Goal: Task Accomplishment & Management: Manage account settings

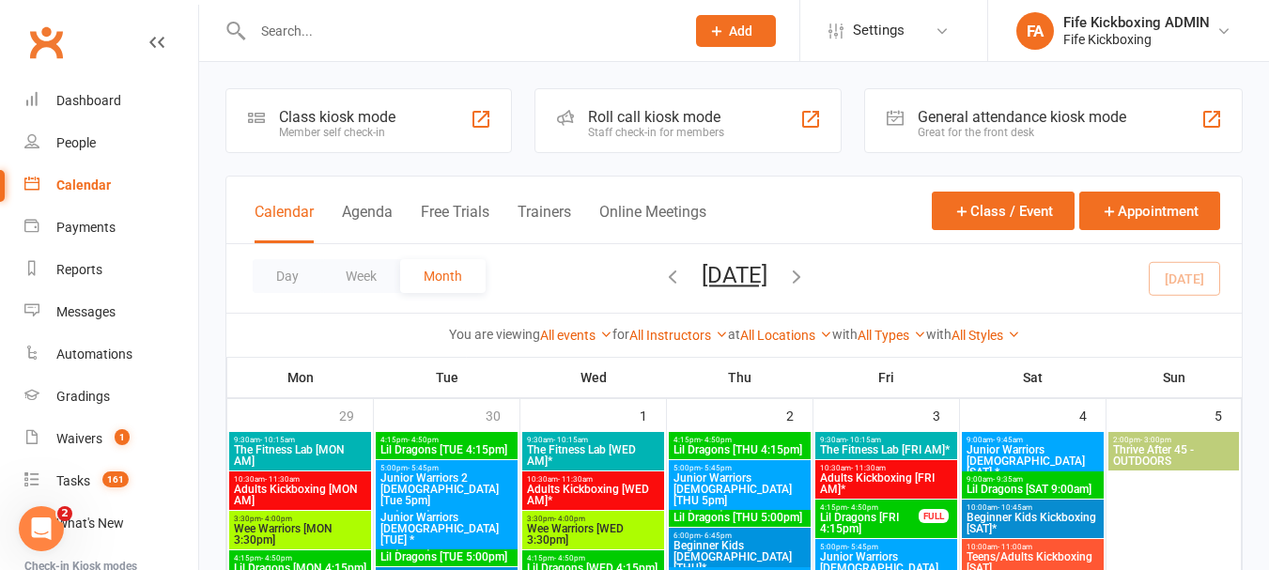
click at [334, 23] on input "text" at bounding box center [459, 31] width 425 height 26
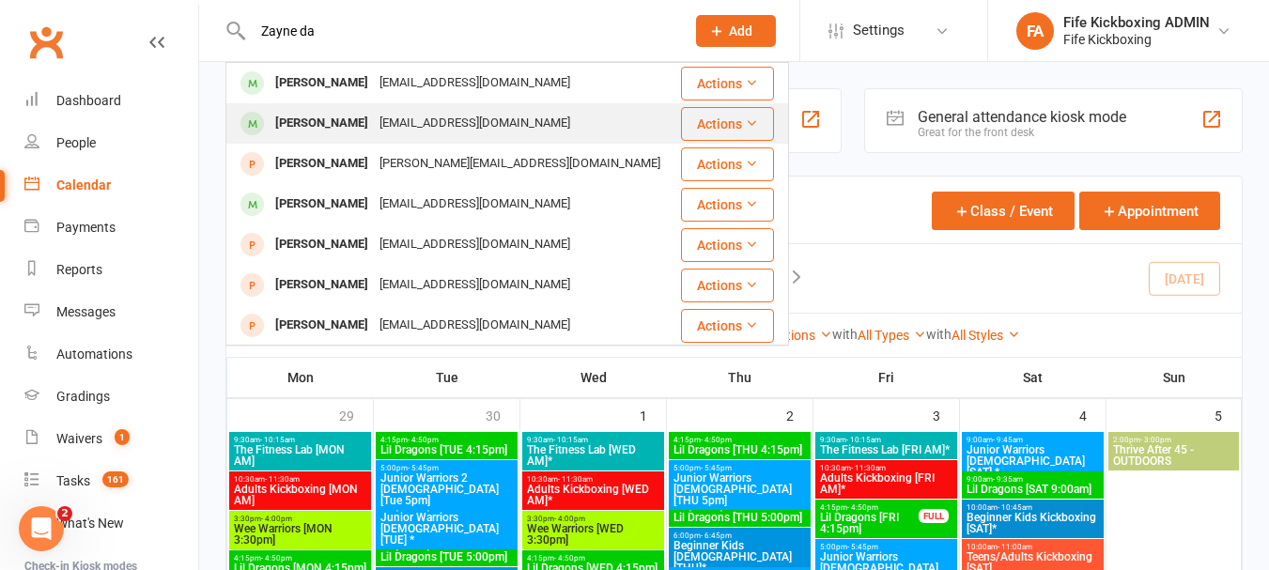
type input "Zayne da"
click at [369, 108] on div "[PERSON_NAME] [EMAIL_ADDRESS][DOMAIN_NAME]" at bounding box center [453, 123] width 452 height 39
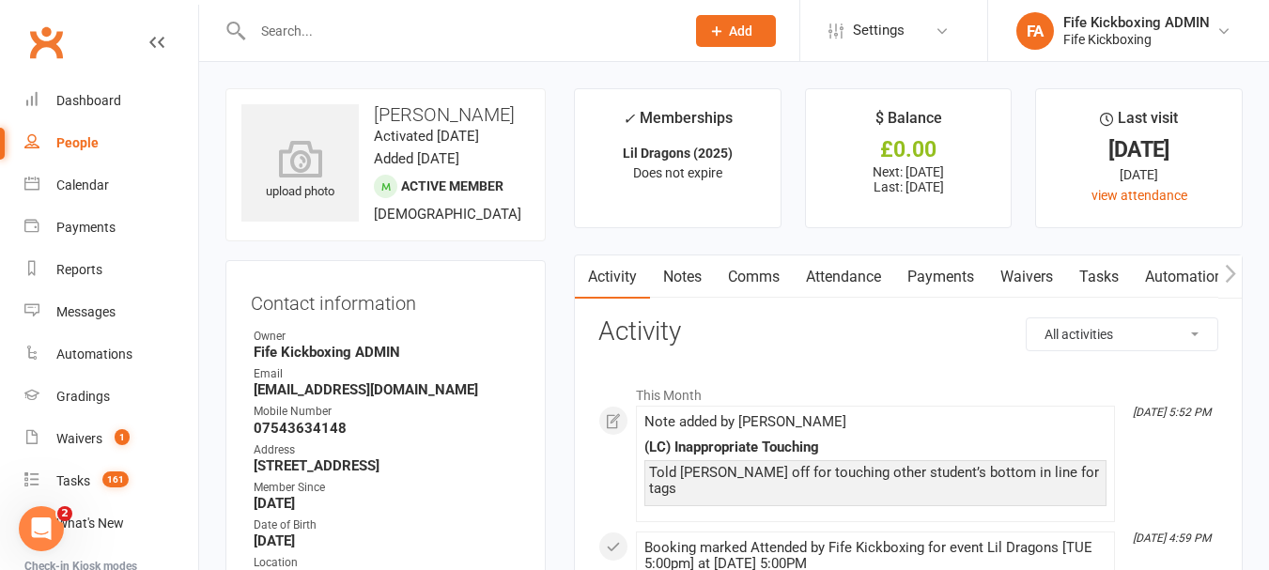
drag, startPoint x: 435, startPoint y: 177, endPoint x: 507, endPoint y: 242, distance: 97.8
click at [507, 242] on contact-information "upload photo [PERSON_NAME] Activated [DATE] Added [DATE] Active member [DEMOGRA…" at bounding box center [386, 456] width 320 height 736
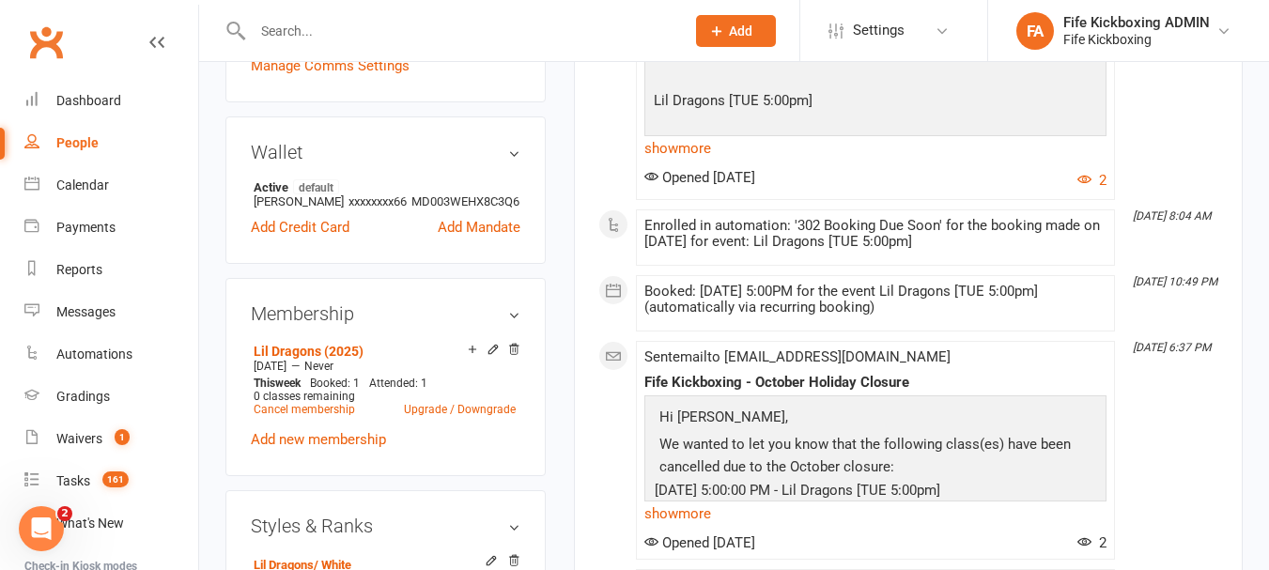
scroll to position [752, 0]
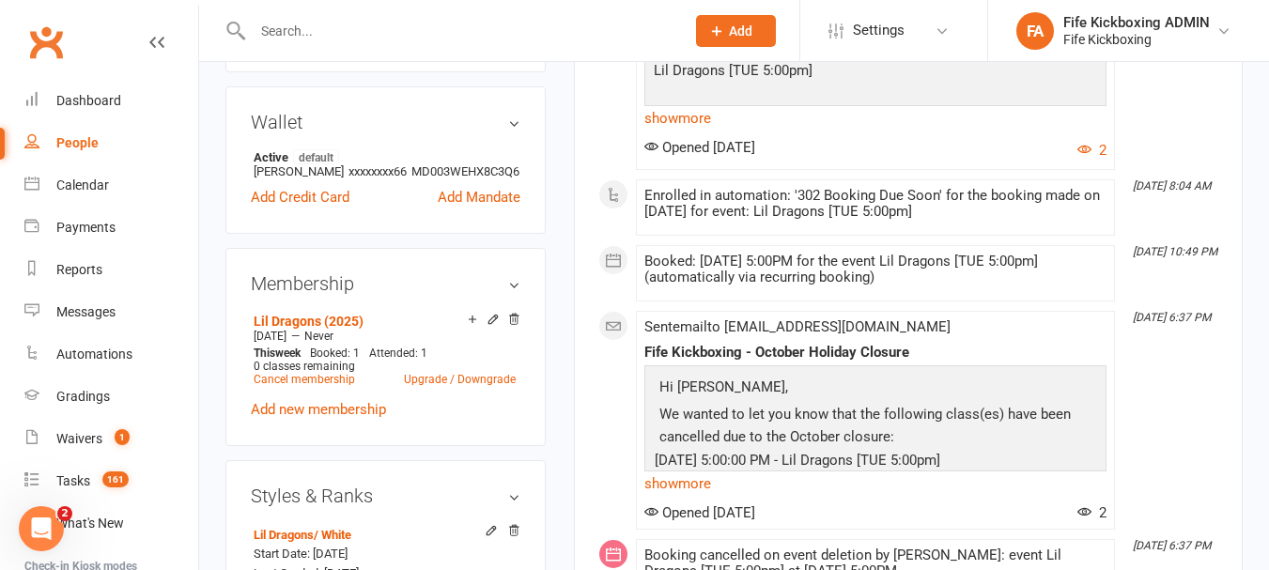
click at [364, 40] on input "text" at bounding box center [459, 31] width 425 height 26
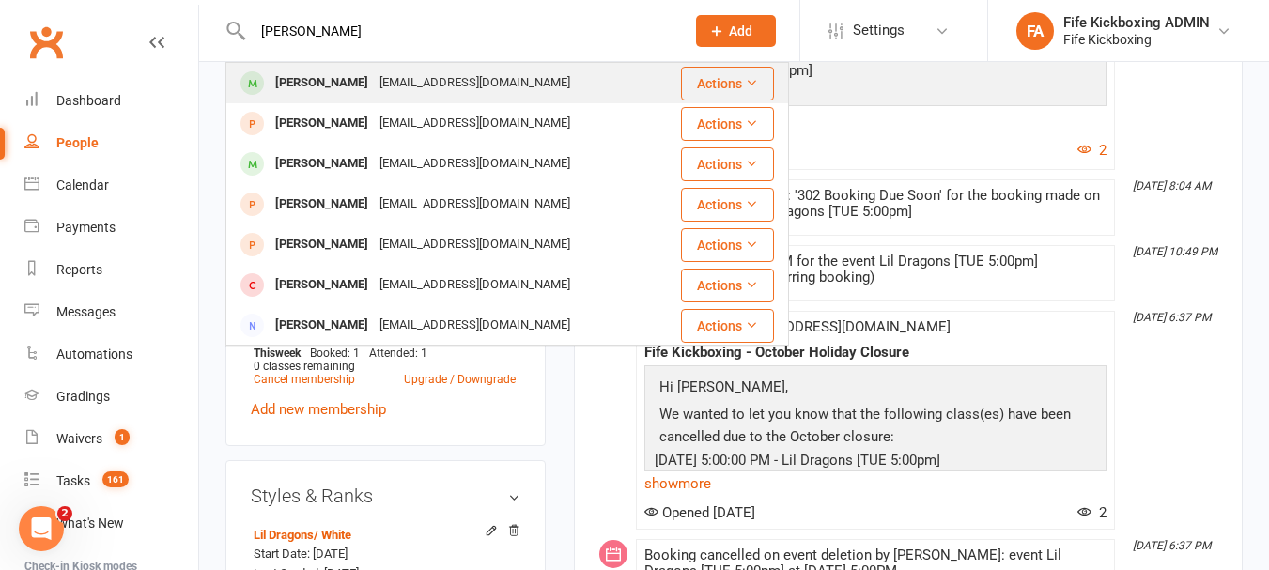
type input "[PERSON_NAME]"
click at [365, 65] on div "[PERSON_NAME] [EMAIL_ADDRESS][DOMAIN_NAME]" at bounding box center [452, 83] width 451 height 39
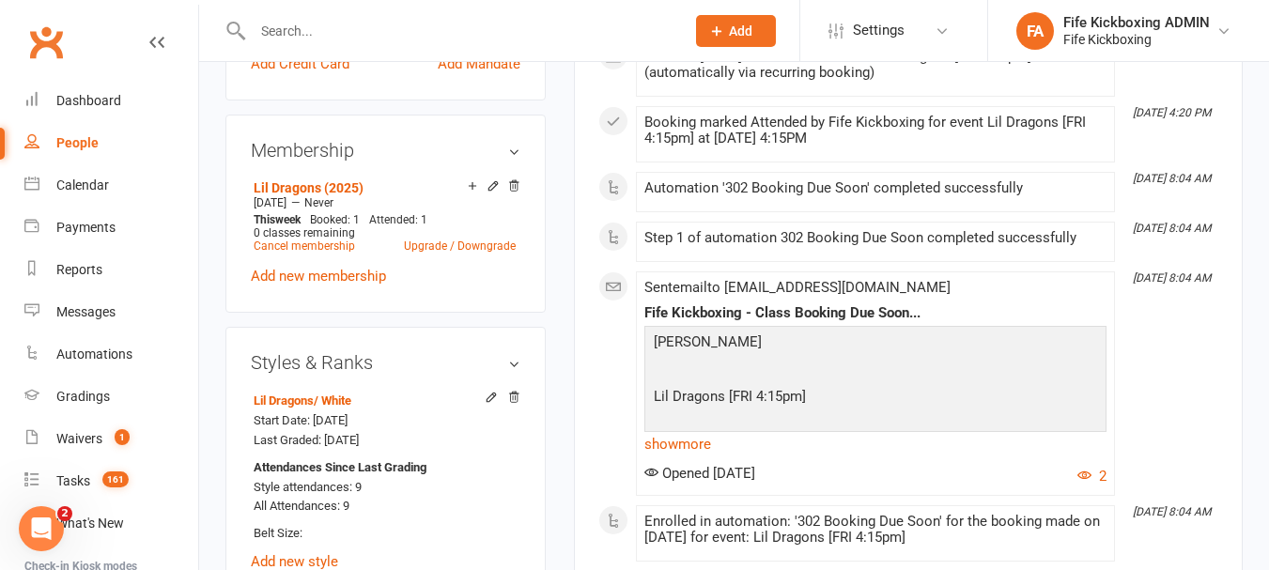
scroll to position [846, 0]
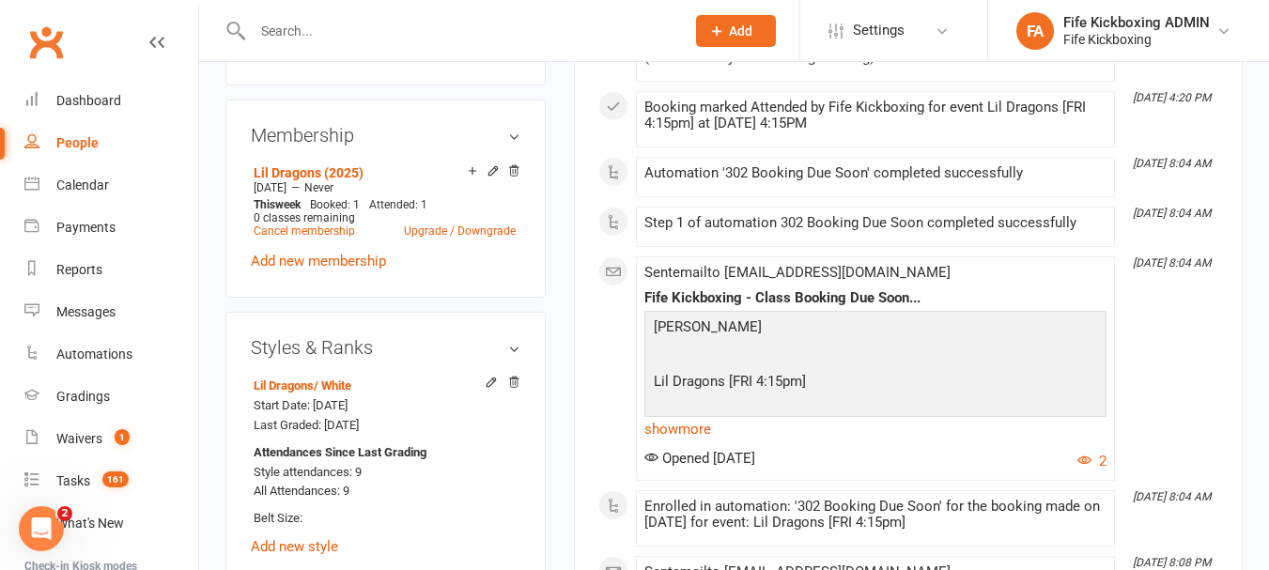
click at [401, 19] on input "text" at bounding box center [459, 31] width 425 height 26
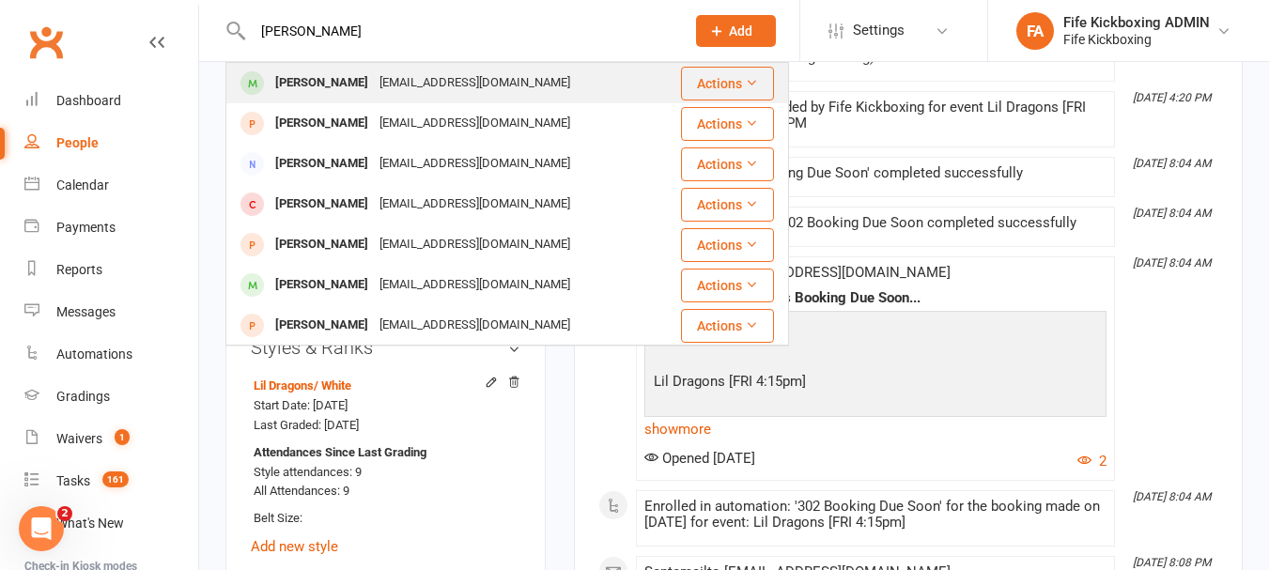
type input "[PERSON_NAME]"
click at [374, 70] on div "[EMAIL_ADDRESS][DOMAIN_NAME]" at bounding box center [475, 83] width 202 height 27
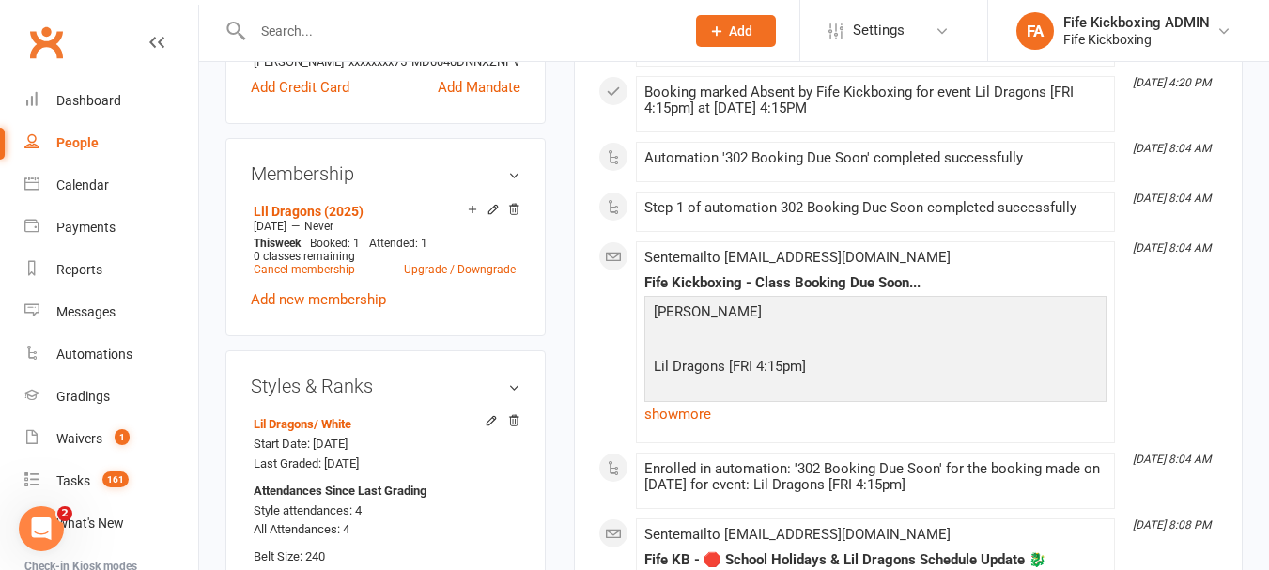
scroll to position [846, 0]
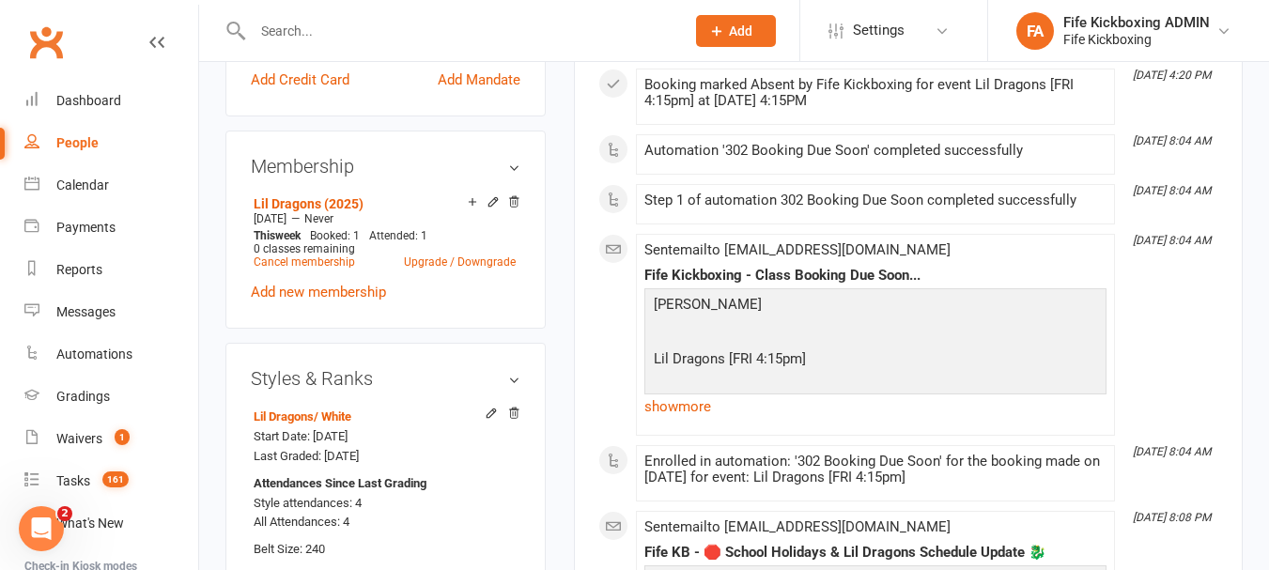
click at [341, 26] on input "text" at bounding box center [459, 31] width 425 height 26
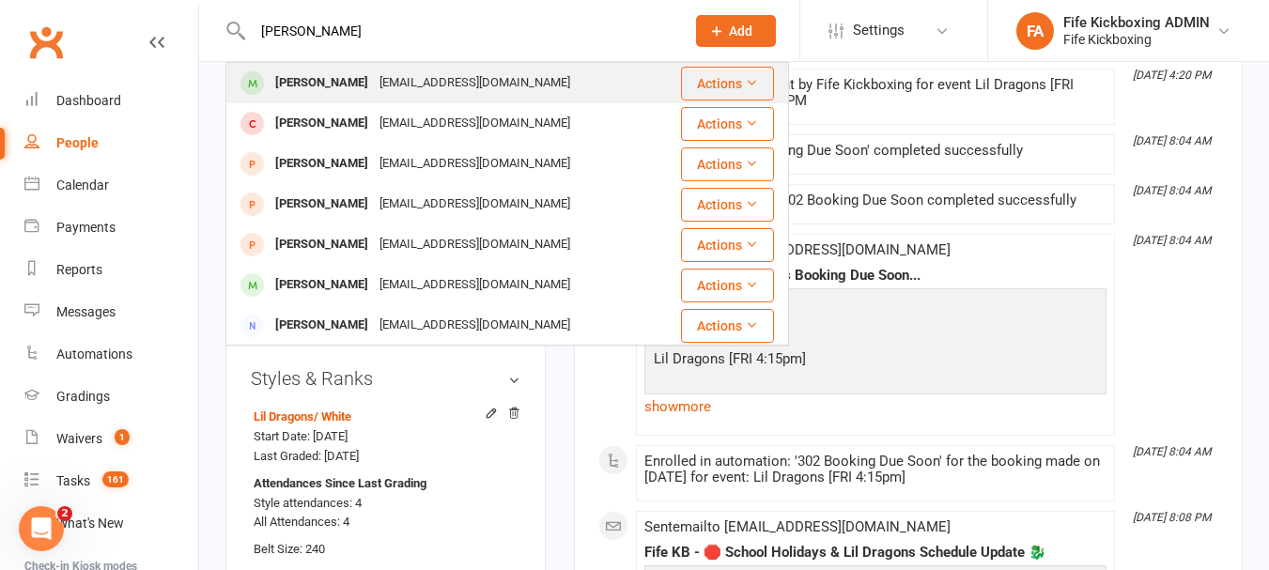
type input "[PERSON_NAME]"
click at [334, 70] on div "[PERSON_NAME]" at bounding box center [322, 83] width 104 height 27
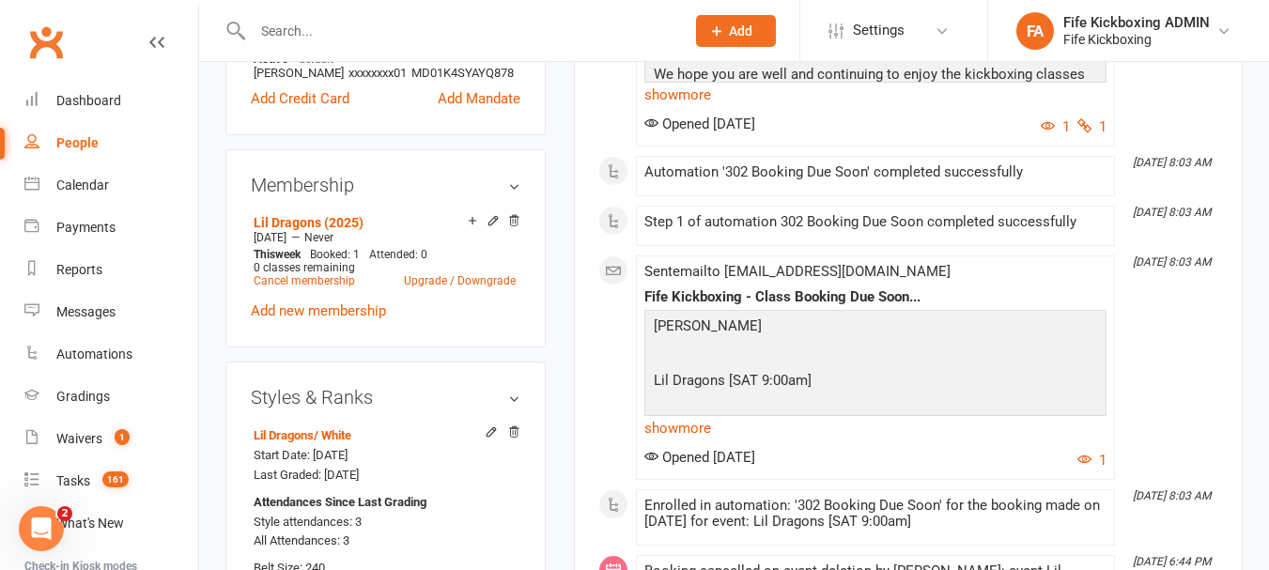
scroll to position [846, 0]
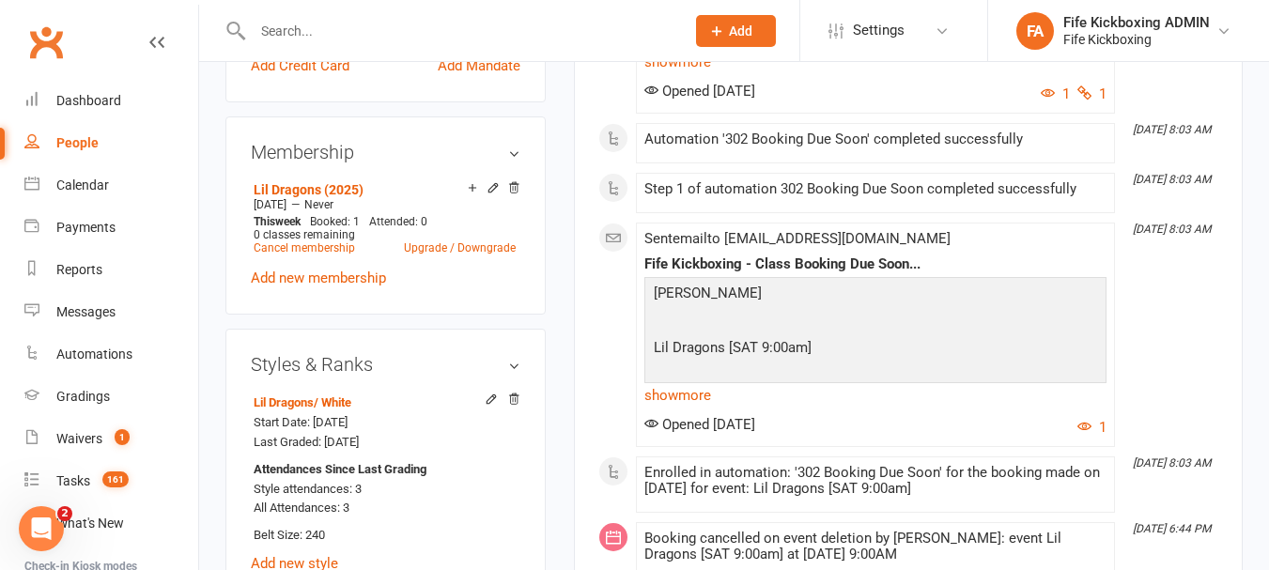
click at [346, 15] on div at bounding box center [449, 30] width 446 height 61
click at [348, 20] on input "text" at bounding box center [459, 31] width 425 height 26
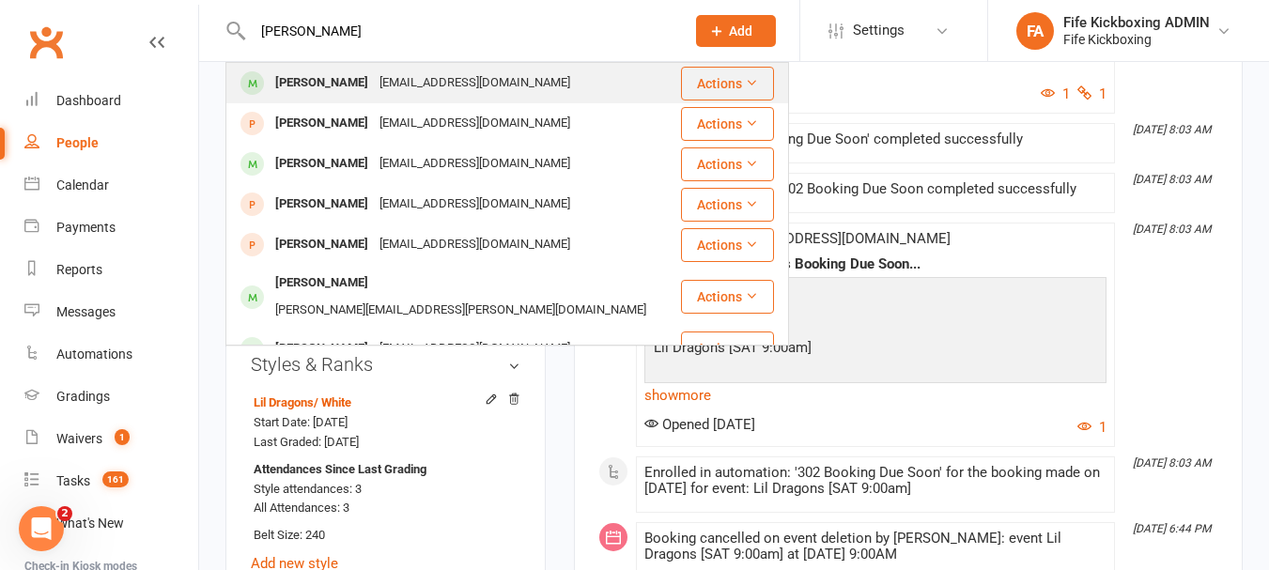
type input "[PERSON_NAME]"
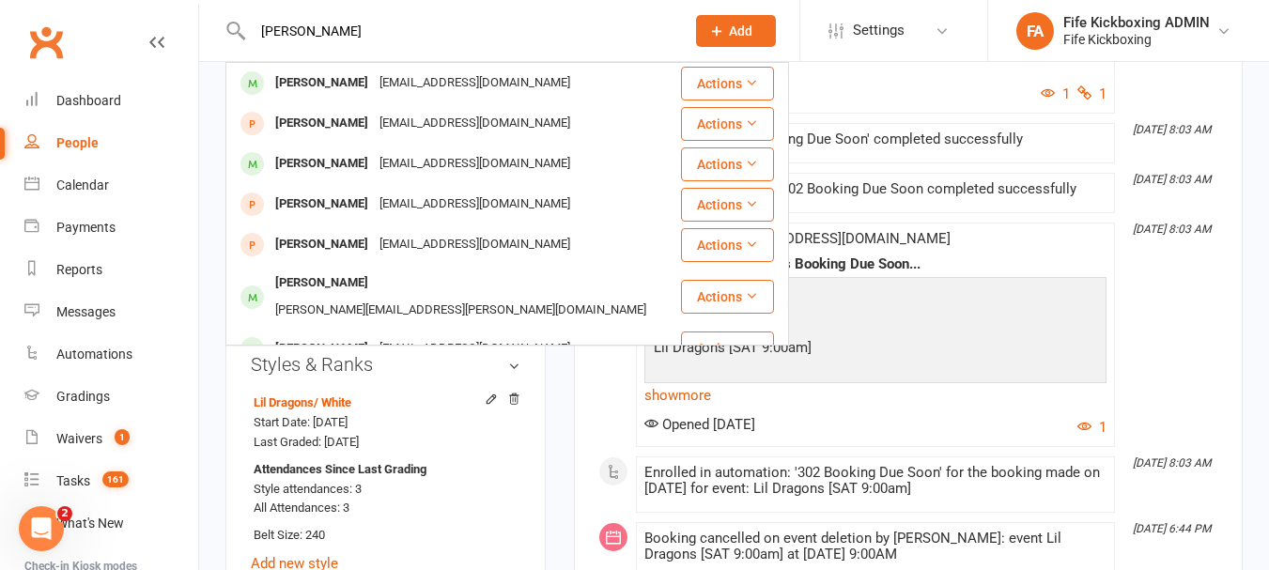
click at [323, 90] on div "[PERSON_NAME]" at bounding box center [322, 83] width 104 height 27
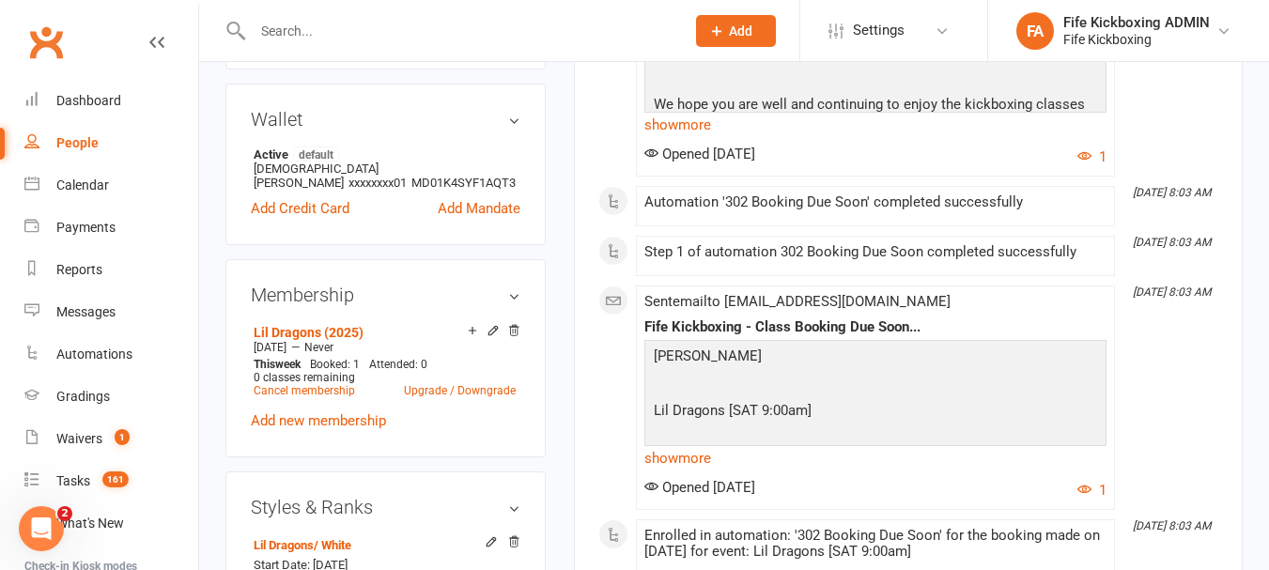
scroll to position [752, 0]
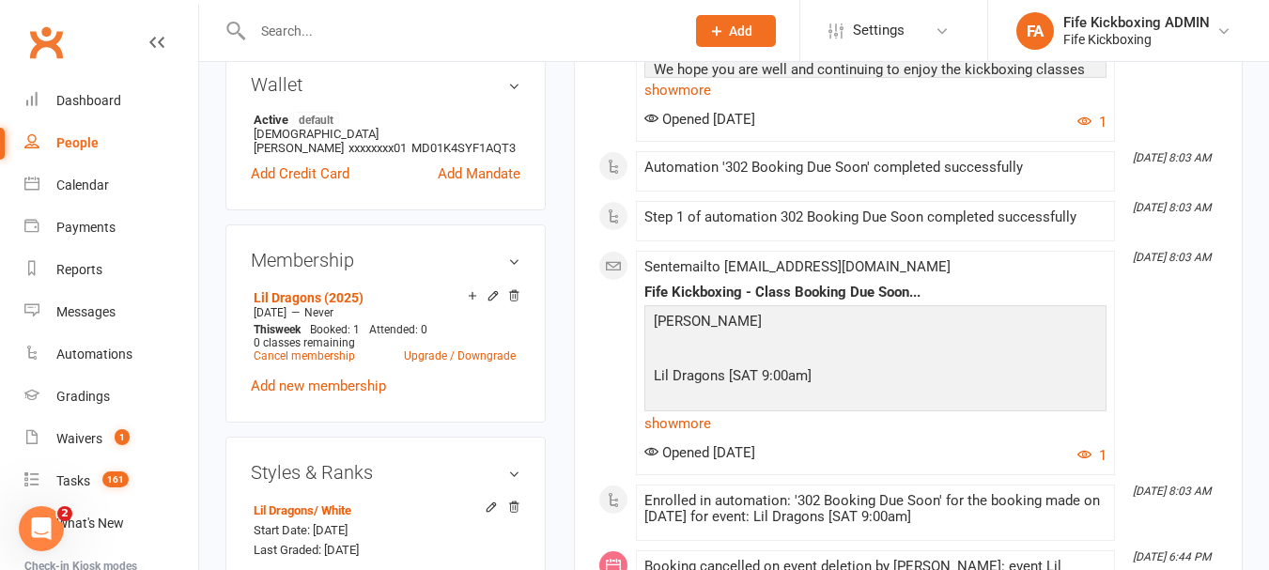
click at [359, 28] on input "text" at bounding box center [459, 31] width 425 height 26
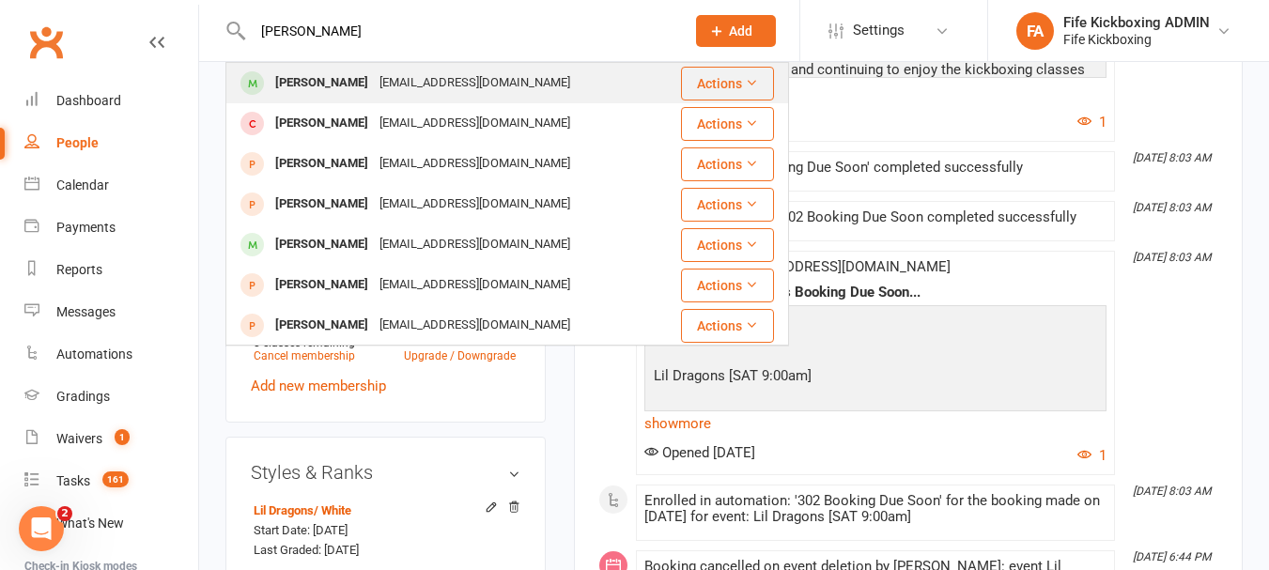
type input "[PERSON_NAME]"
click at [383, 84] on div "[EMAIL_ADDRESS][DOMAIN_NAME]" at bounding box center [475, 83] width 202 height 27
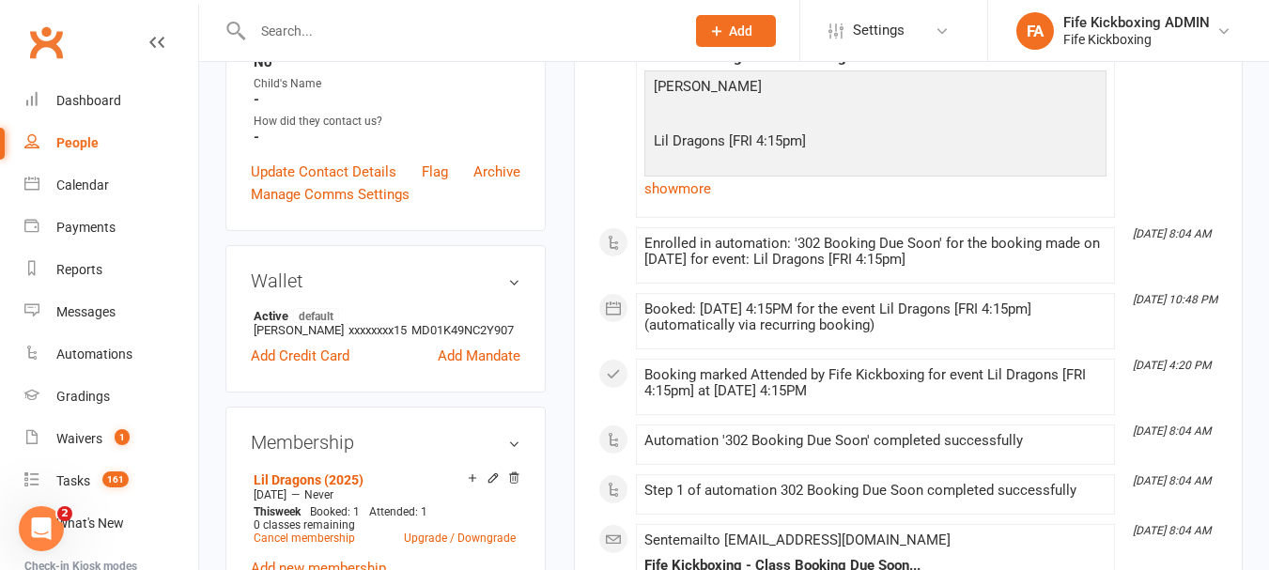
scroll to position [564, 0]
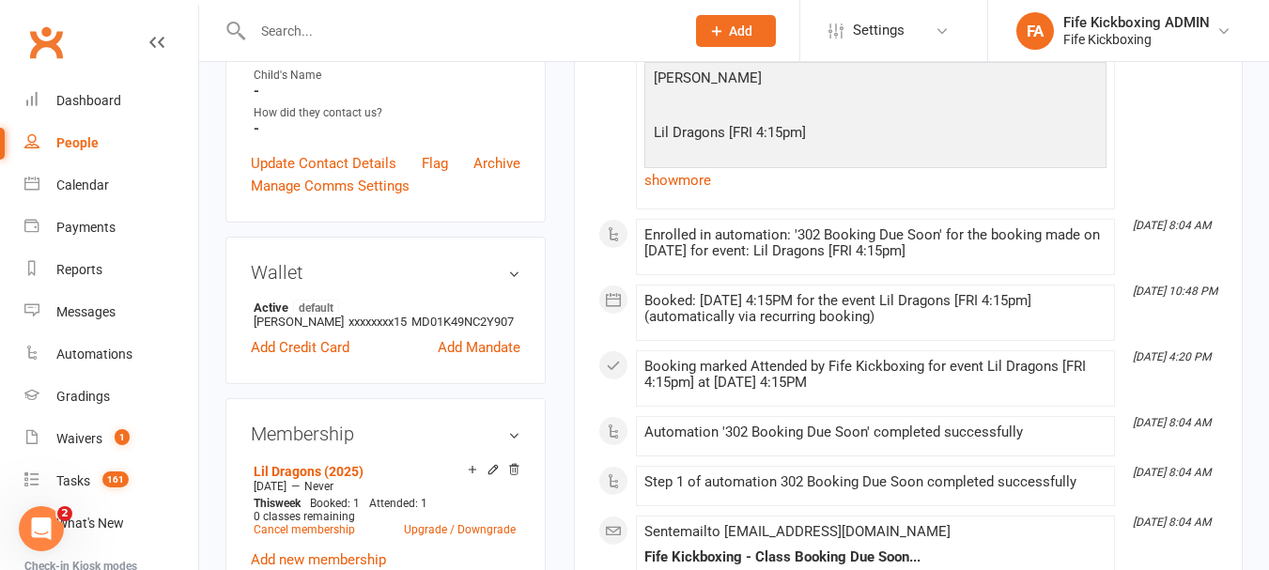
click at [351, 43] on input "text" at bounding box center [459, 31] width 425 height 26
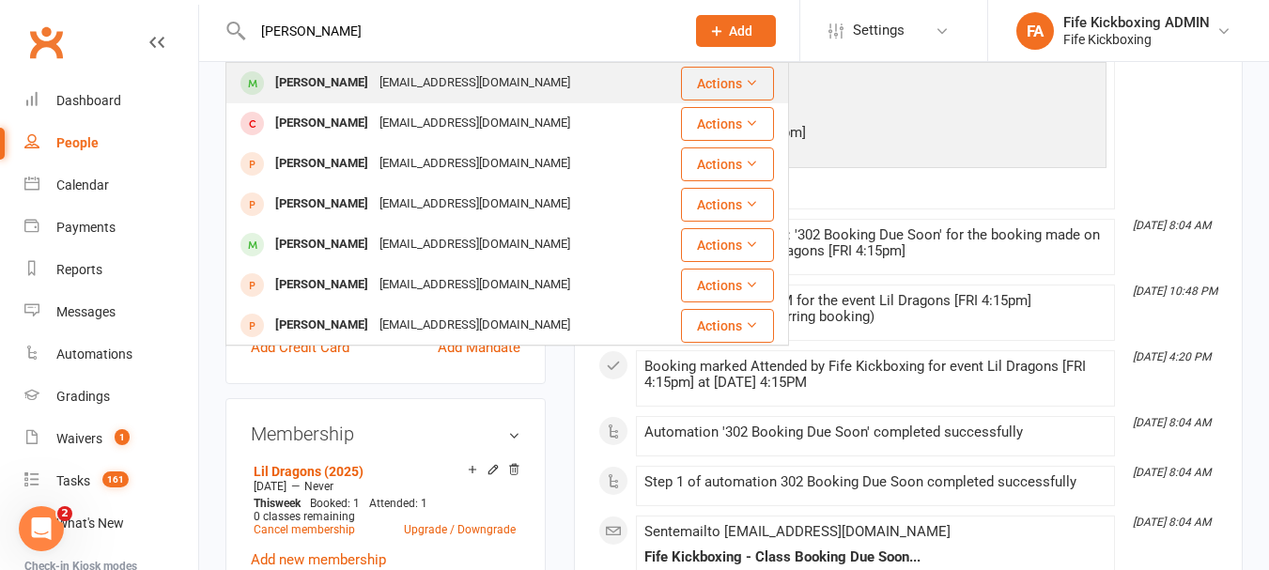
type input "[PERSON_NAME]"
click at [333, 83] on div "[PERSON_NAME]" at bounding box center [322, 83] width 104 height 27
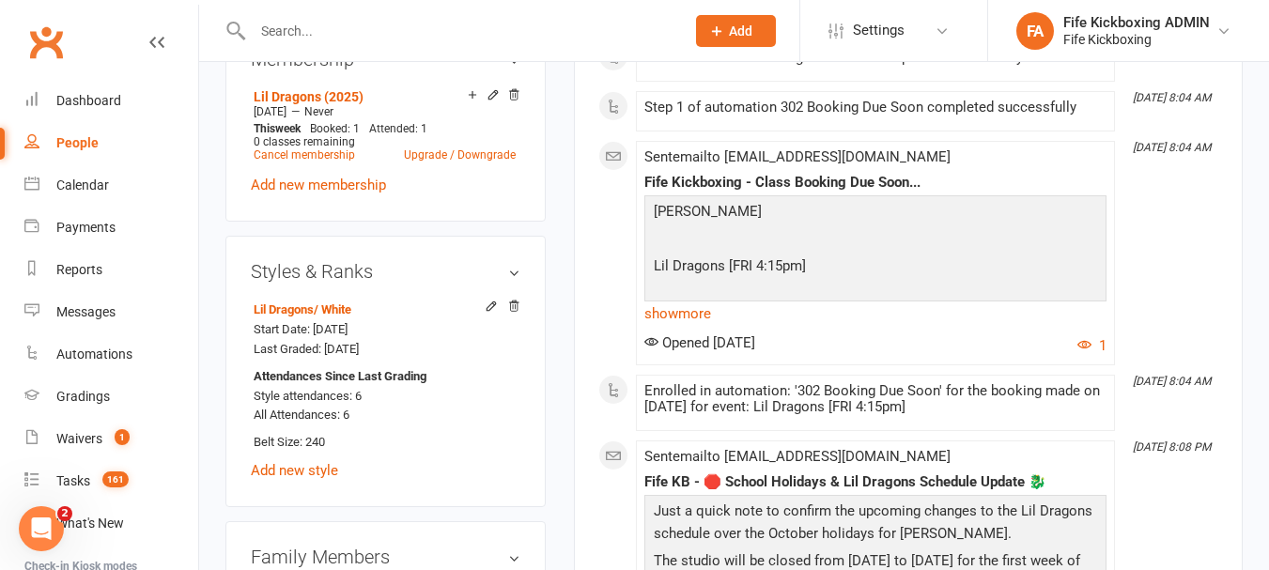
scroll to position [940, 0]
click at [472, 34] on input "text" at bounding box center [459, 31] width 425 height 26
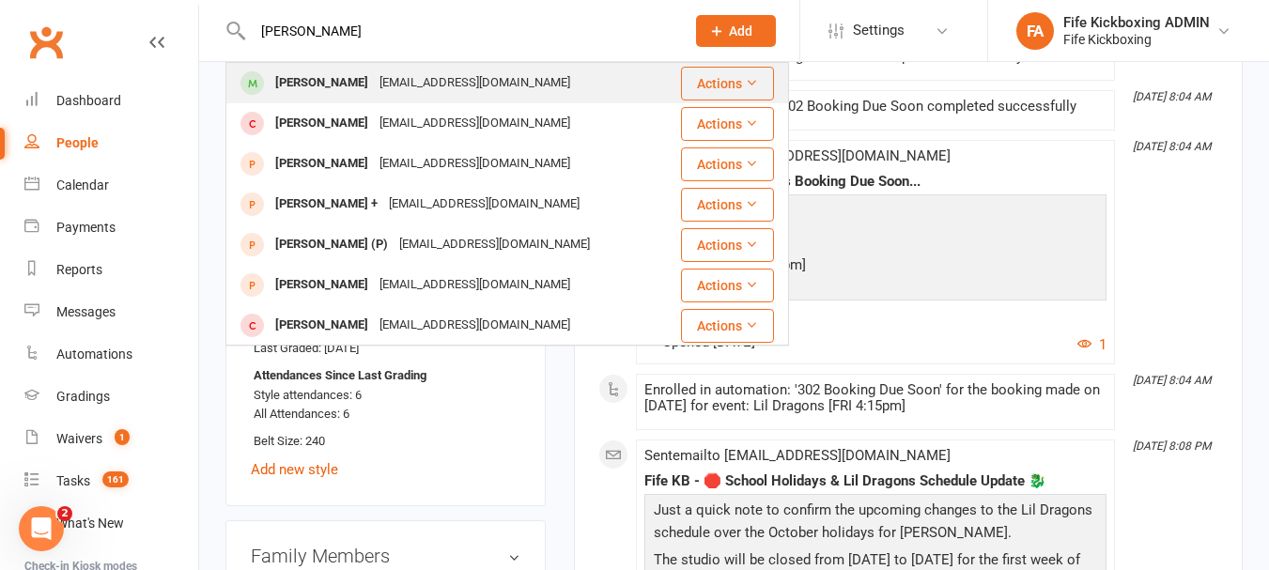
type input "[PERSON_NAME]"
click at [408, 72] on div "[EMAIL_ADDRESS][DOMAIN_NAME]" at bounding box center [475, 83] width 202 height 27
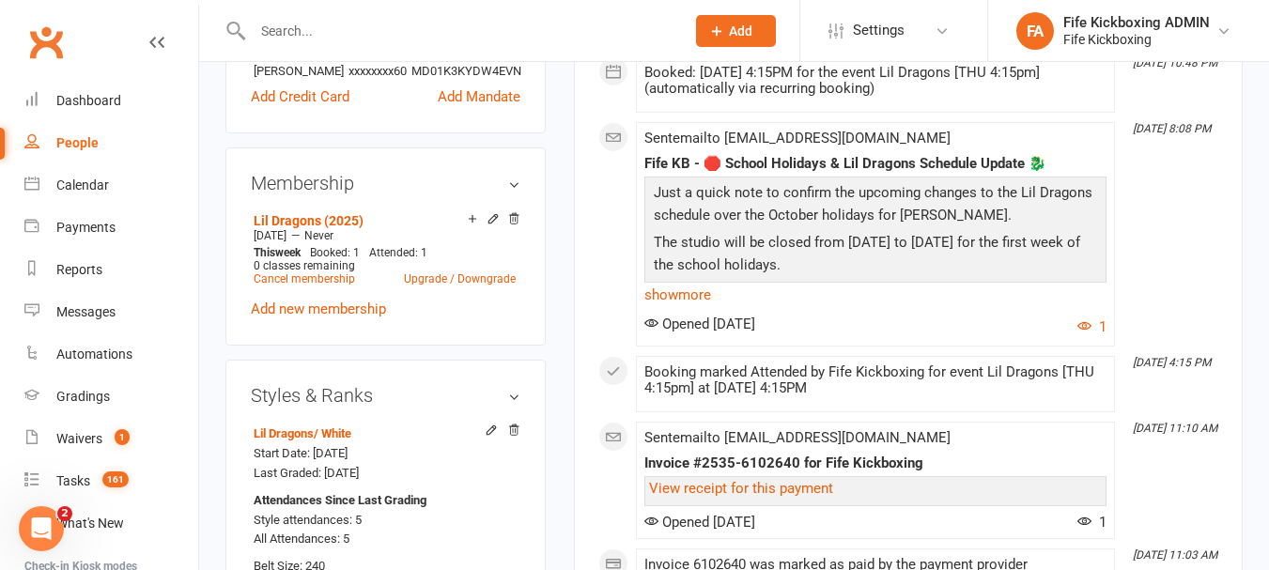
scroll to position [846, 0]
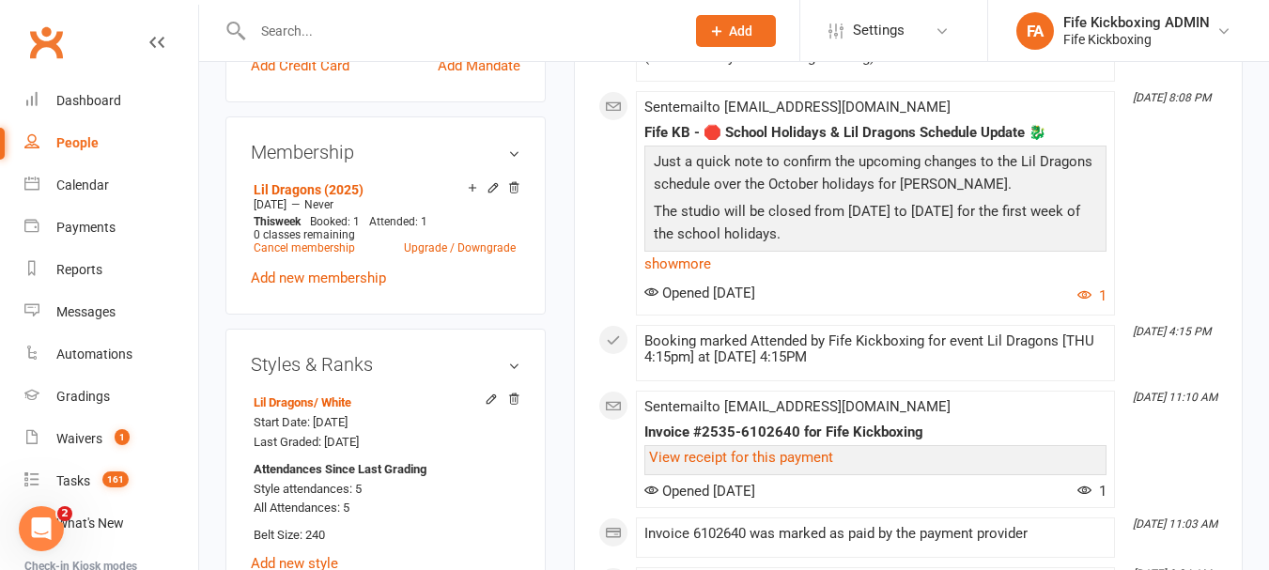
click at [396, 14] on div at bounding box center [449, 30] width 446 height 61
click at [398, 24] on input "text" at bounding box center [459, 31] width 425 height 26
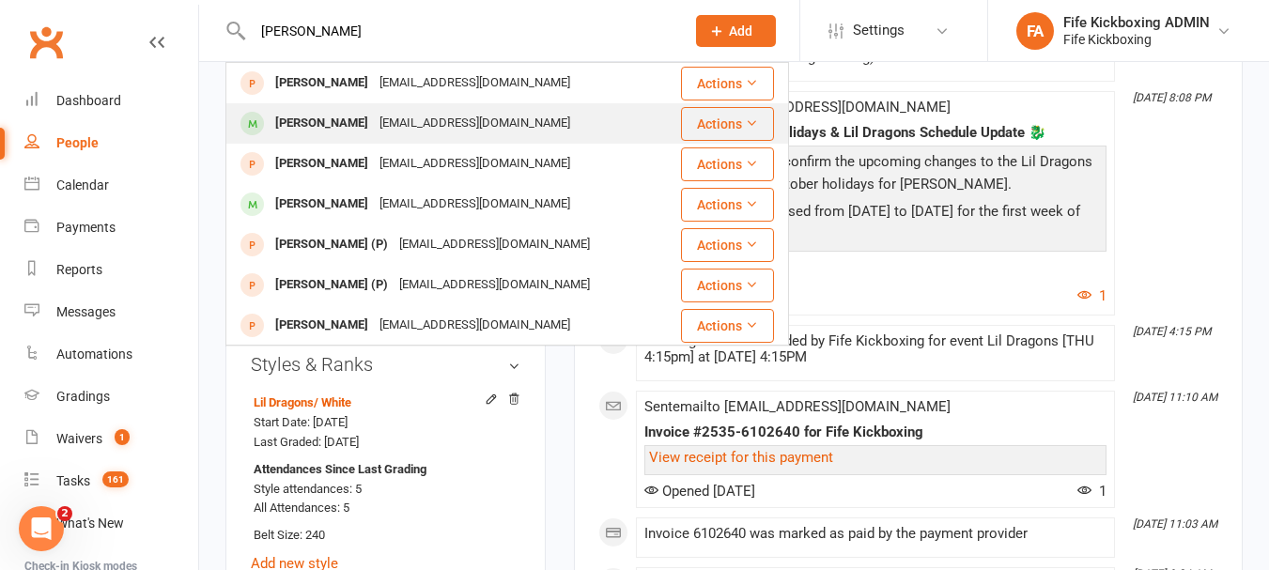
type input "[PERSON_NAME]"
click at [418, 109] on div "[PERSON_NAME] [EMAIL_ADDRESS][DOMAIN_NAME]" at bounding box center [453, 123] width 452 height 39
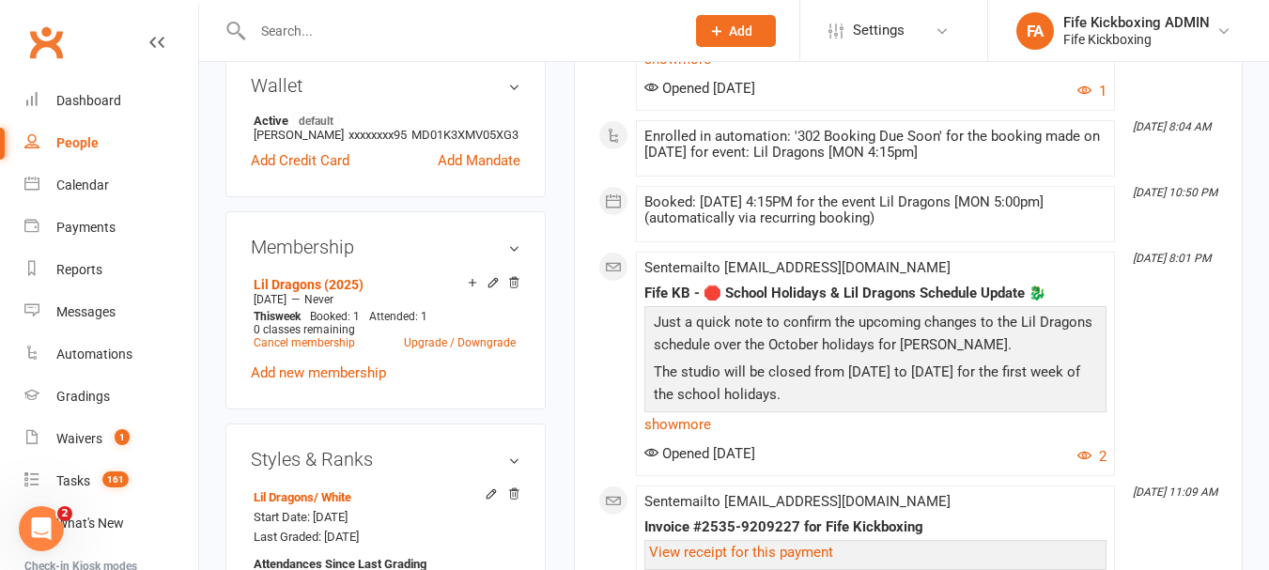
scroll to position [846, 0]
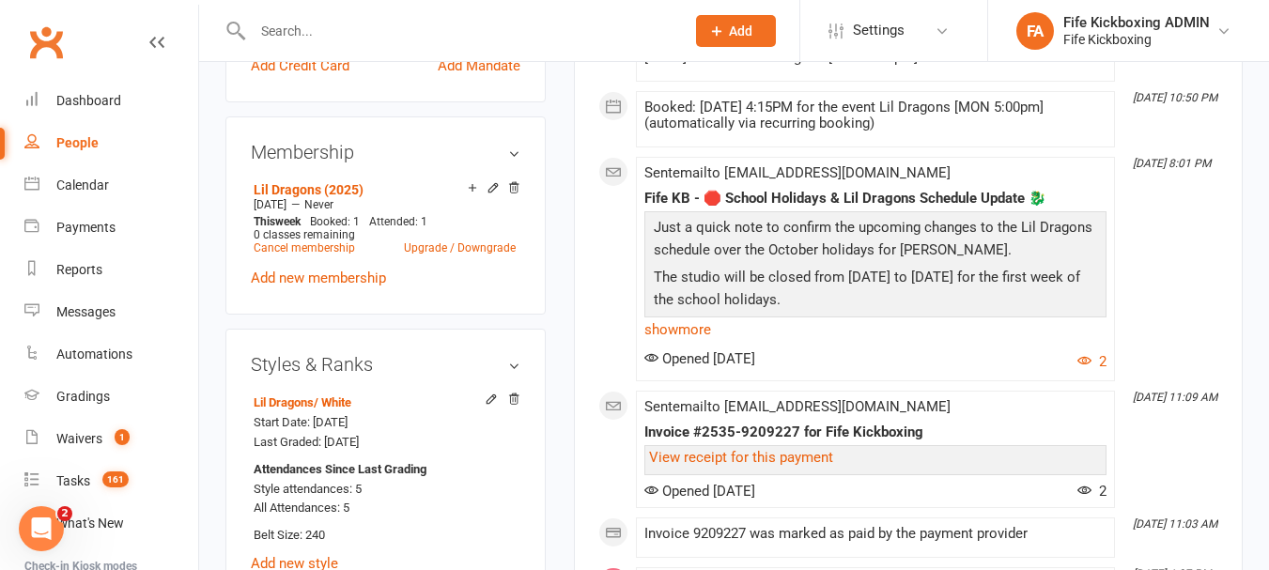
click at [372, 23] on input "text" at bounding box center [459, 31] width 425 height 26
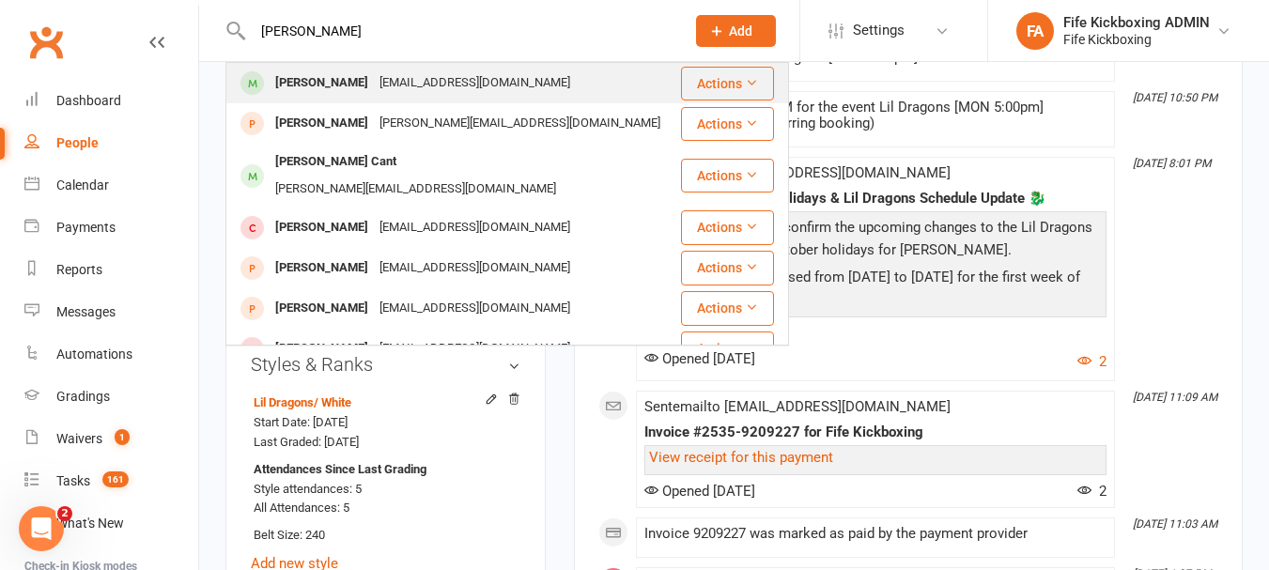
type input "[PERSON_NAME]"
click at [377, 87] on div "[EMAIL_ADDRESS][DOMAIN_NAME]" at bounding box center [475, 83] width 202 height 27
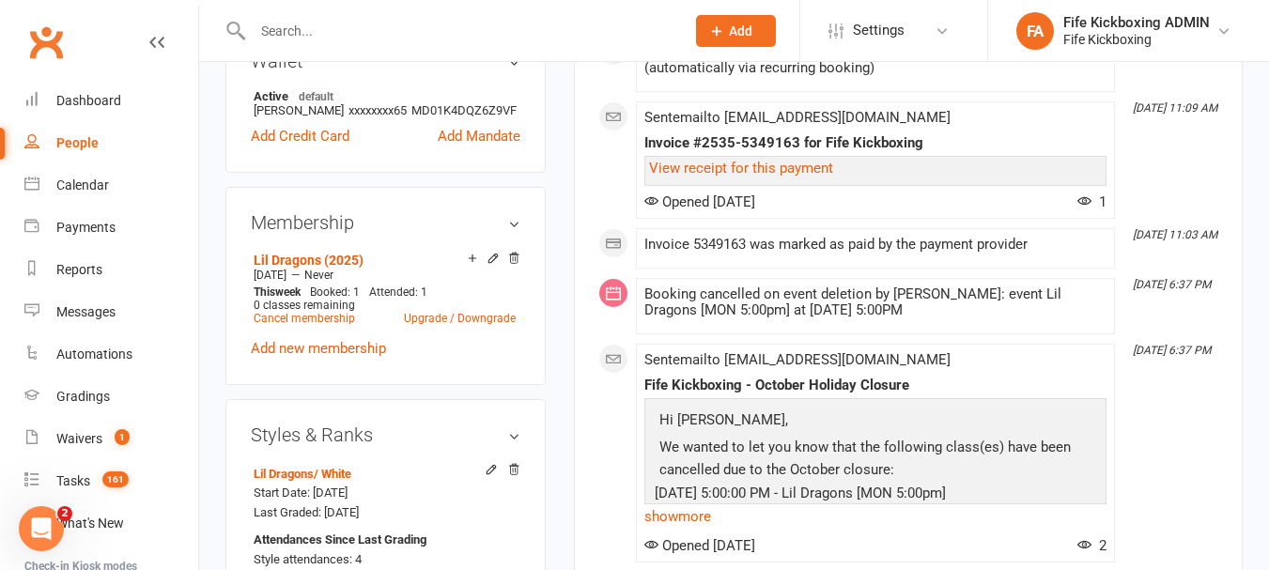
scroll to position [846, 0]
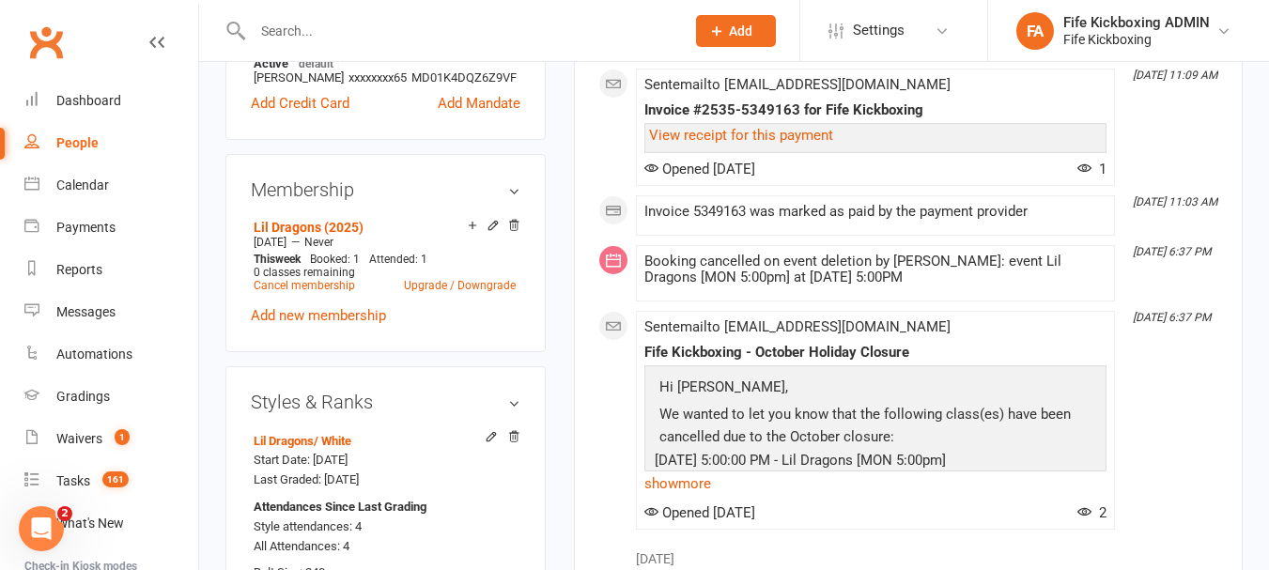
click at [342, 32] on input "text" at bounding box center [459, 31] width 425 height 26
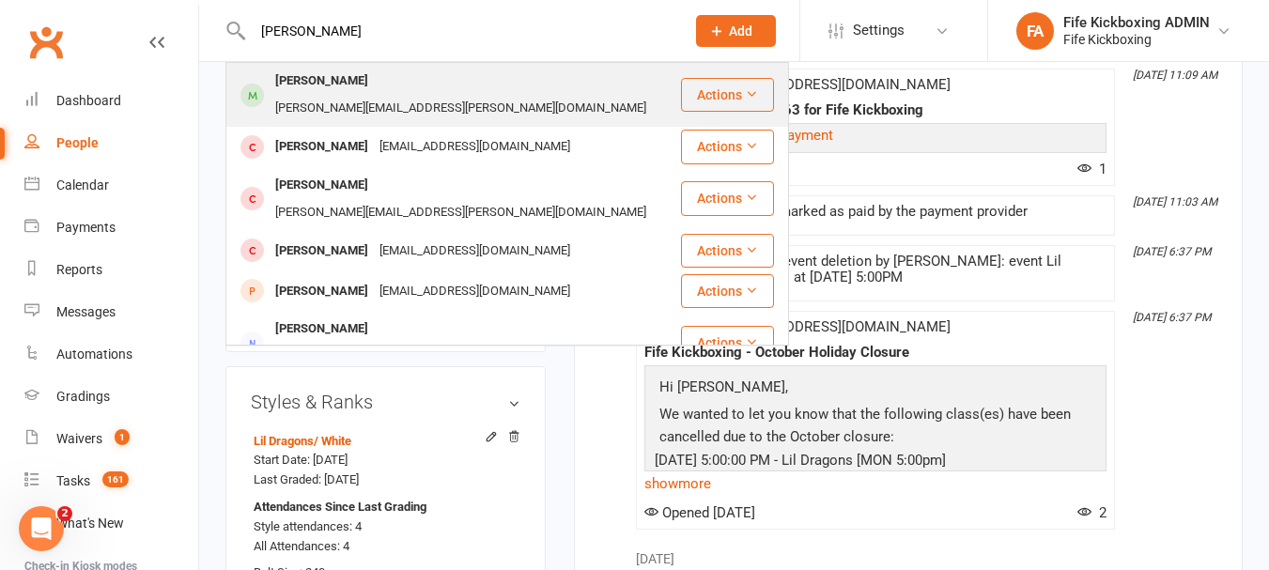
type input "[PERSON_NAME]"
click at [346, 64] on div "[PERSON_NAME] [PERSON_NAME][EMAIL_ADDRESS][PERSON_NAME][DOMAIN_NAME]" at bounding box center [453, 95] width 452 height 62
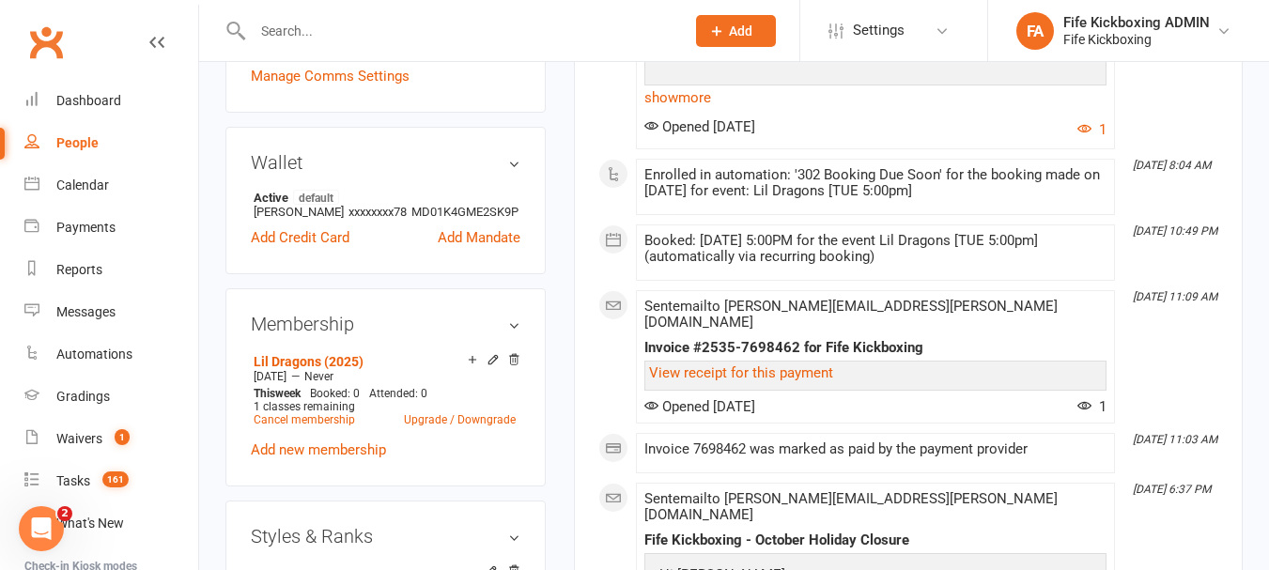
scroll to position [846, 0]
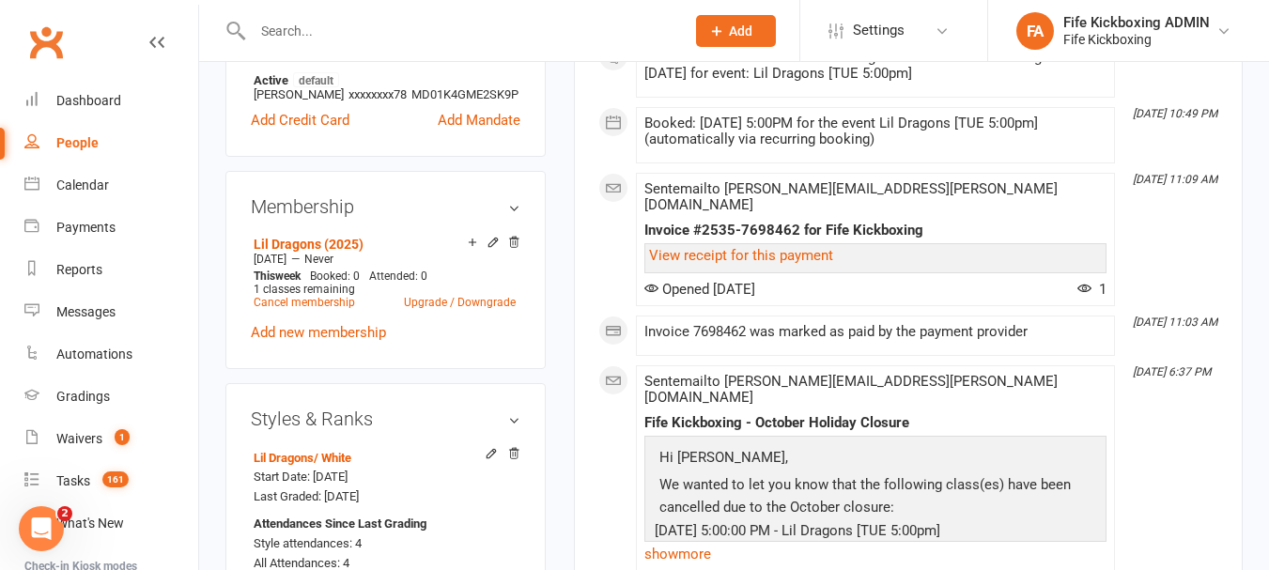
click at [386, 18] on input "text" at bounding box center [459, 31] width 425 height 26
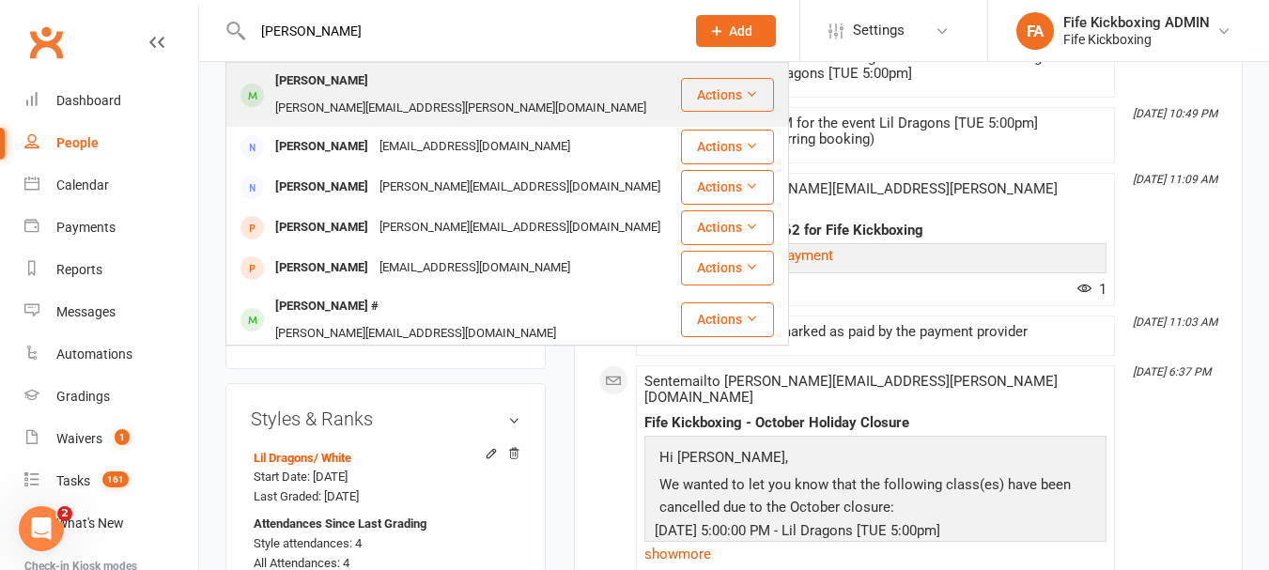
type input "[PERSON_NAME]"
click at [434, 95] on div "[PERSON_NAME][EMAIL_ADDRESS][PERSON_NAME][DOMAIN_NAME]" at bounding box center [461, 108] width 382 height 27
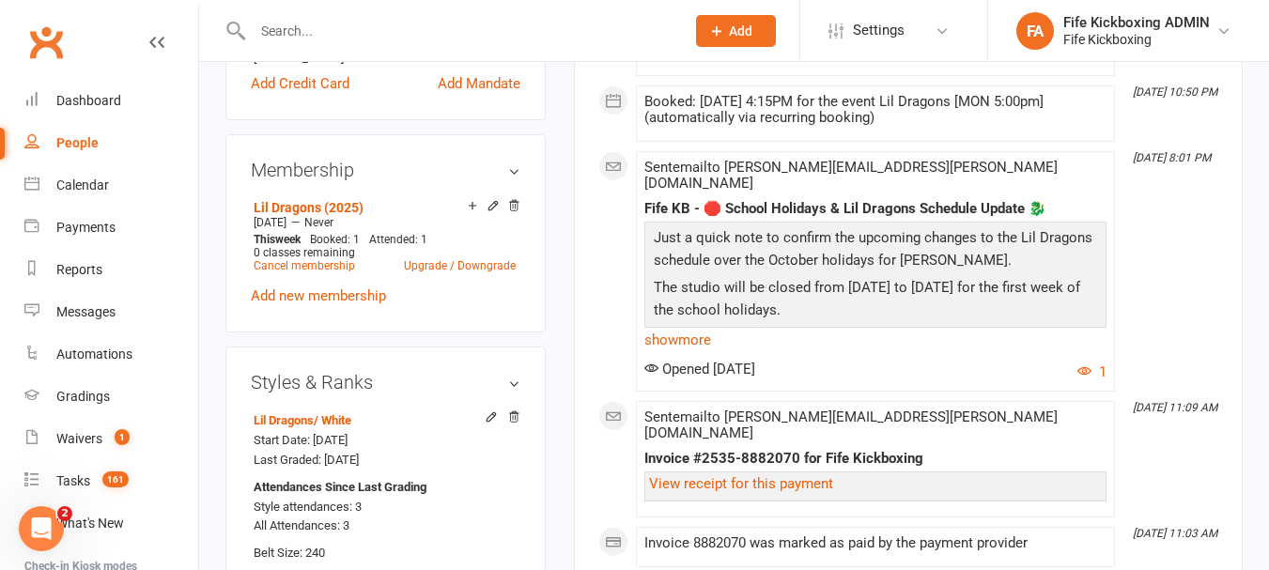
scroll to position [846, 0]
click at [423, 27] on input "text" at bounding box center [459, 31] width 425 height 26
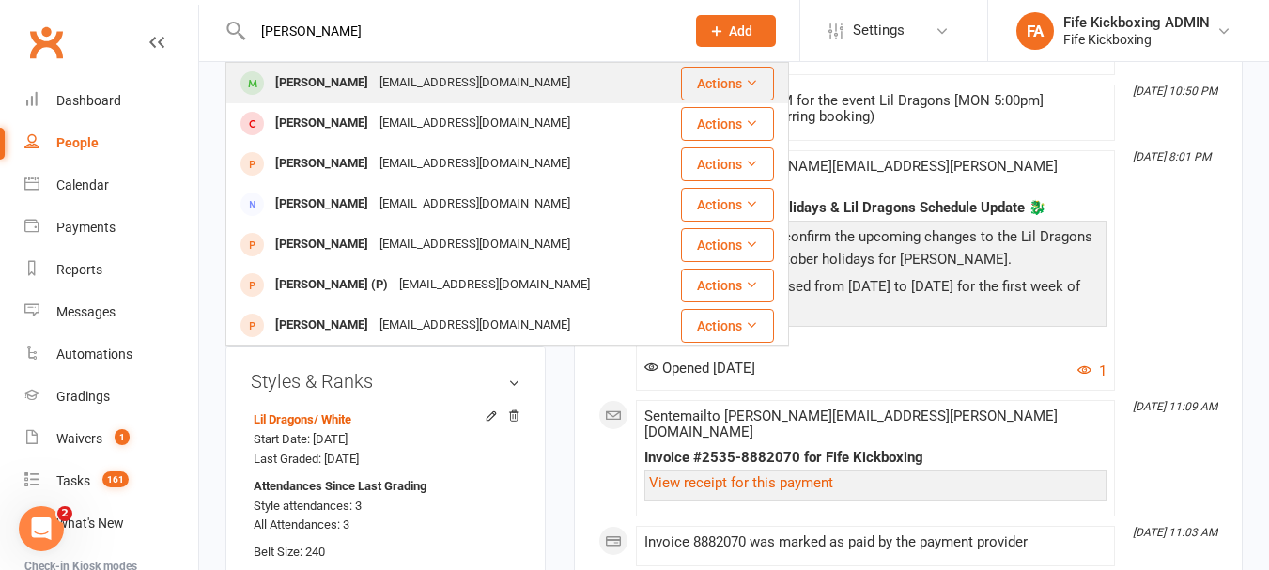
type input "[PERSON_NAME]"
click at [432, 89] on div "[EMAIL_ADDRESS][DOMAIN_NAME]" at bounding box center [475, 83] width 202 height 27
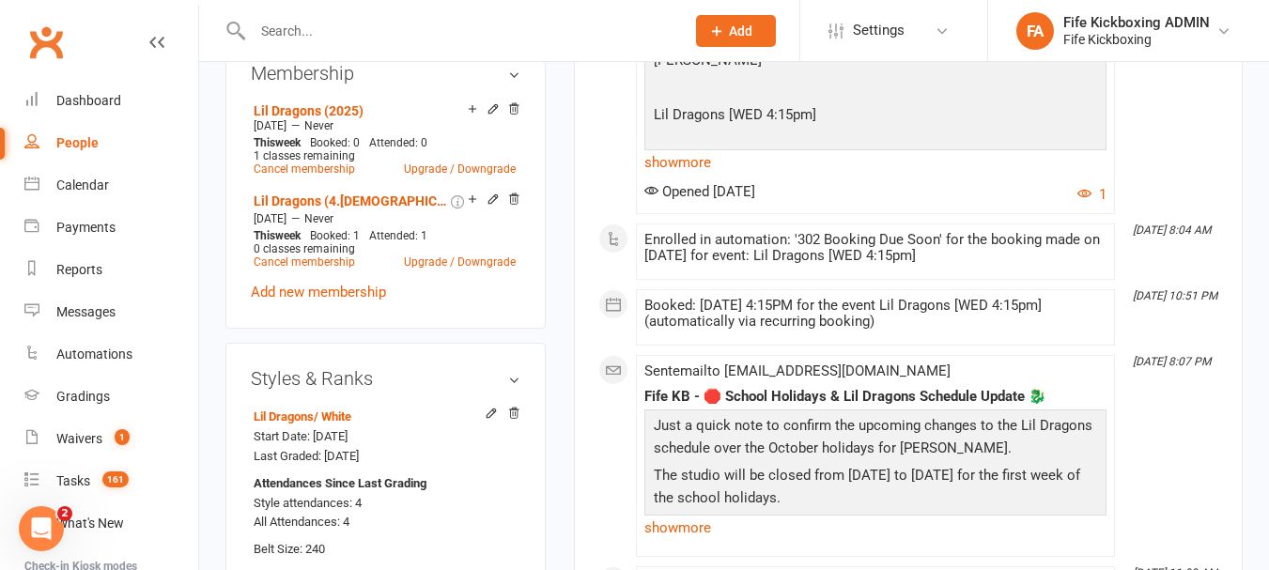
scroll to position [940, 0]
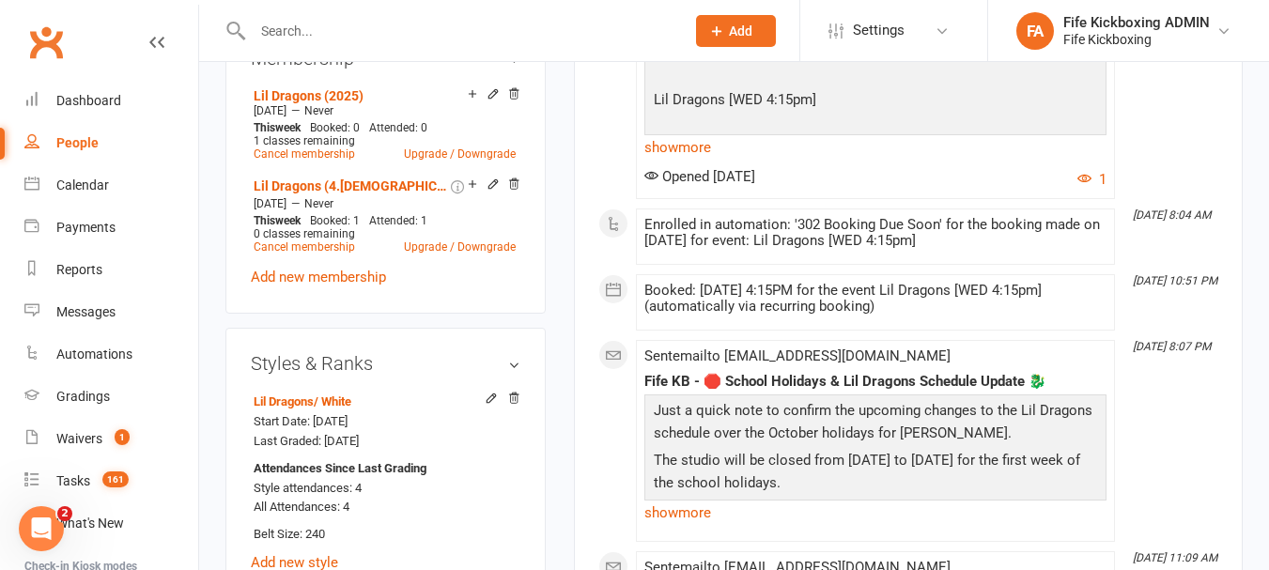
click at [426, 43] on input "text" at bounding box center [459, 31] width 425 height 26
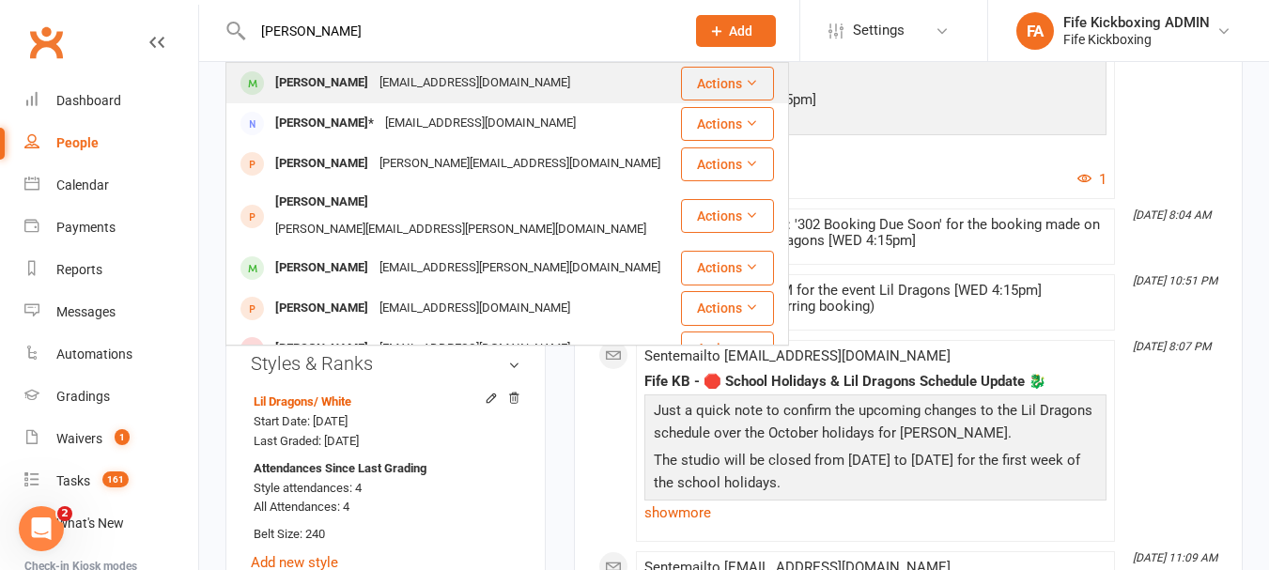
type input "[PERSON_NAME]"
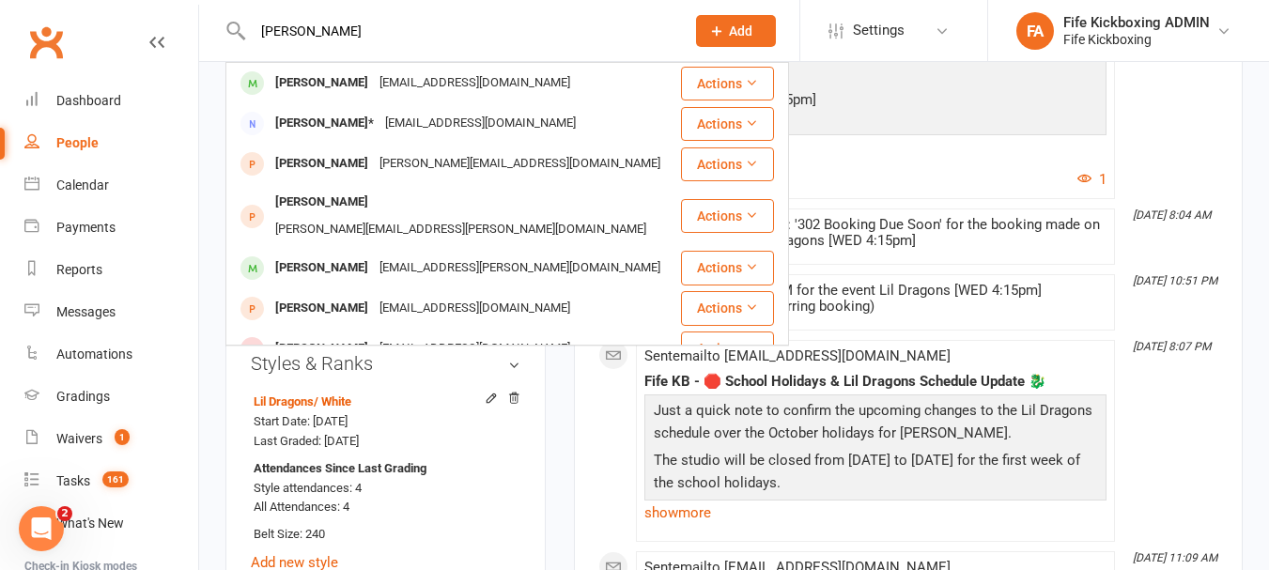
click at [499, 88] on div "[EMAIL_ADDRESS][DOMAIN_NAME]" at bounding box center [475, 83] width 202 height 27
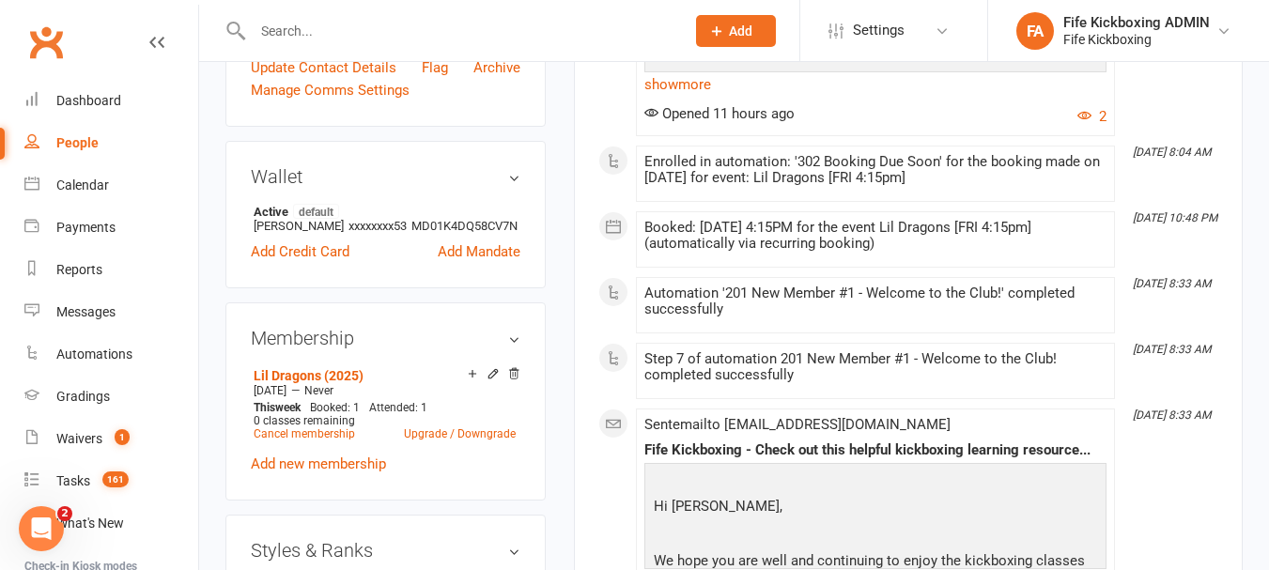
scroll to position [846, 0]
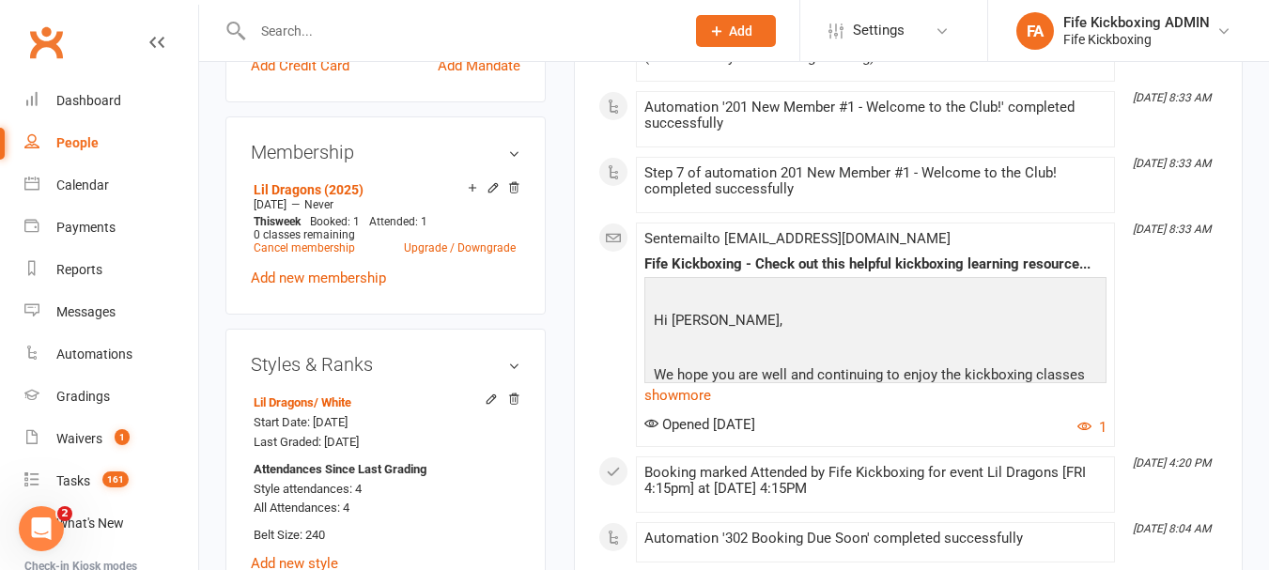
click at [404, 32] on input "text" at bounding box center [459, 31] width 425 height 26
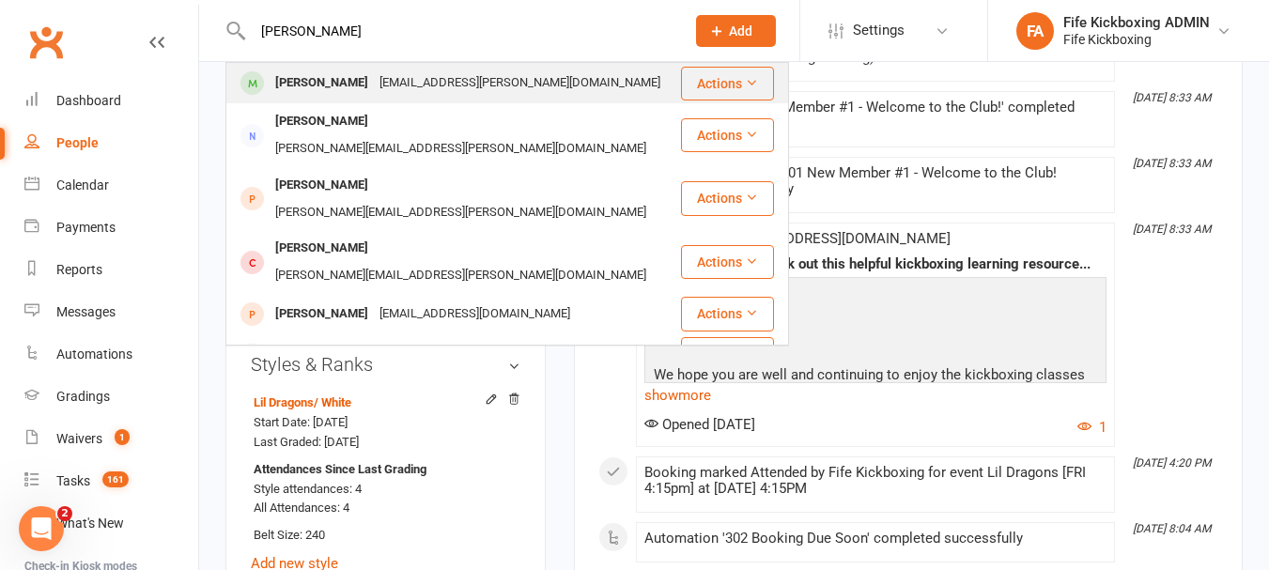
type input "[PERSON_NAME]"
click at [429, 75] on div "[EMAIL_ADDRESS][PERSON_NAME][DOMAIN_NAME]" at bounding box center [520, 83] width 292 height 27
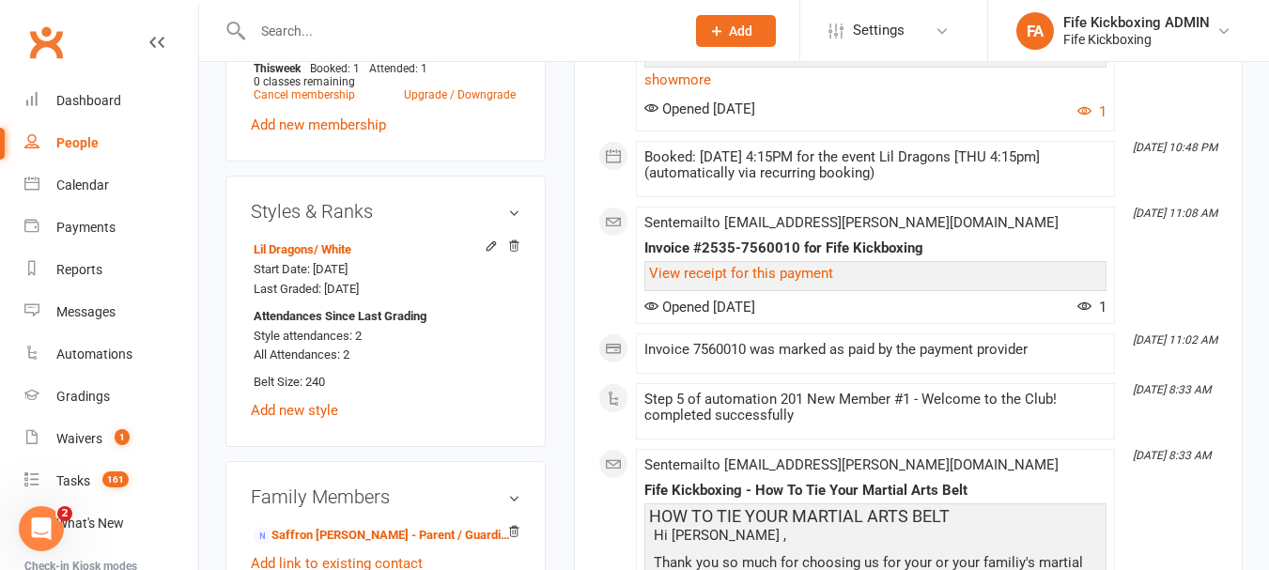
scroll to position [1034, 0]
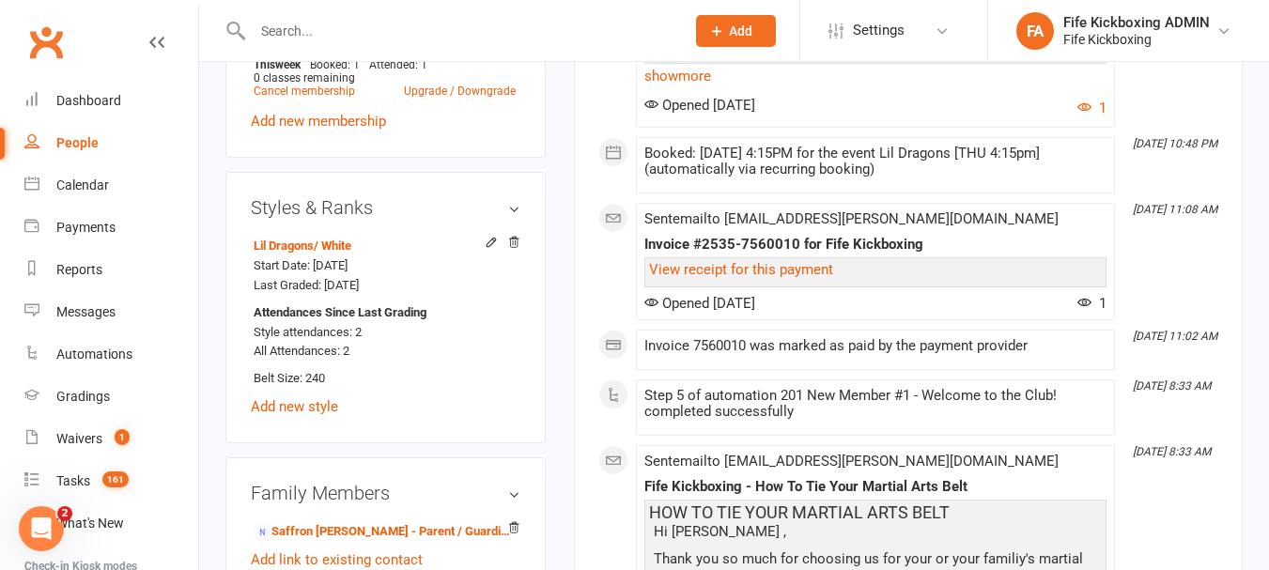
click at [383, 18] on input "text" at bounding box center [459, 31] width 425 height 26
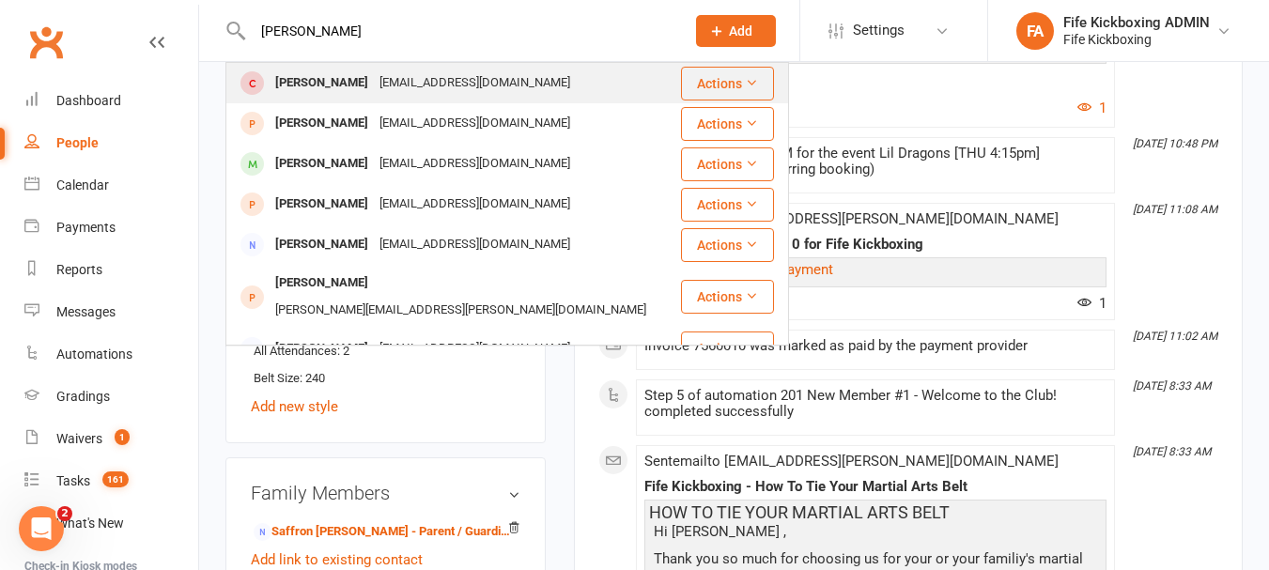
type input "[PERSON_NAME]"
click at [486, 71] on div "[PERSON_NAME] [EMAIL_ADDRESS][DOMAIN_NAME]" at bounding box center [453, 83] width 452 height 39
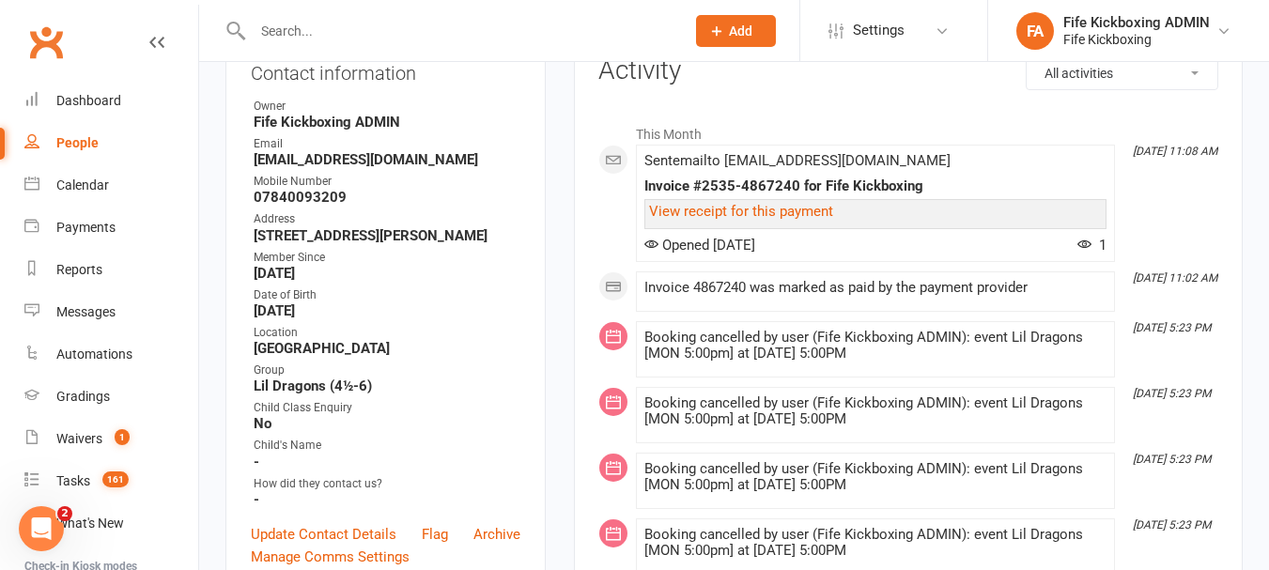
scroll to position [282, 0]
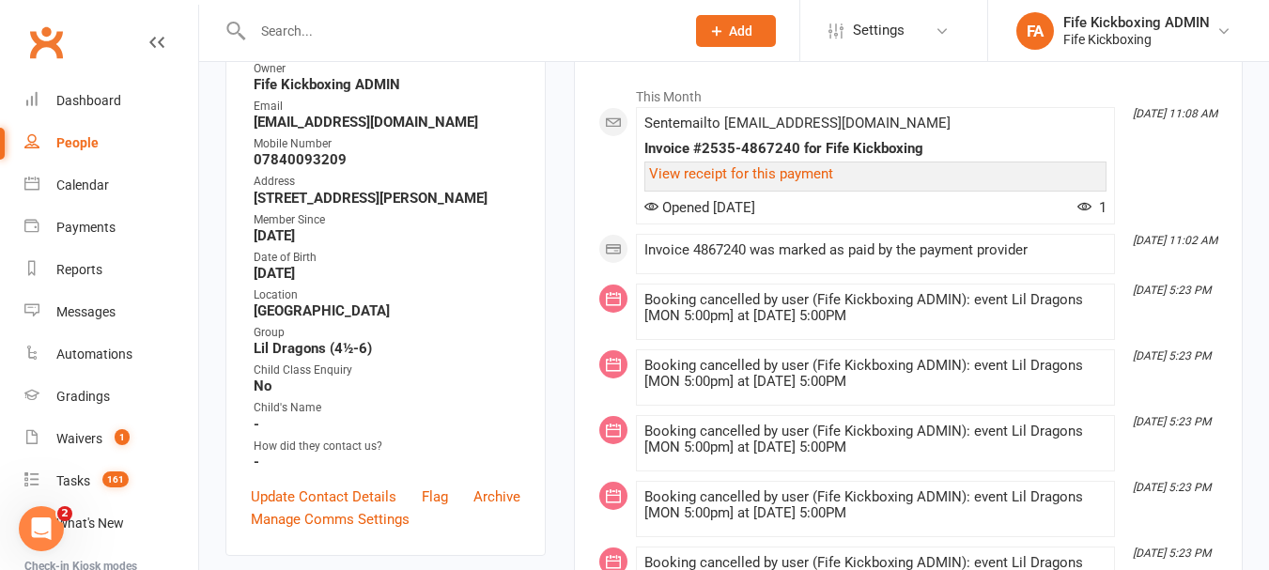
click at [294, 36] on input "text" at bounding box center [459, 31] width 425 height 26
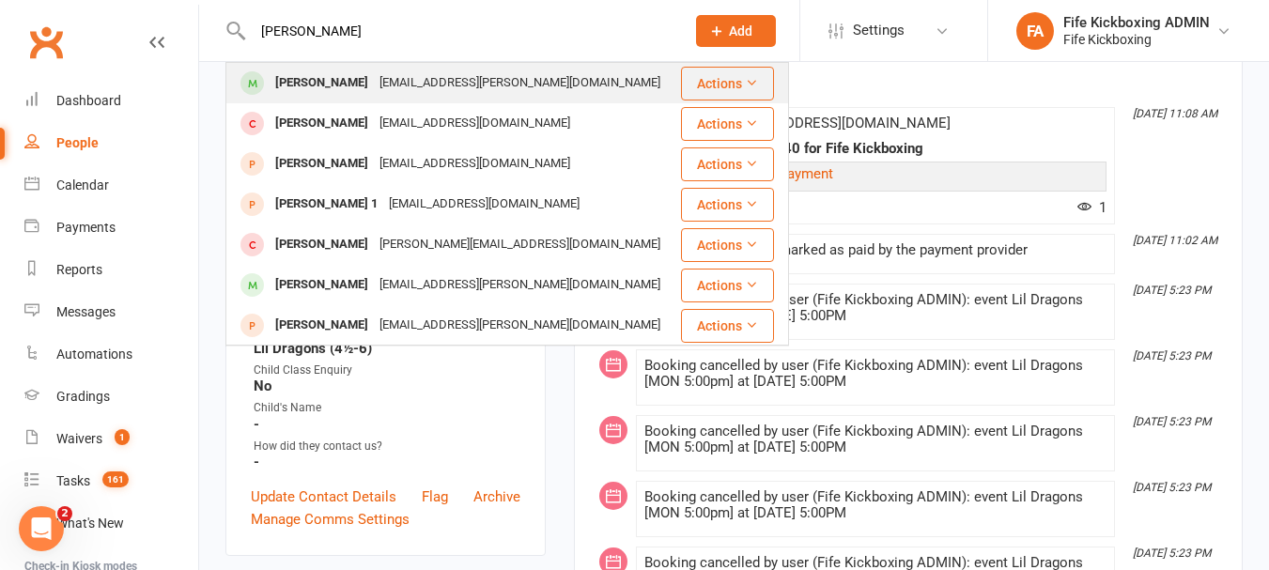
type input "[PERSON_NAME]"
click at [316, 84] on div "[PERSON_NAME]" at bounding box center [322, 83] width 104 height 27
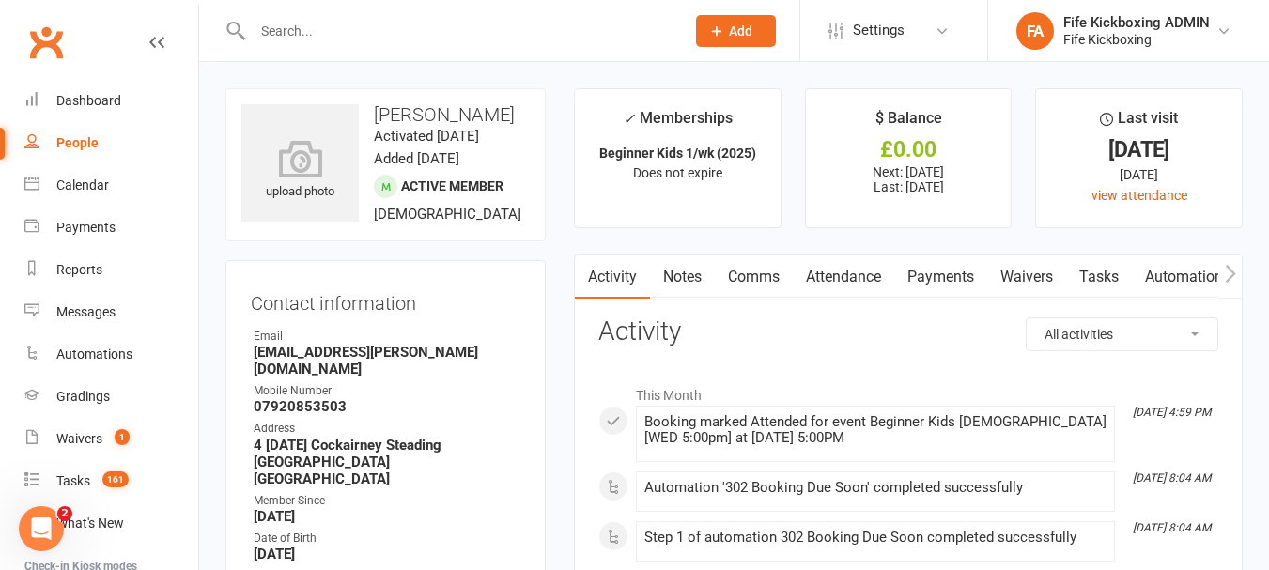
click at [845, 272] on link "Attendance" at bounding box center [843, 277] width 101 height 43
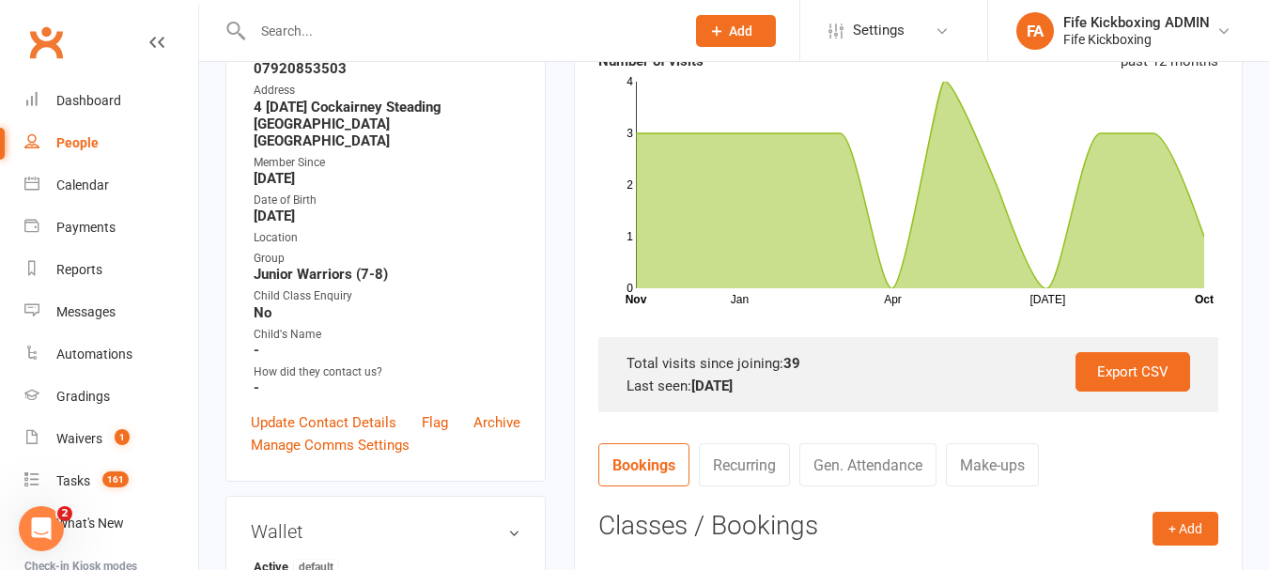
scroll to position [282, 0]
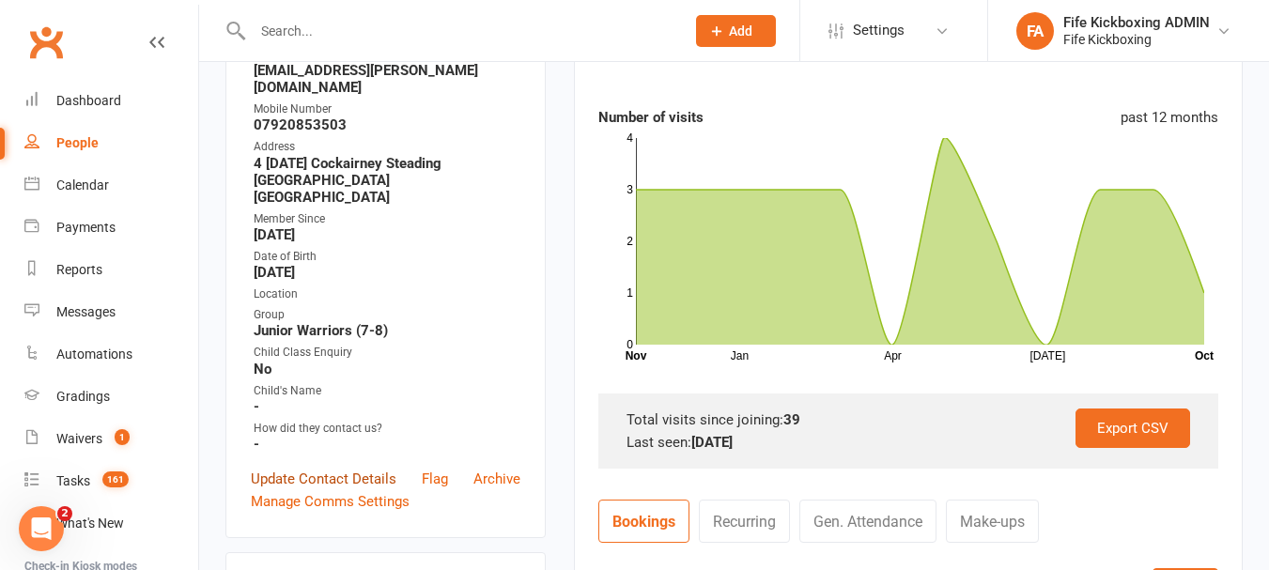
click at [339, 468] on link "Update Contact Details" at bounding box center [324, 479] width 146 height 23
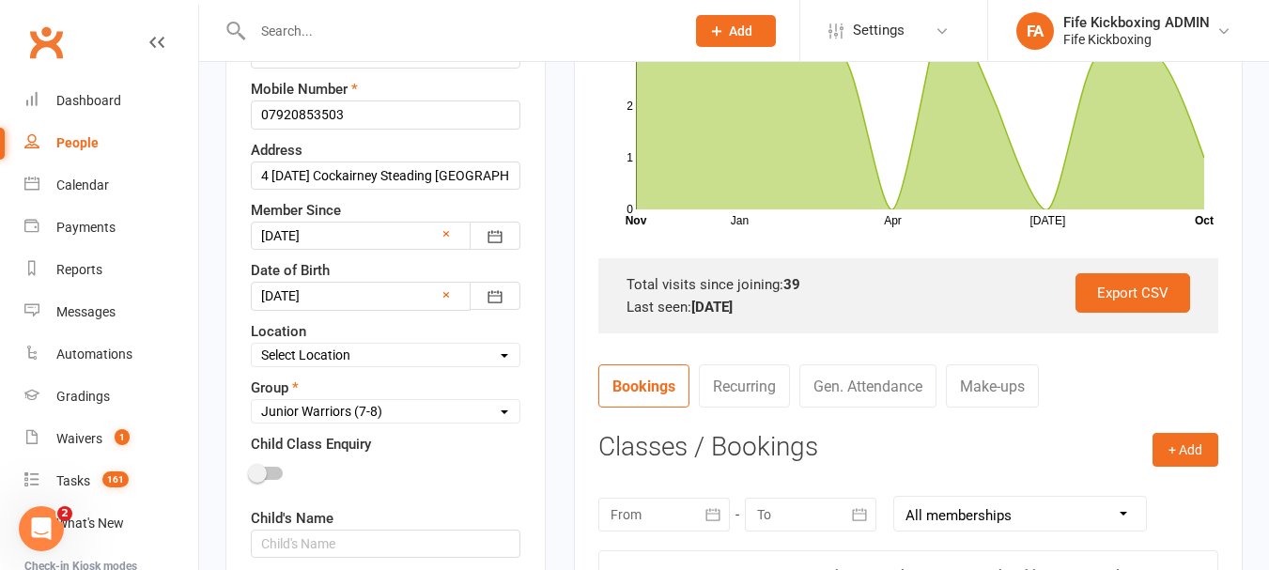
scroll to position [464, 0]
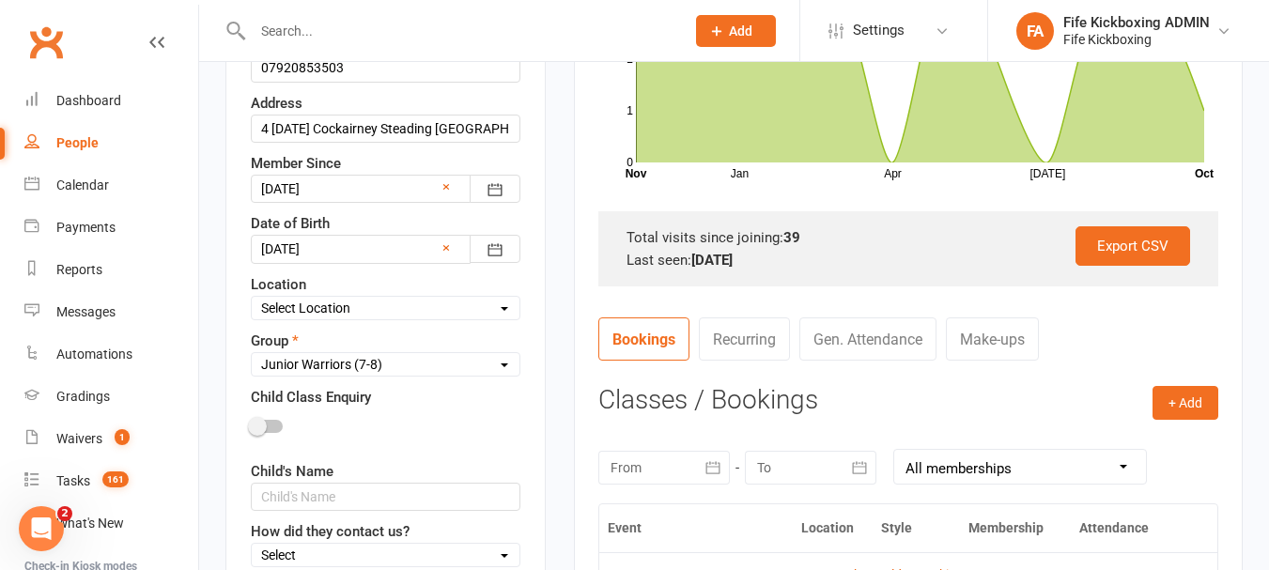
click at [418, 365] on select "Select Wee Warriors (3 - 4½) Lil Dragons (4½-6) Junior Warriors (7-8) Beg Kids …" at bounding box center [386, 364] width 268 height 21
select select "Beg Kids Kickboxing (9-11)"
click at [252, 355] on select "Select Wee Warriors (3 - 4½) Lil Dragons (4½-6) Junior Warriors (7-8) Beg Kids …" at bounding box center [386, 364] width 268 height 21
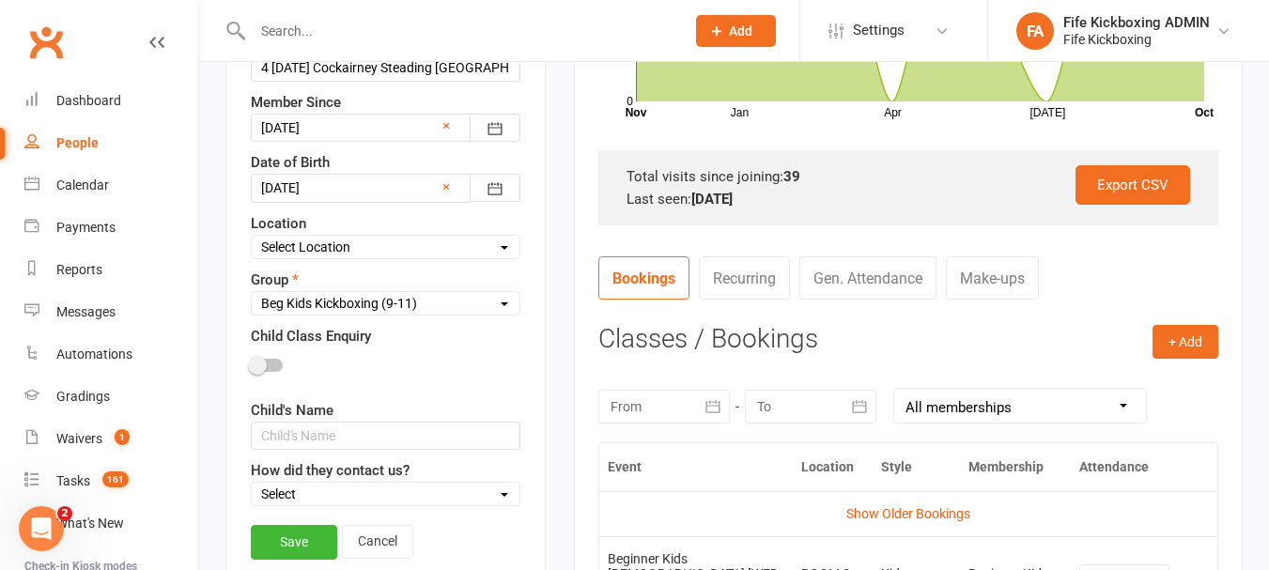
scroll to position [652, 0]
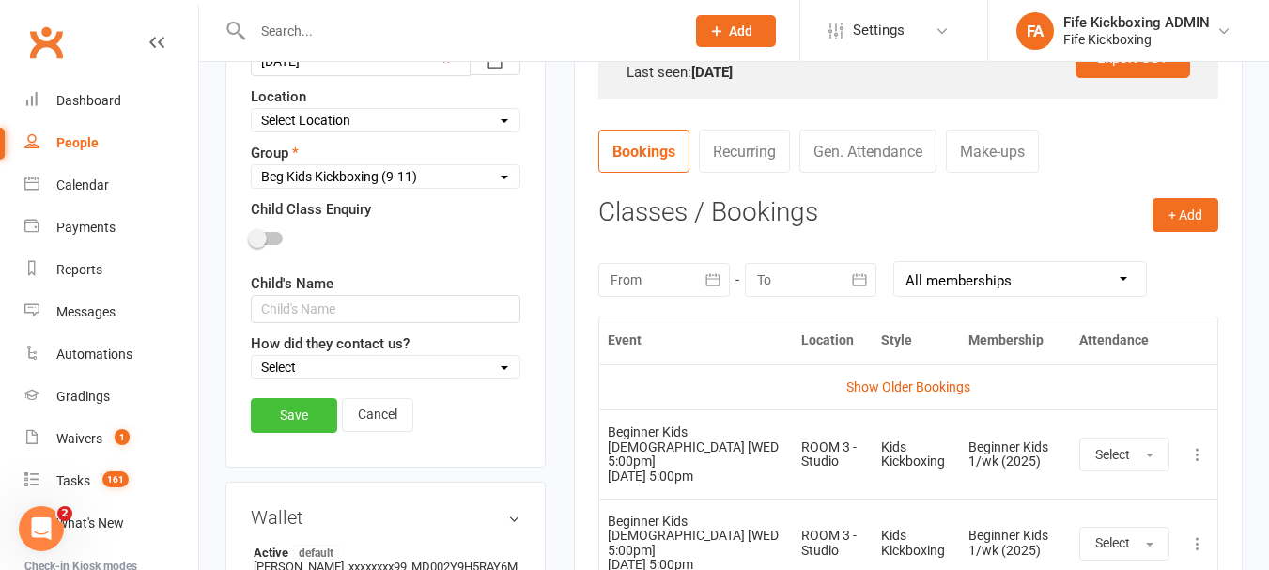
click at [308, 416] on link "Save" at bounding box center [294, 415] width 86 height 34
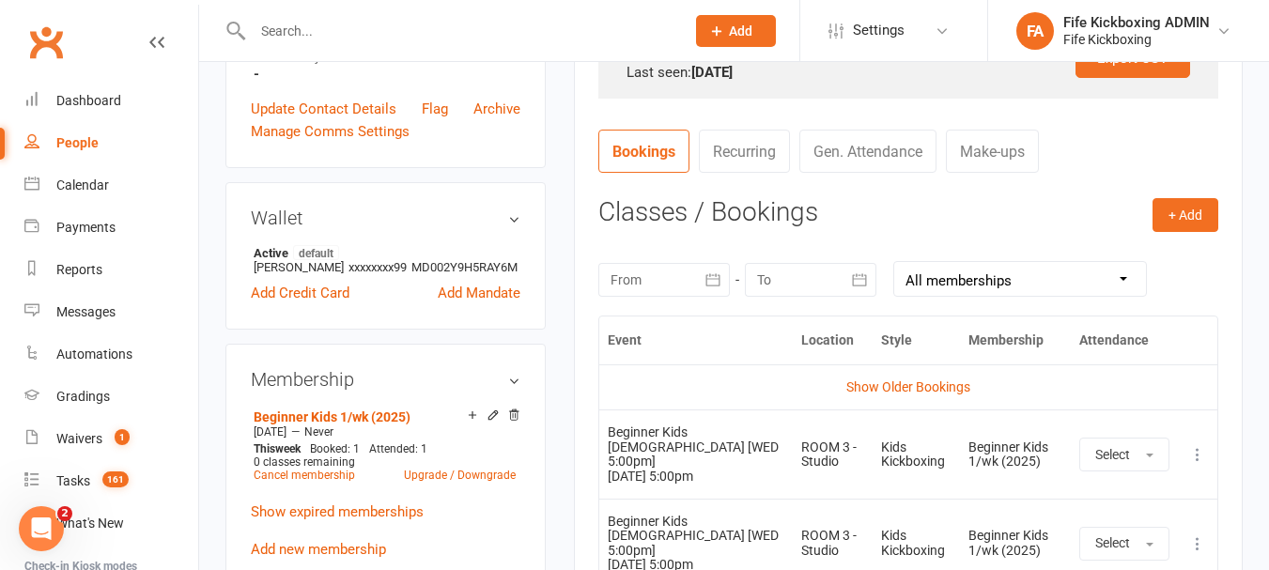
click at [320, 12] on div at bounding box center [449, 30] width 446 height 61
click at [334, 34] on input "text" at bounding box center [459, 31] width 425 height 26
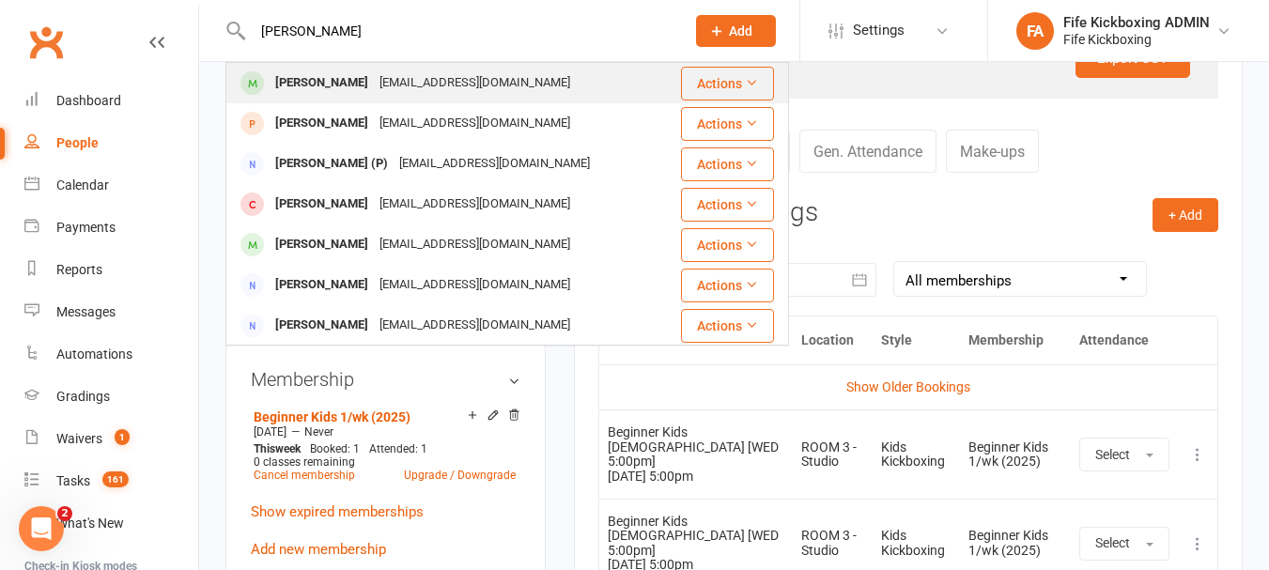
type input "[PERSON_NAME]"
click at [350, 93] on div "[PERSON_NAME]" at bounding box center [322, 83] width 104 height 27
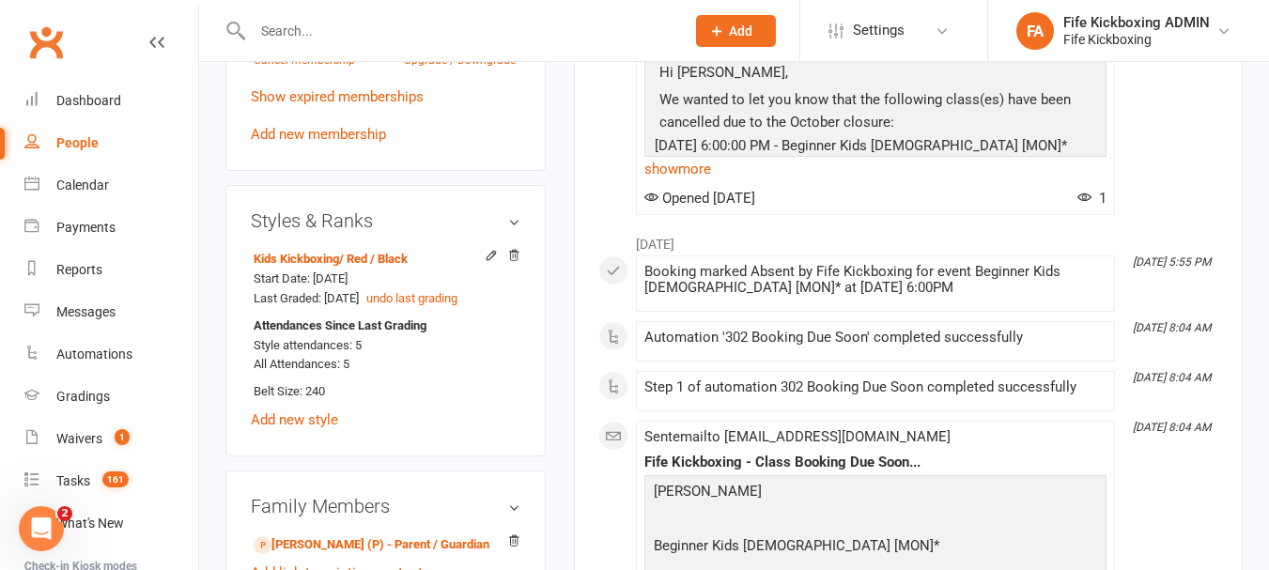
scroll to position [940, 0]
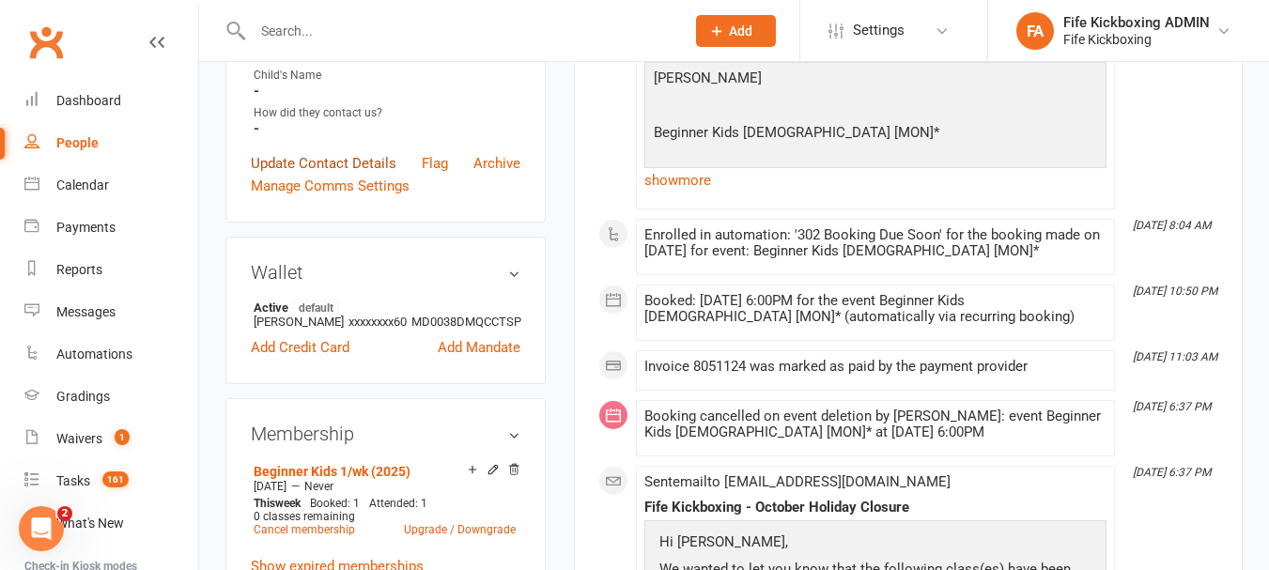
click at [374, 175] on link "Update Contact Details" at bounding box center [324, 163] width 146 height 23
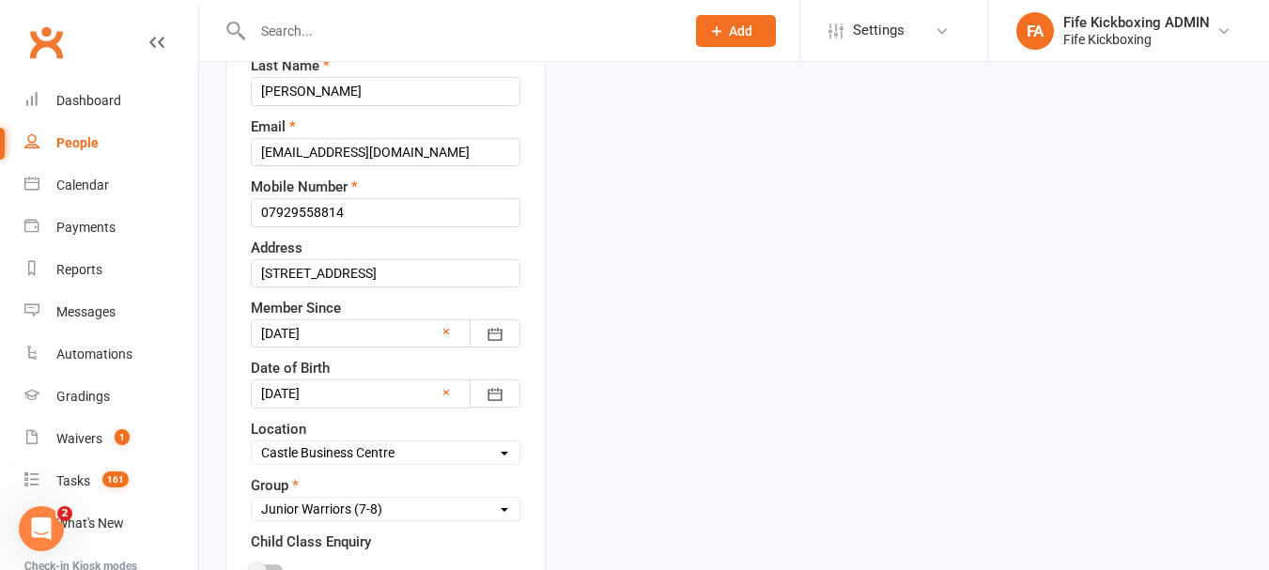
scroll to position [370, 0]
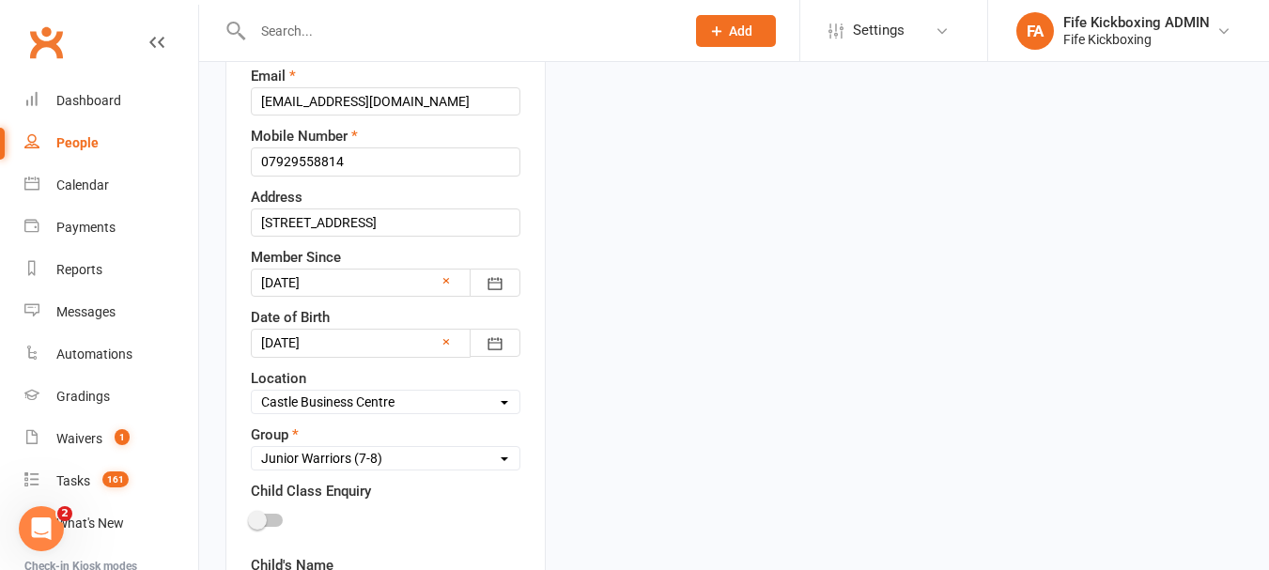
drag, startPoint x: 357, startPoint y: 508, endPoint x: 375, endPoint y: 494, distance: 22.7
click at [357, 469] on select "Select Wee Warriors (3 - 4½) Lil Dragons (4½-6) Junior Warriors (7-8) Beg Kids …" at bounding box center [386, 458] width 268 height 21
select select "Beg Kids Kickboxing (9-11)"
click at [252, 469] on select "Select Wee Warriors (3 - 4½) Lil Dragons (4½-6) Junior Warriors (7-8) Beg Kids …" at bounding box center [386, 458] width 268 height 21
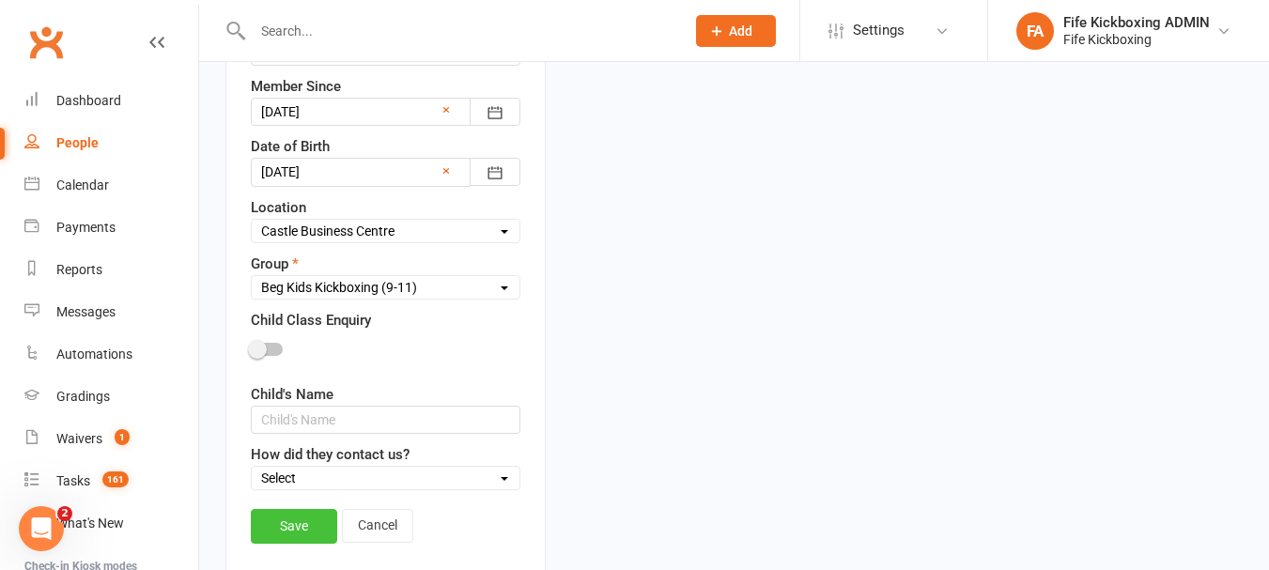
scroll to position [746, 0]
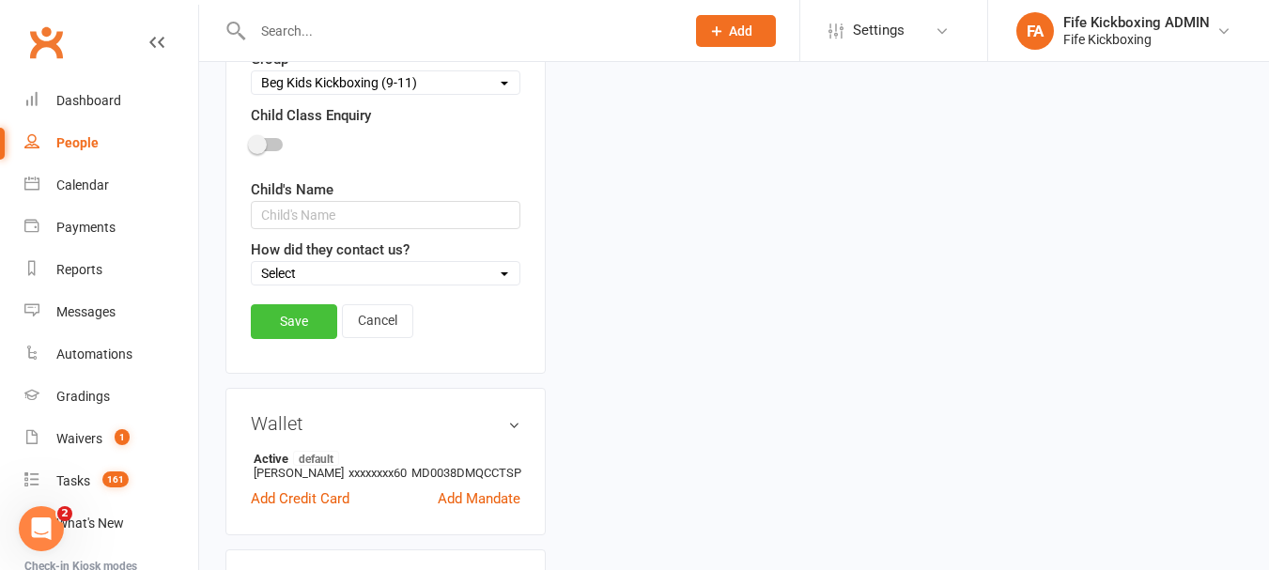
click at [298, 338] on link "Save" at bounding box center [294, 321] width 86 height 34
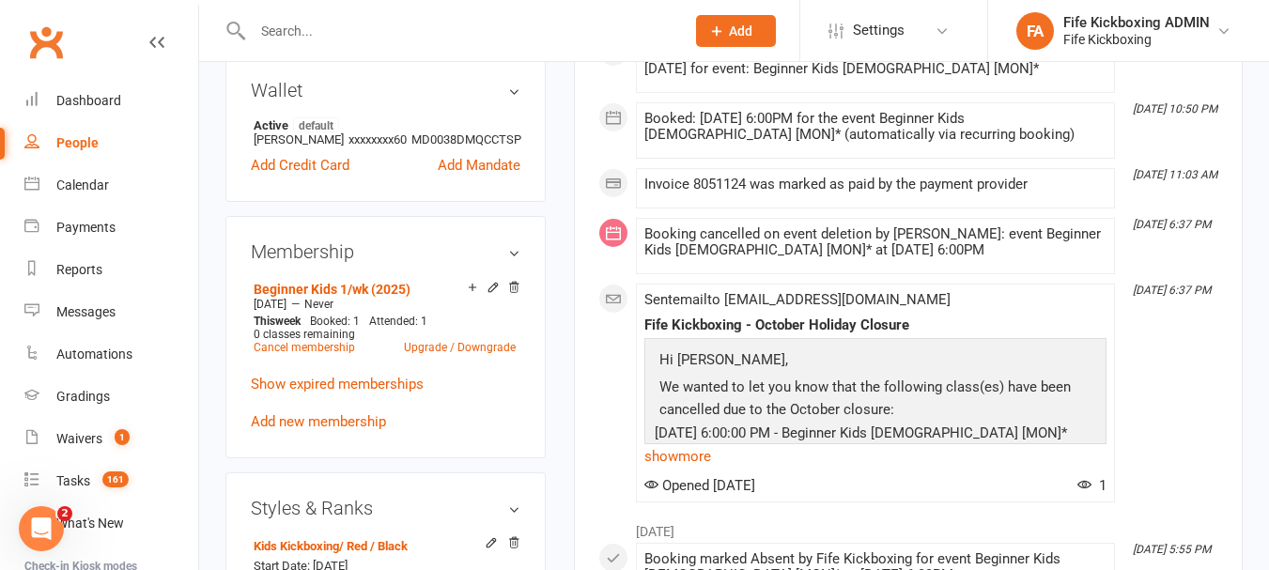
click at [311, 28] on input "text" at bounding box center [459, 31] width 425 height 26
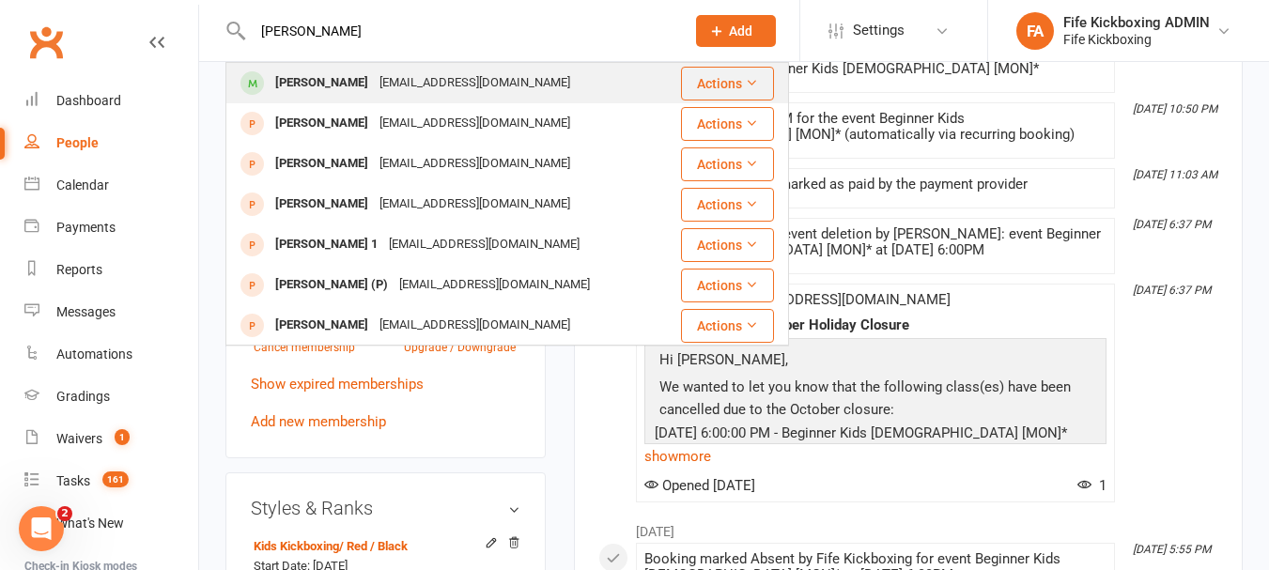
type input "[PERSON_NAME]"
click at [327, 85] on div "[PERSON_NAME]" at bounding box center [322, 83] width 104 height 27
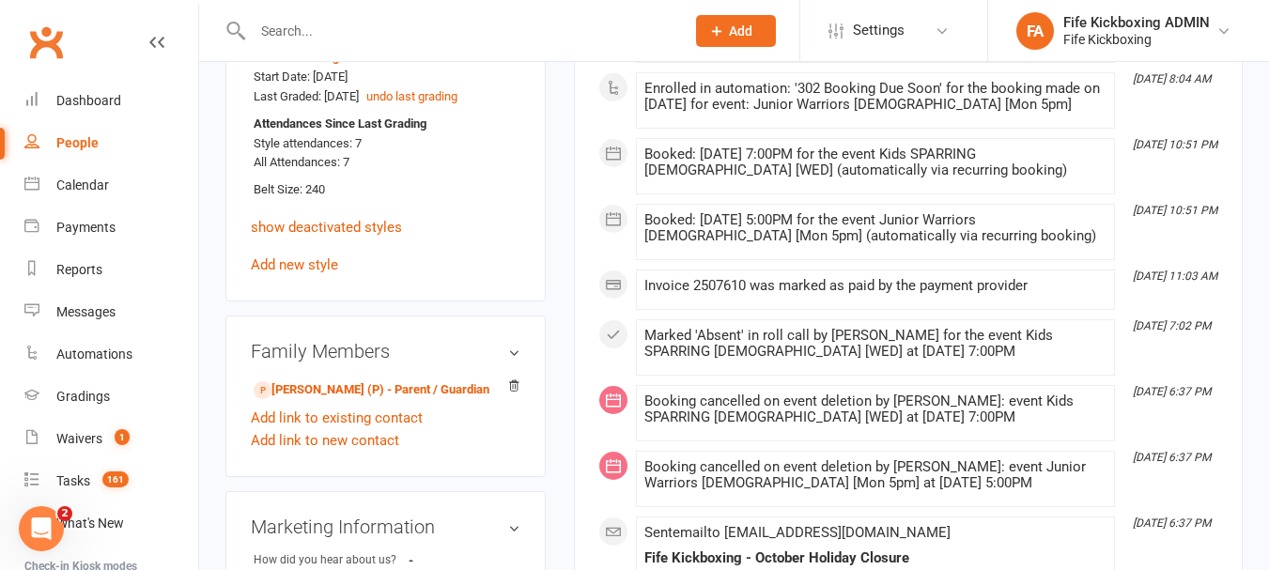
scroll to position [1222, 0]
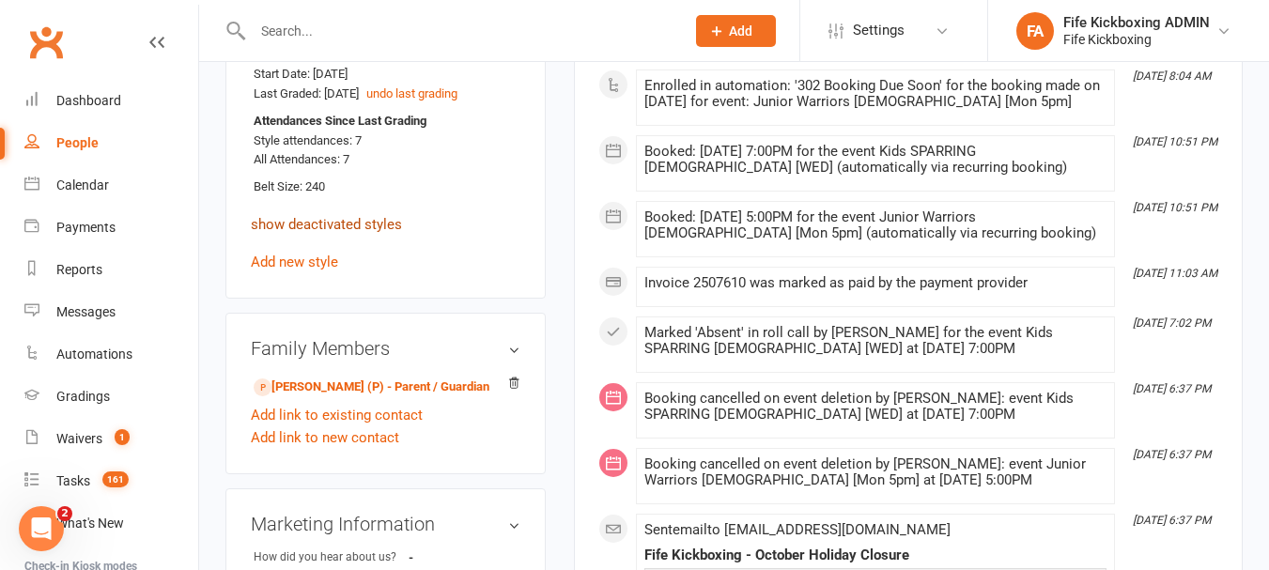
click at [367, 233] on link "show deactivated styles" at bounding box center [326, 224] width 151 height 17
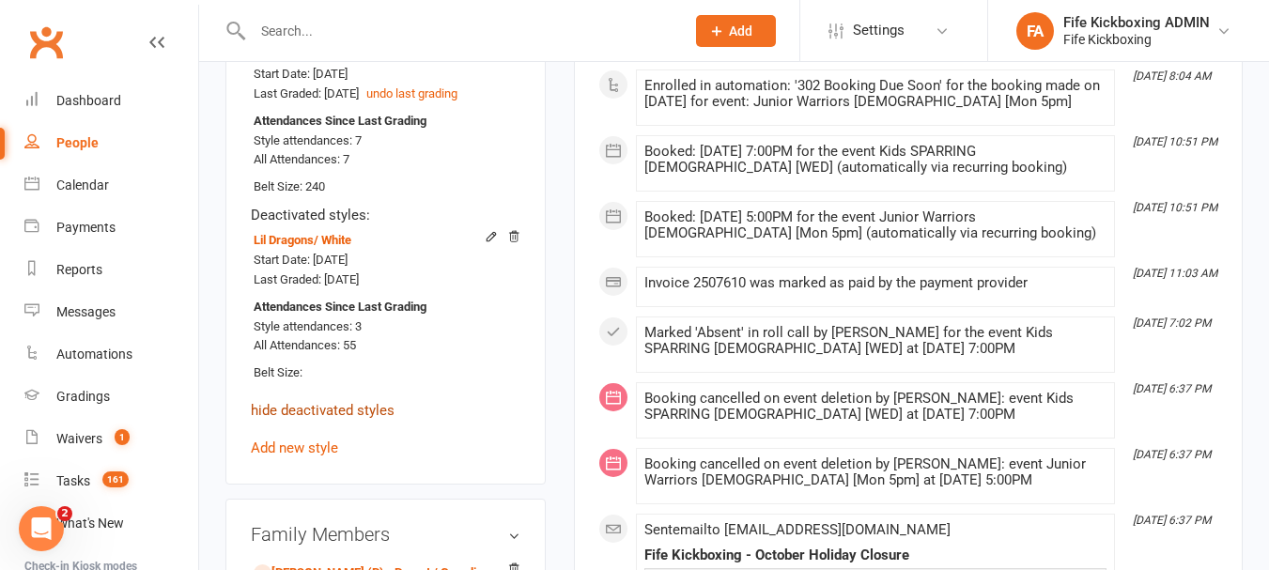
click at [347, 419] on link "hide deactivated styles" at bounding box center [323, 410] width 144 height 17
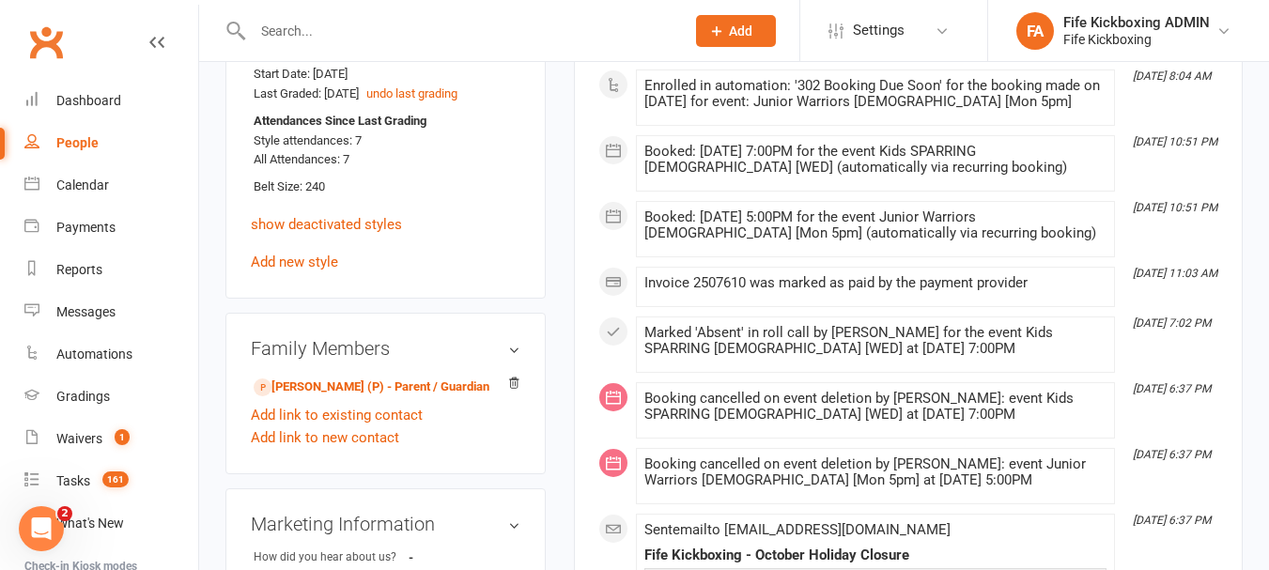
click at [307, 5] on div at bounding box center [449, 30] width 446 height 61
click at [324, 19] on div at bounding box center [449, 30] width 446 height 61
click at [330, 30] on input "text" at bounding box center [459, 31] width 425 height 26
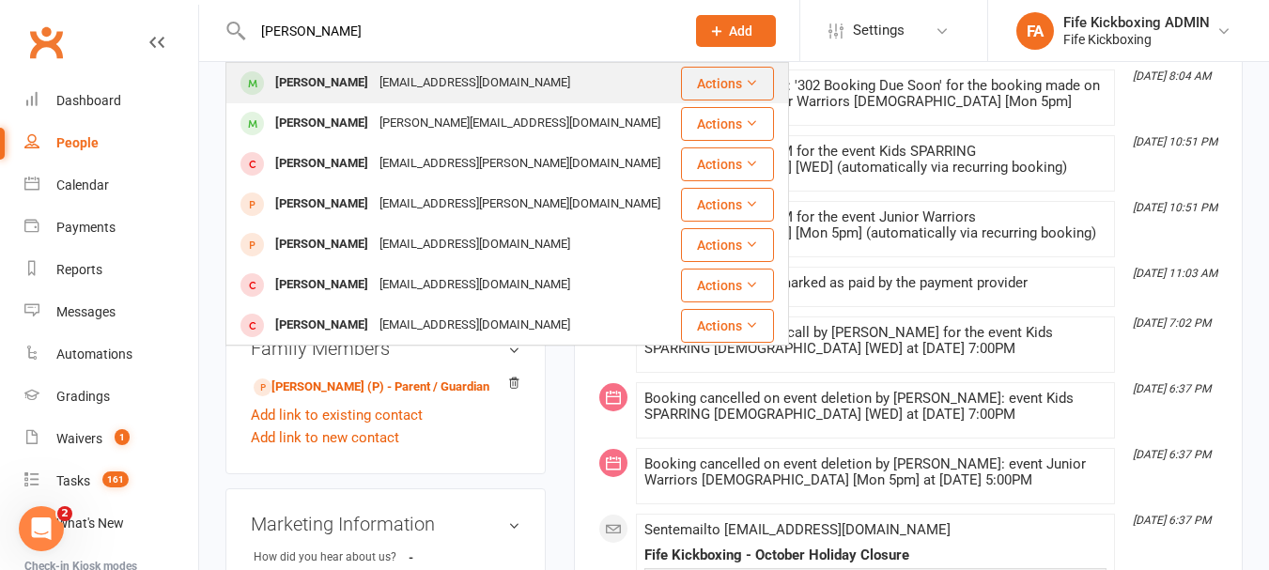
type input "[PERSON_NAME]"
click at [355, 100] on div "[PERSON_NAME] [EMAIL_ADDRESS][DOMAIN_NAME]" at bounding box center [453, 83] width 452 height 39
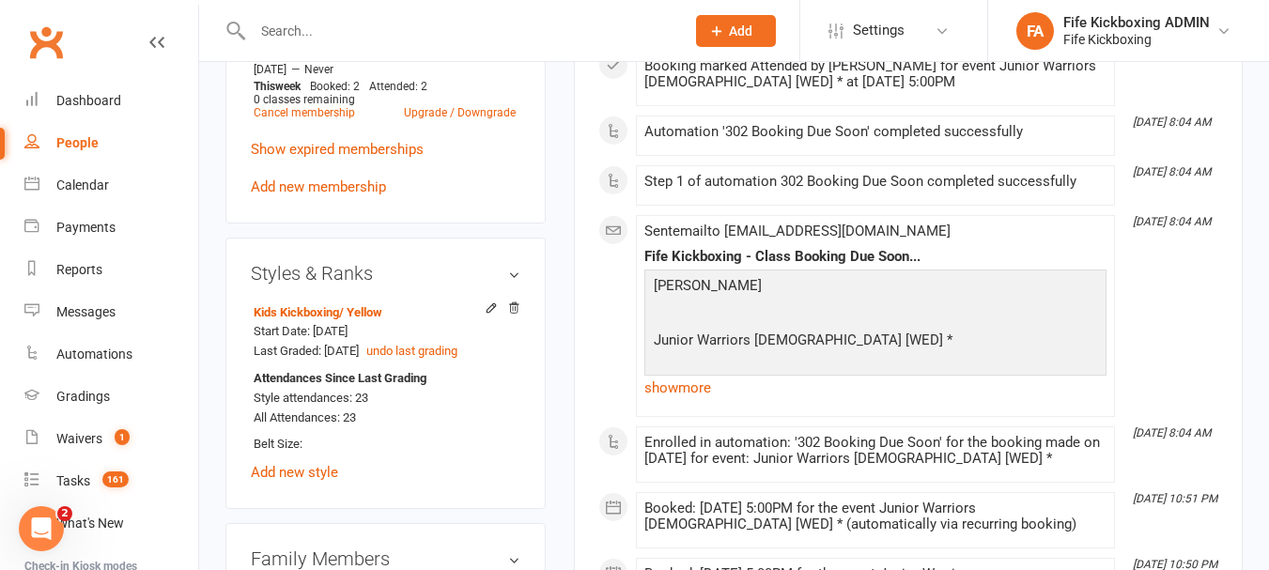
scroll to position [1034, 0]
click at [300, 24] on input "text" at bounding box center [459, 31] width 425 height 26
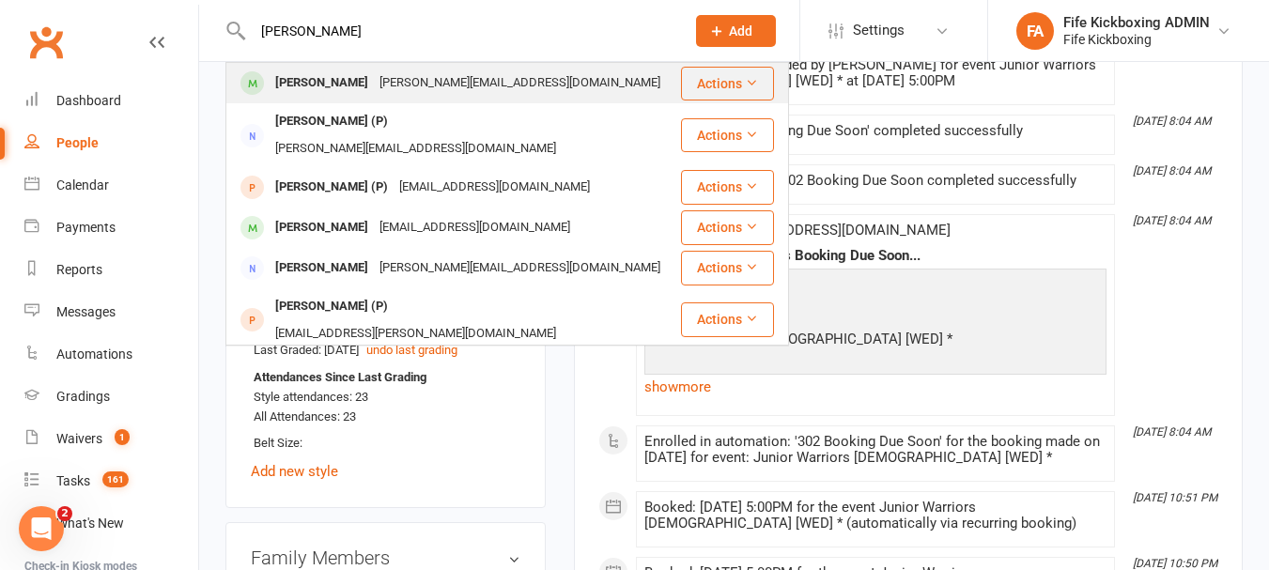
type input "[PERSON_NAME]"
click at [386, 77] on div "[PERSON_NAME][EMAIL_ADDRESS][DOMAIN_NAME]" at bounding box center [520, 83] width 292 height 27
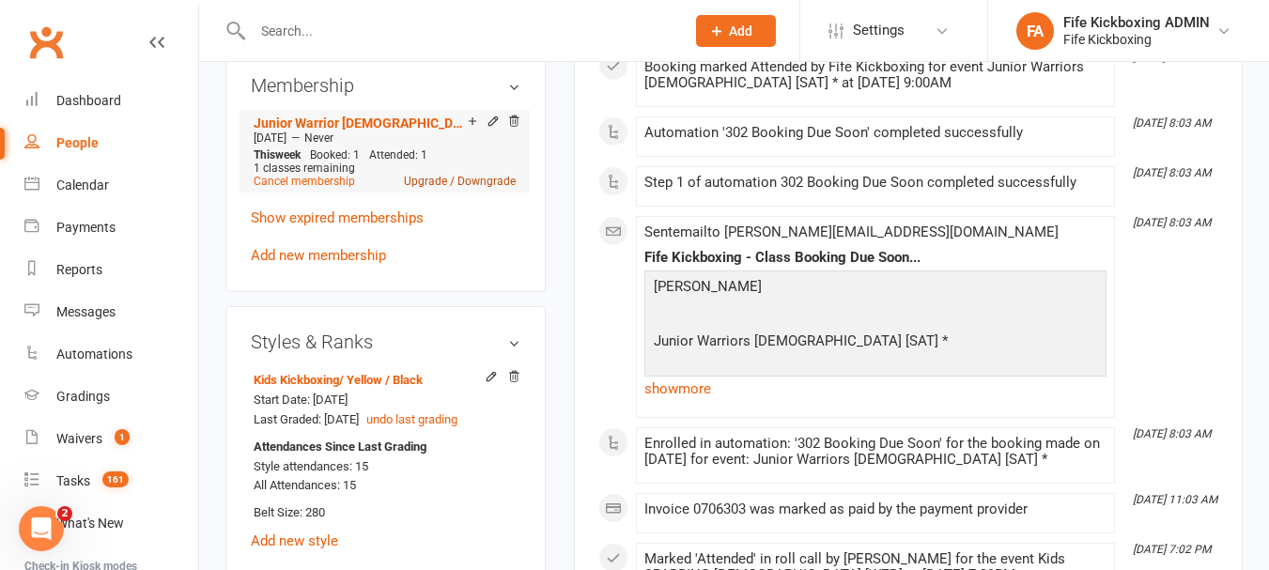
scroll to position [940, 0]
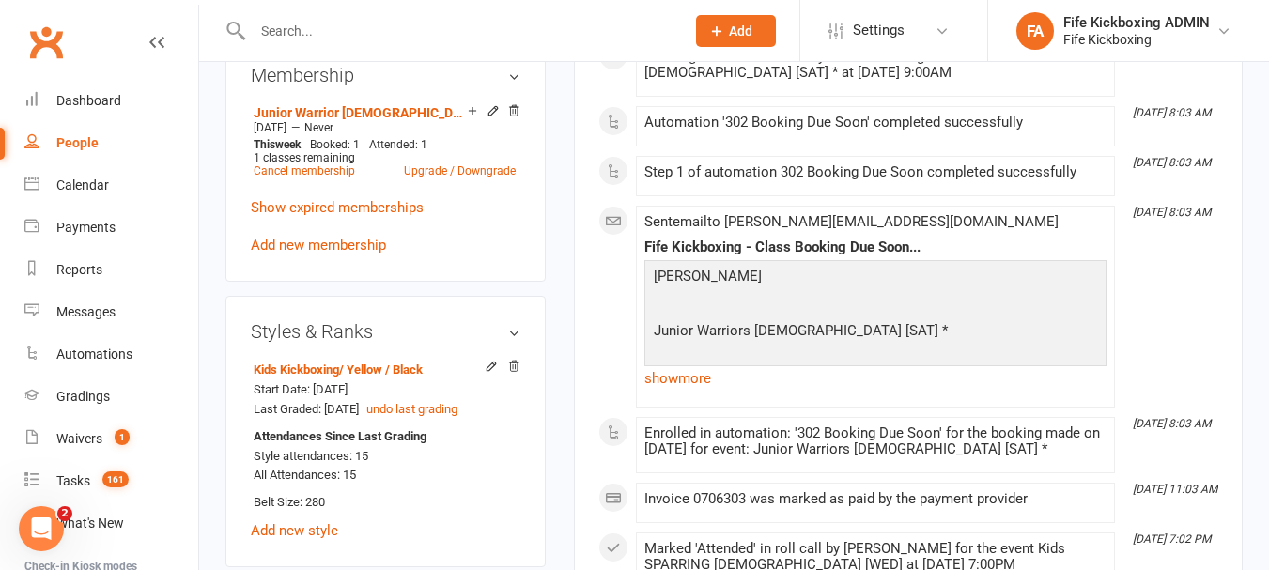
click at [312, 46] on div at bounding box center [449, 30] width 446 height 61
click at [315, 42] on input "text" at bounding box center [459, 31] width 425 height 26
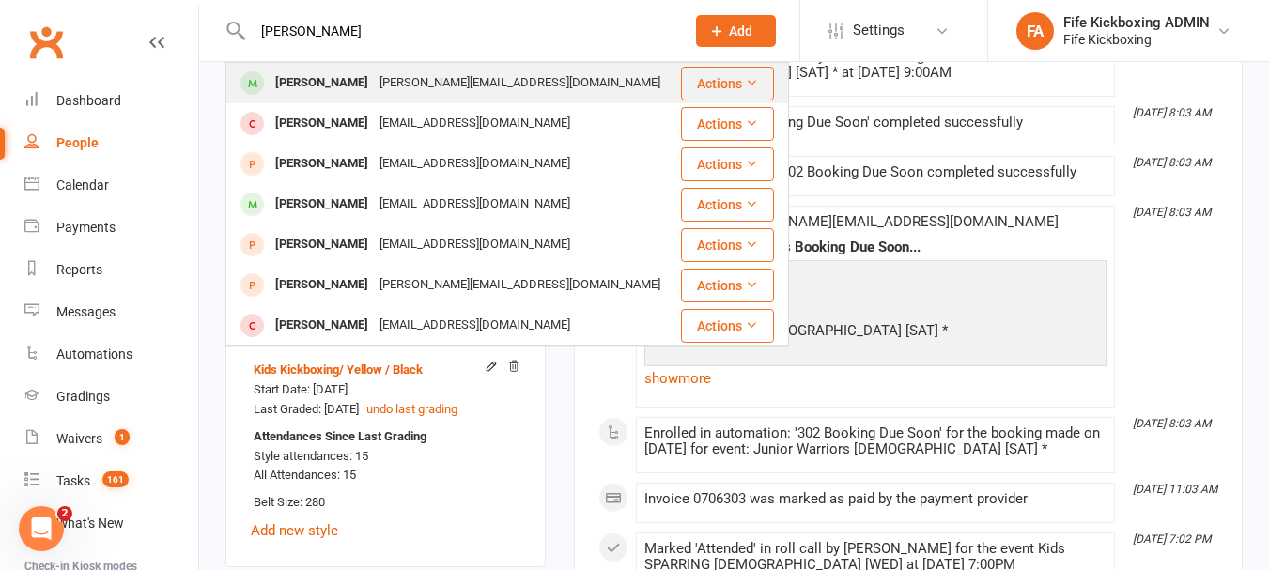
type input "[PERSON_NAME]"
click at [374, 70] on div "[PERSON_NAME][EMAIL_ADDRESS][DOMAIN_NAME]" at bounding box center [520, 83] width 292 height 27
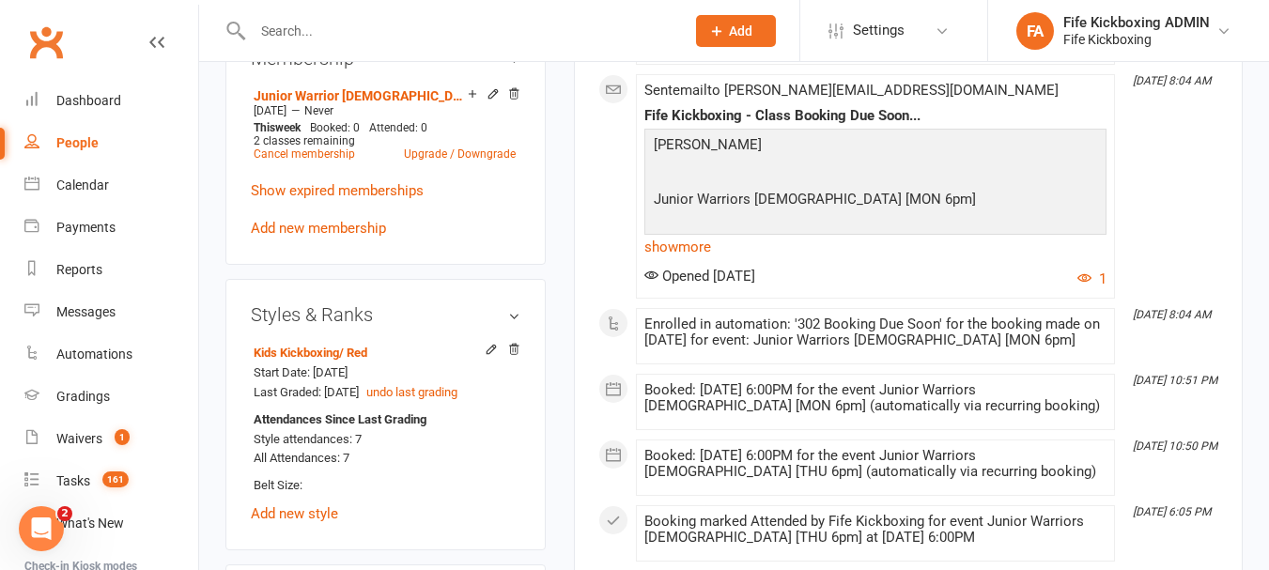
scroll to position [1128, 0]
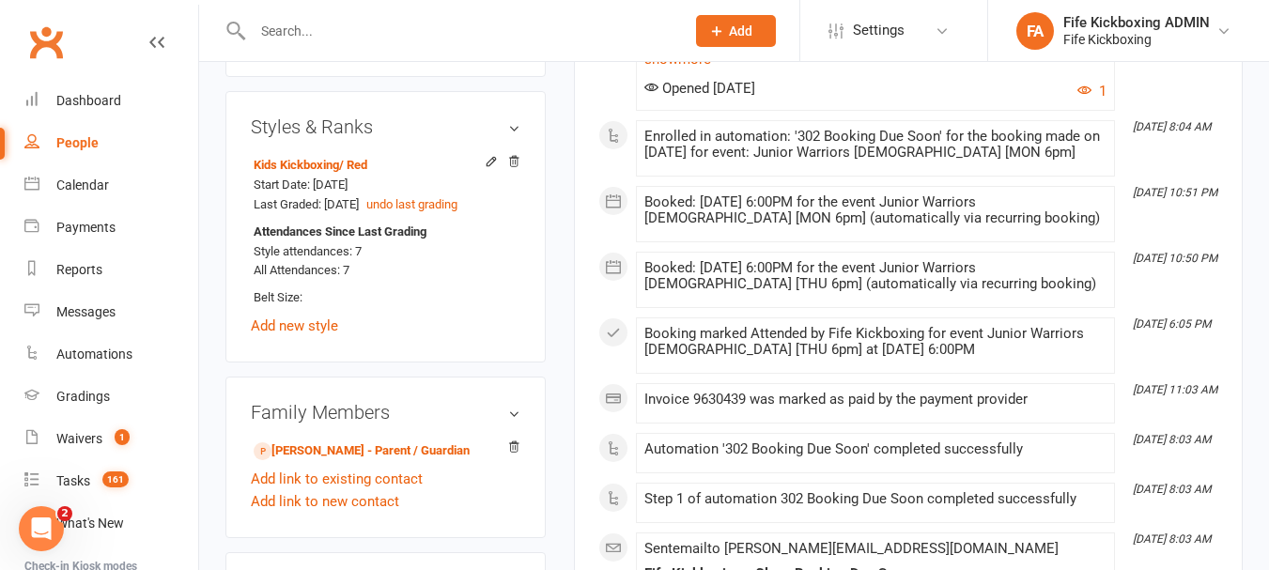
click at [376, 26] on input "text" at bounding box center [459, 31] width 425 height 26
click at [459, 29] on input "text" at bounding box center [459, 31] width 425 height 26
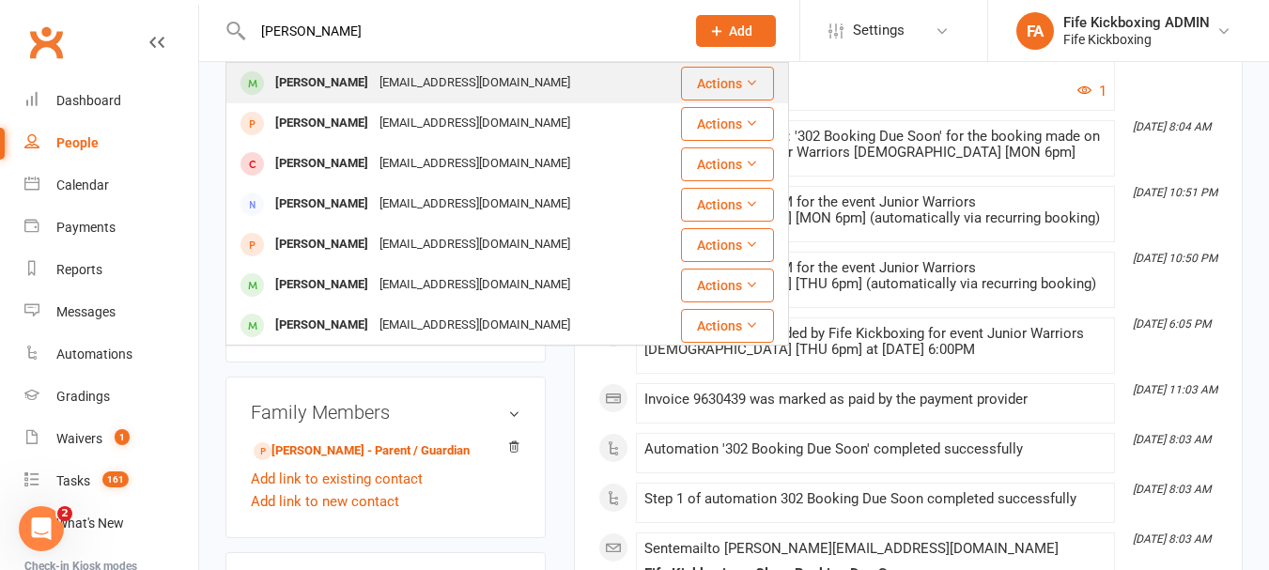
type input "[PERSON_NAME]"
click at [390, 83] on div "[EMAIL_ADDRESS][DOMAIN_NAME]" at bounding box center [475, 83] width 202 height 27
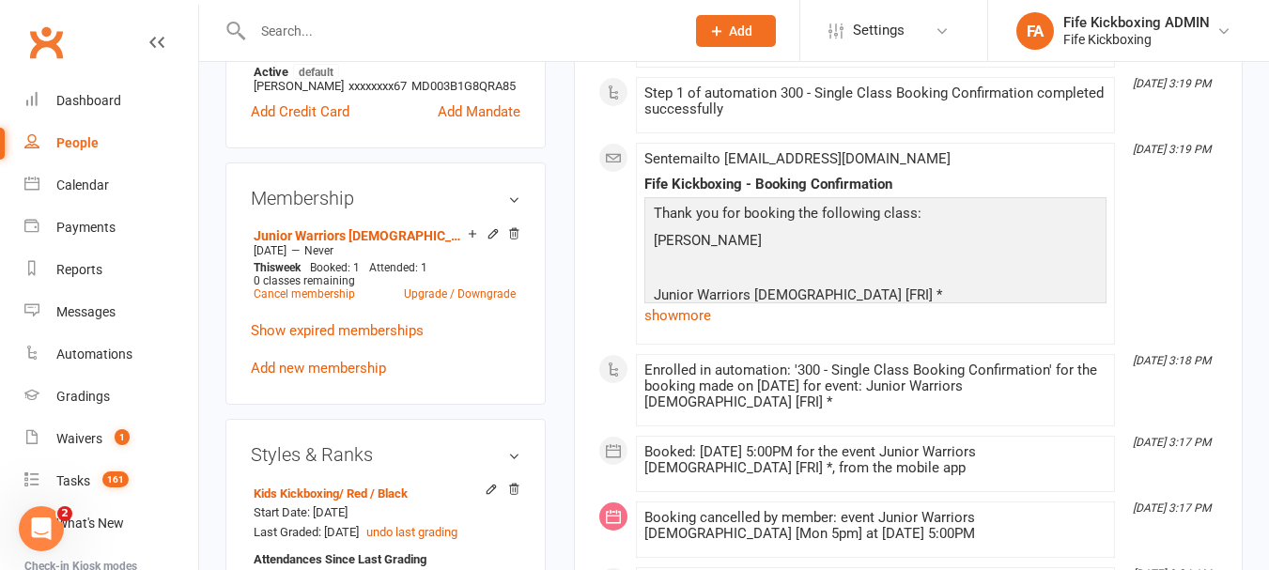
scroll to position [846, 0]
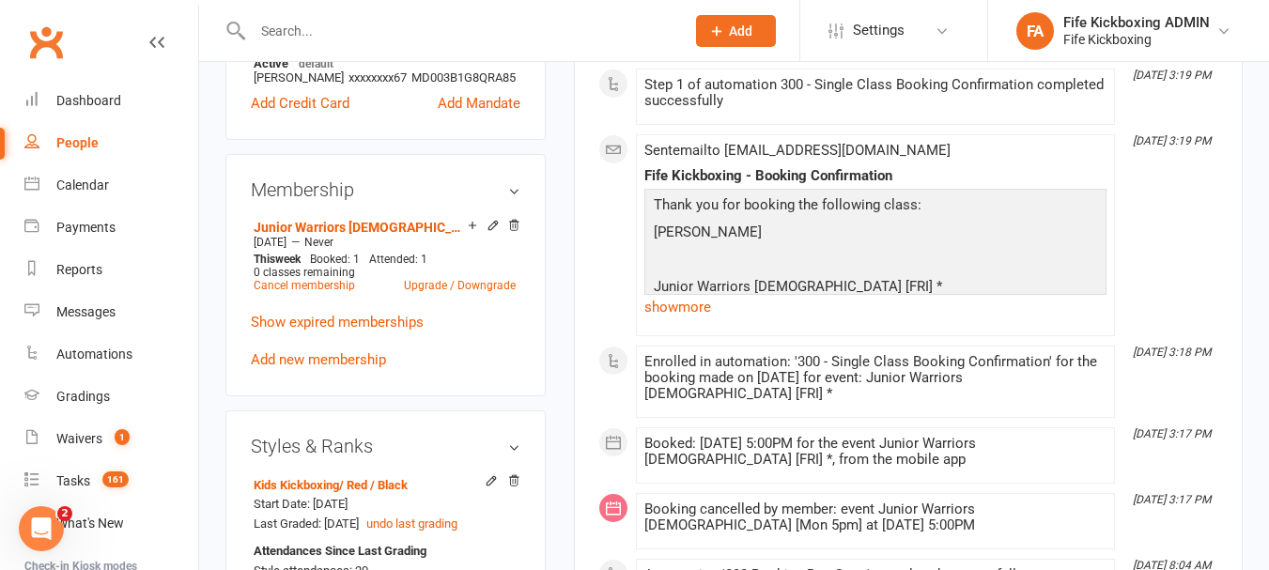
click at [311, 15] on div at bounding box center [449, 30] width 446 height 61
click at [318, 18] on input "text" at bounding box center [459, 31] width 425 height 26
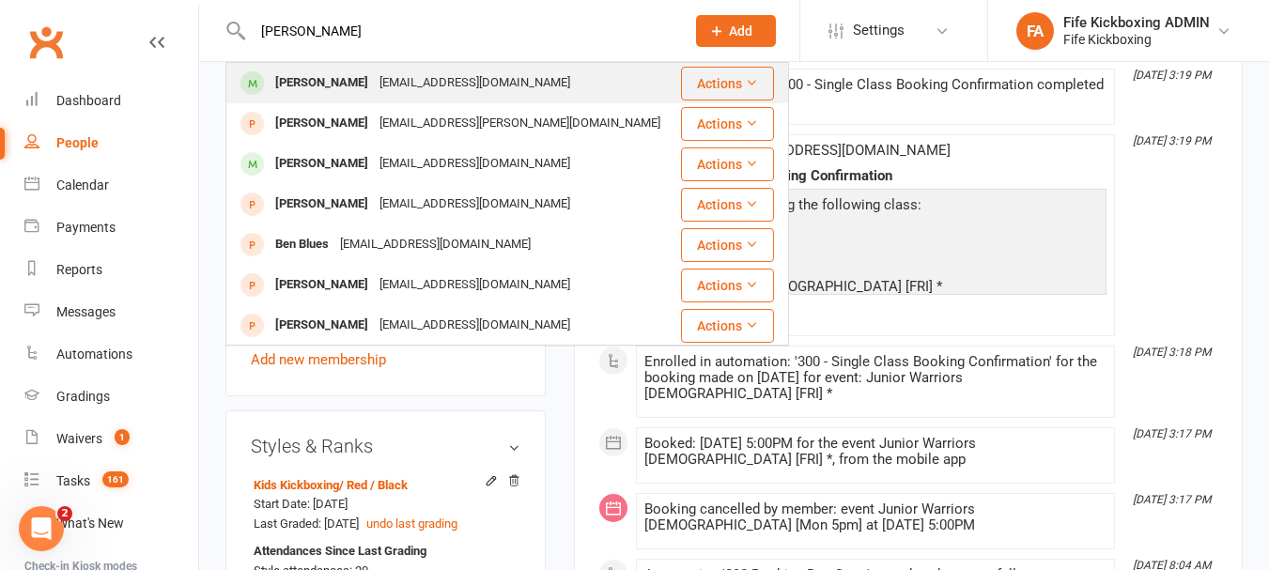
type input "[PERSON_NAME]"
click at [335, 94] on div "[PERSON_NAME]" at bounding box center [322, 83] width 104 height 27
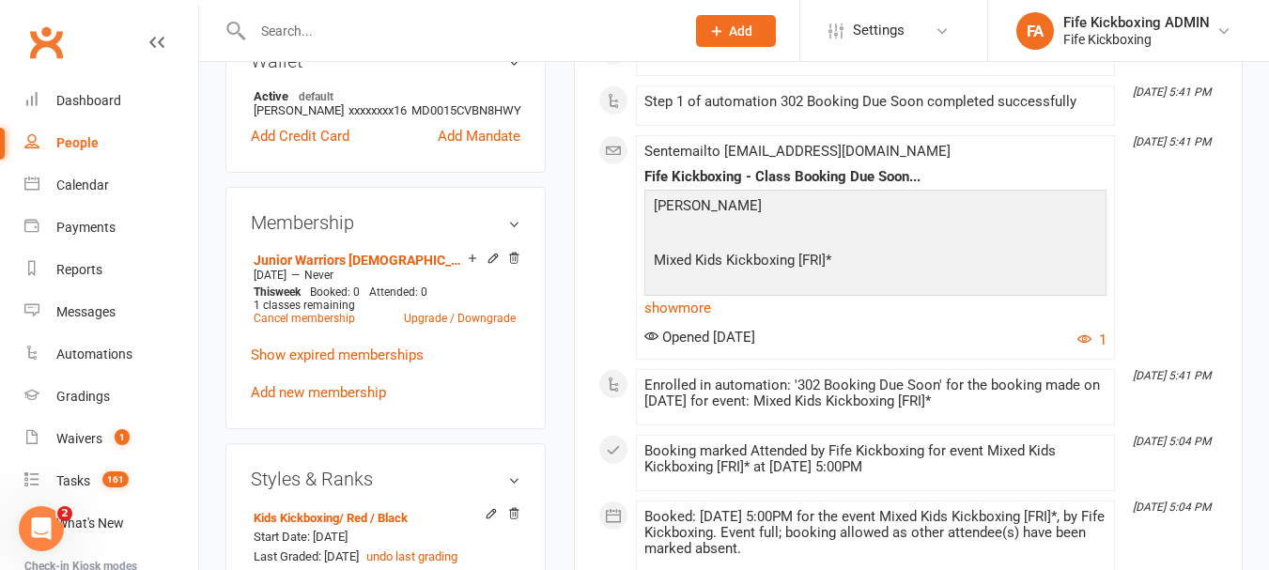
scroll to position [846, 0]
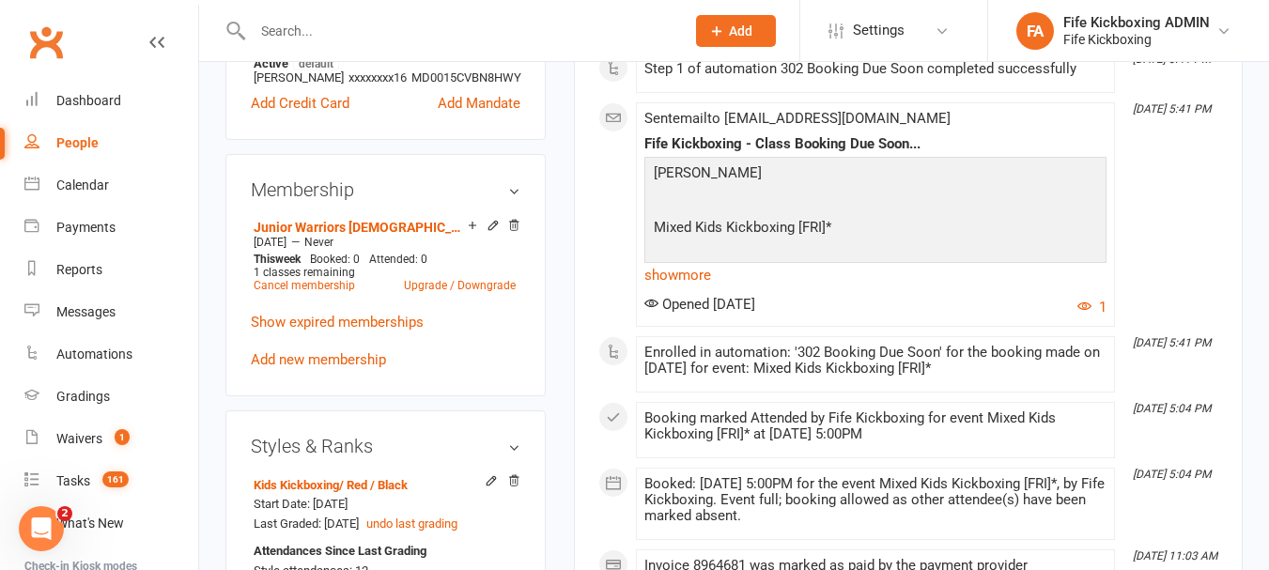
click at [305, 25] on input "text" at bounding box center [459, 31] width 425 height 26
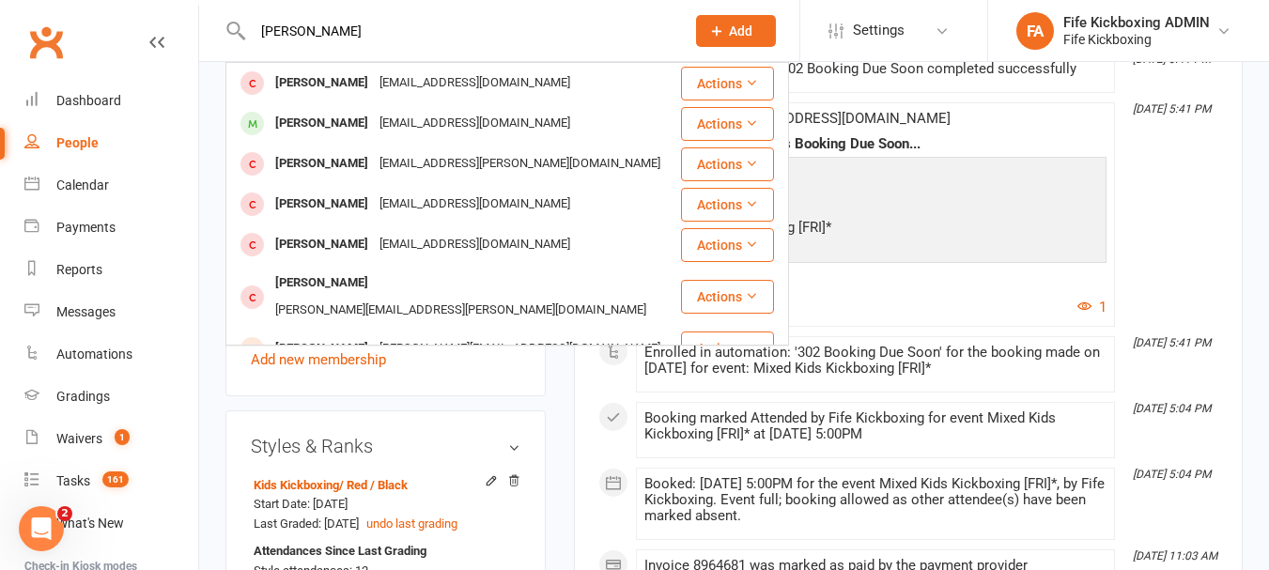
type input "[PERSON_NAME]"
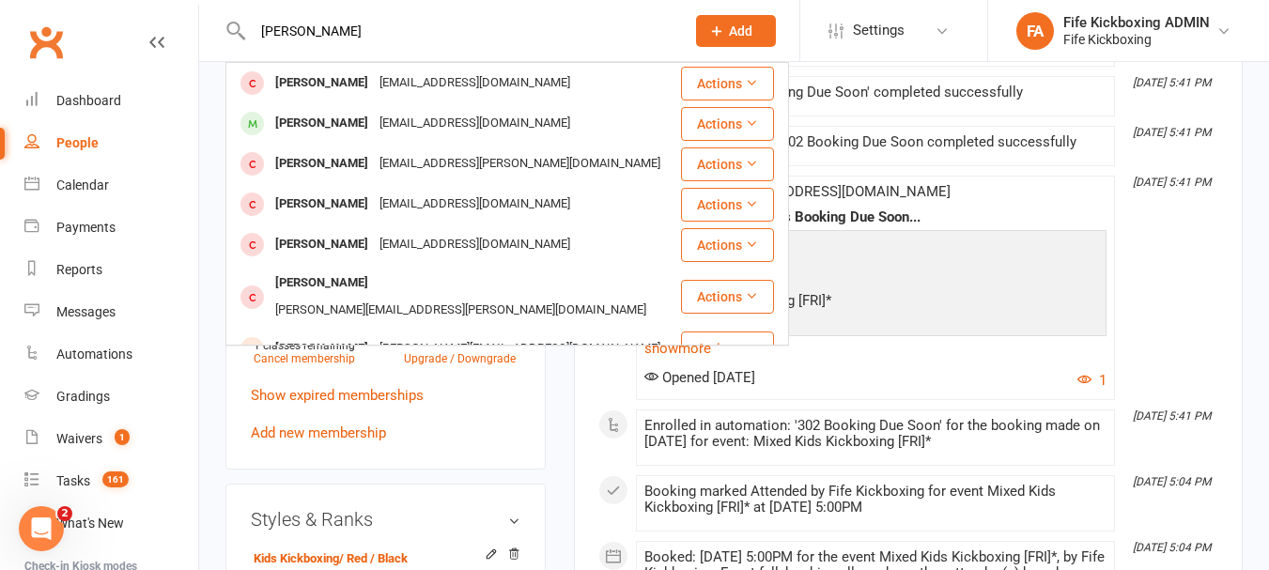
scroll to position [752, 0]
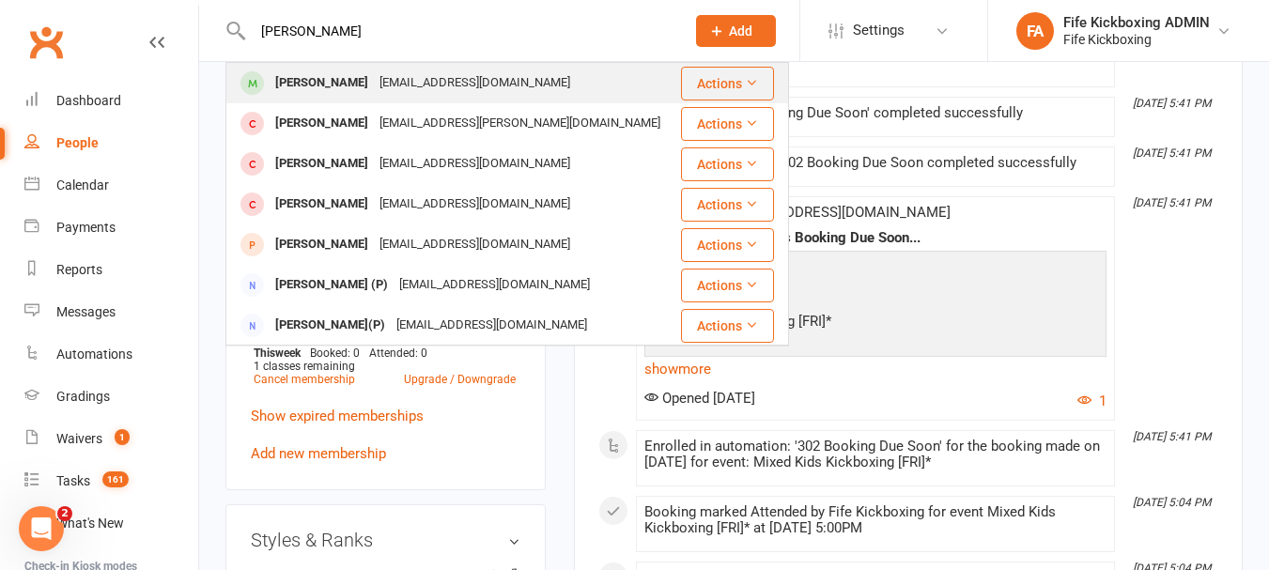
click at [373, 68] on div "[PERSON_NAME] [EMAIL_ADDRESS][DOMAIN_NAME]" at bounding box center [453, 83] width 452 height 39
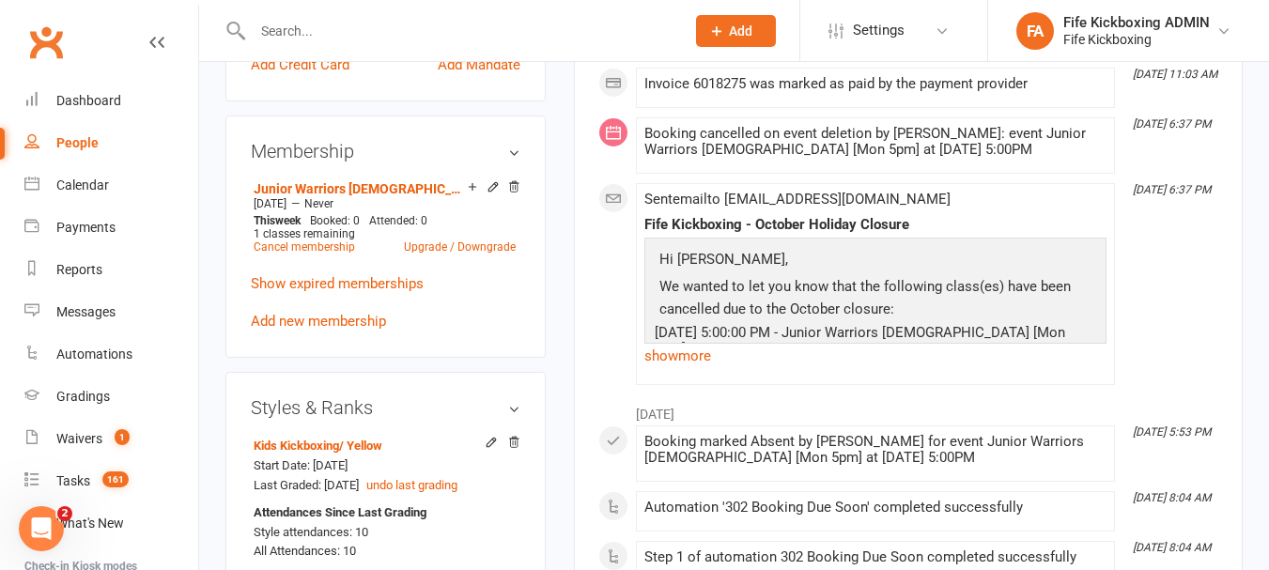
scroll to position [846, 0]
click at [300, 28] on input "text" at bounding box center [459, 31] width 425 height 26
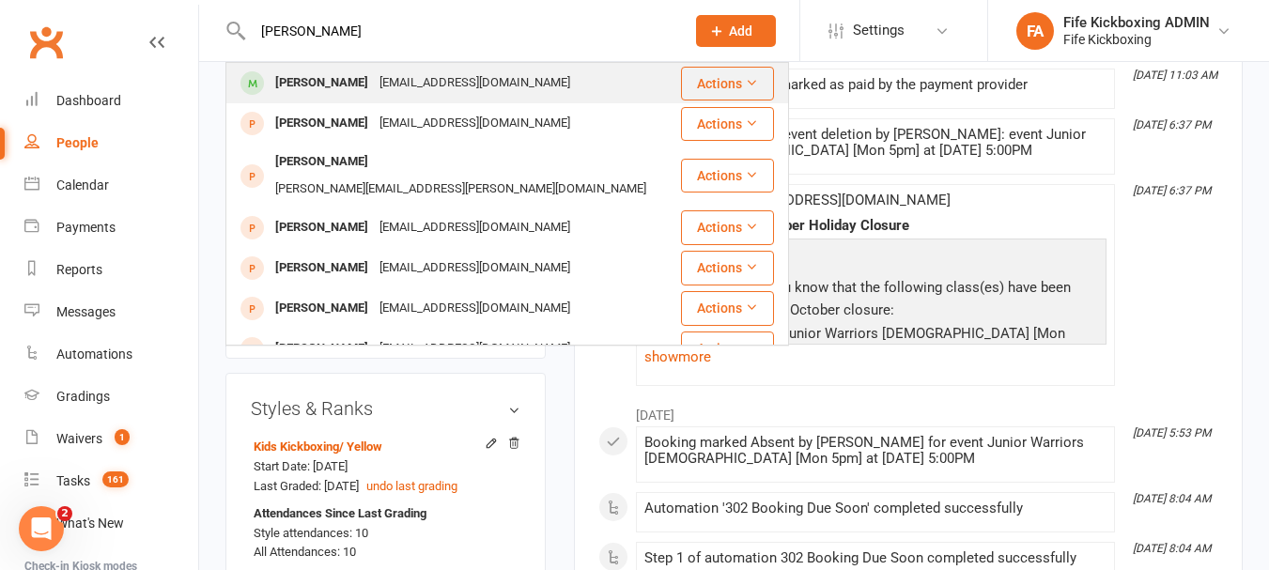
type input "[PERSON_NAME]"
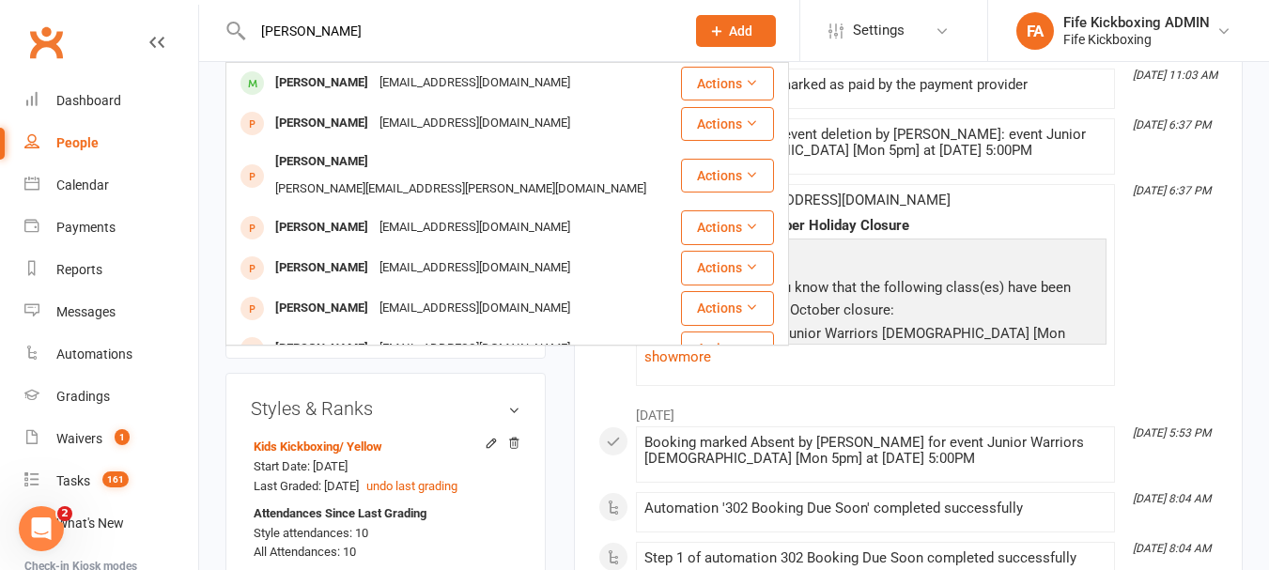
click at [309, 85] on div "[PERSON_NAME]" at bounding box center [322, 83] width 104 height 27
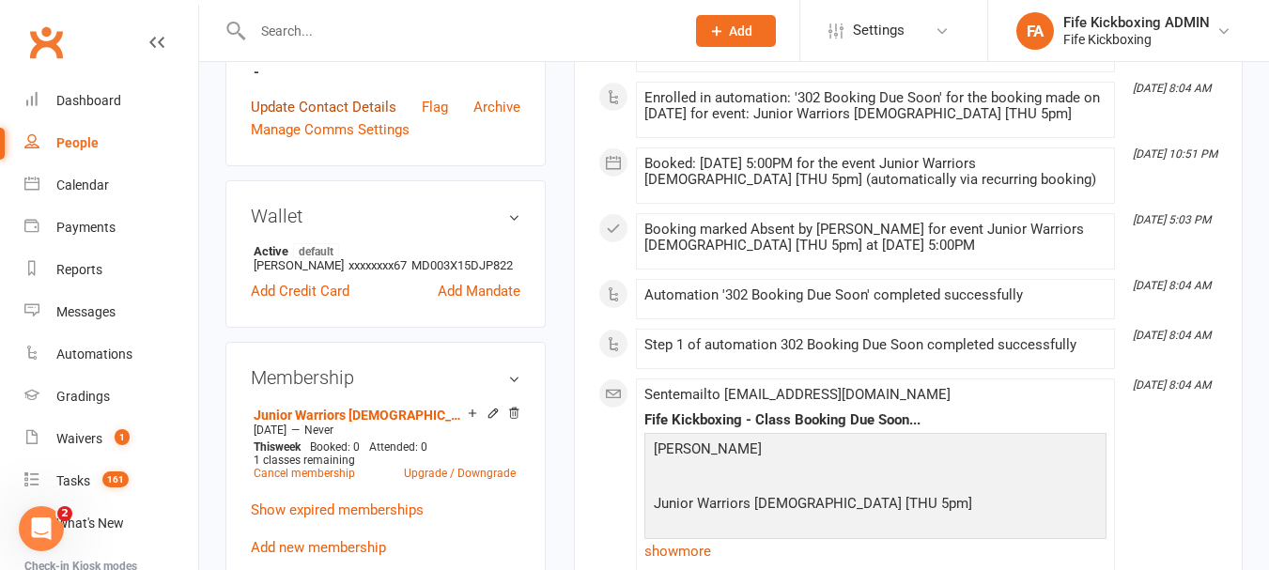
scroll to position [940, 0]
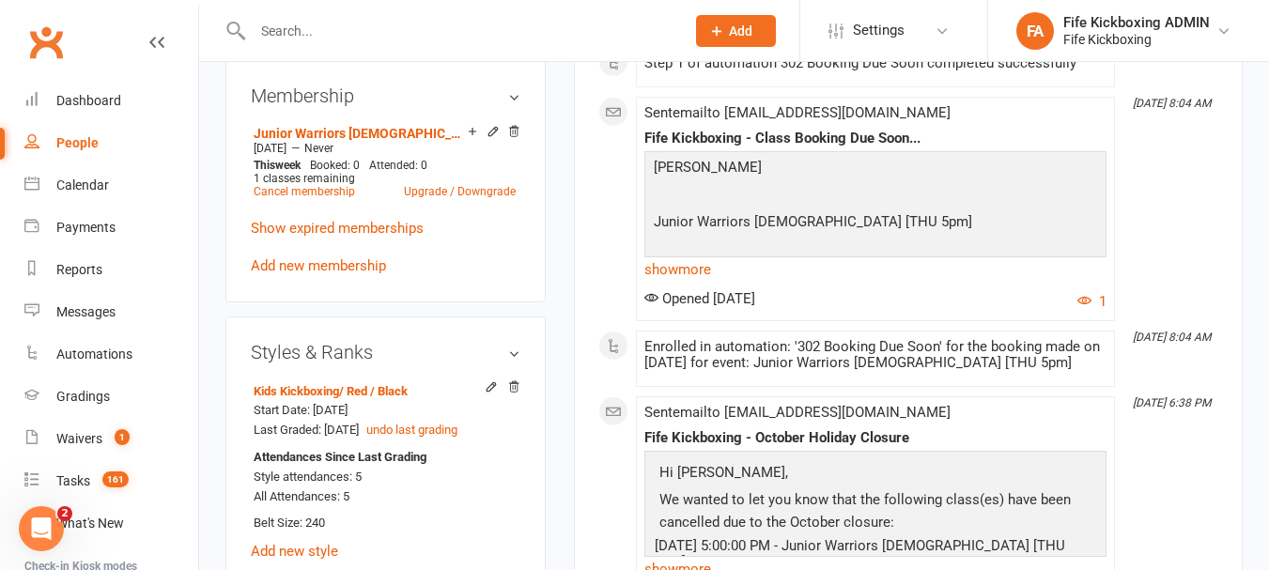
click at [331, 13] on div at bounding box center [449, 30] width 446 height 61
click at [335, 23] on input "text" at bounding box center [459, 31] width 425 height 26
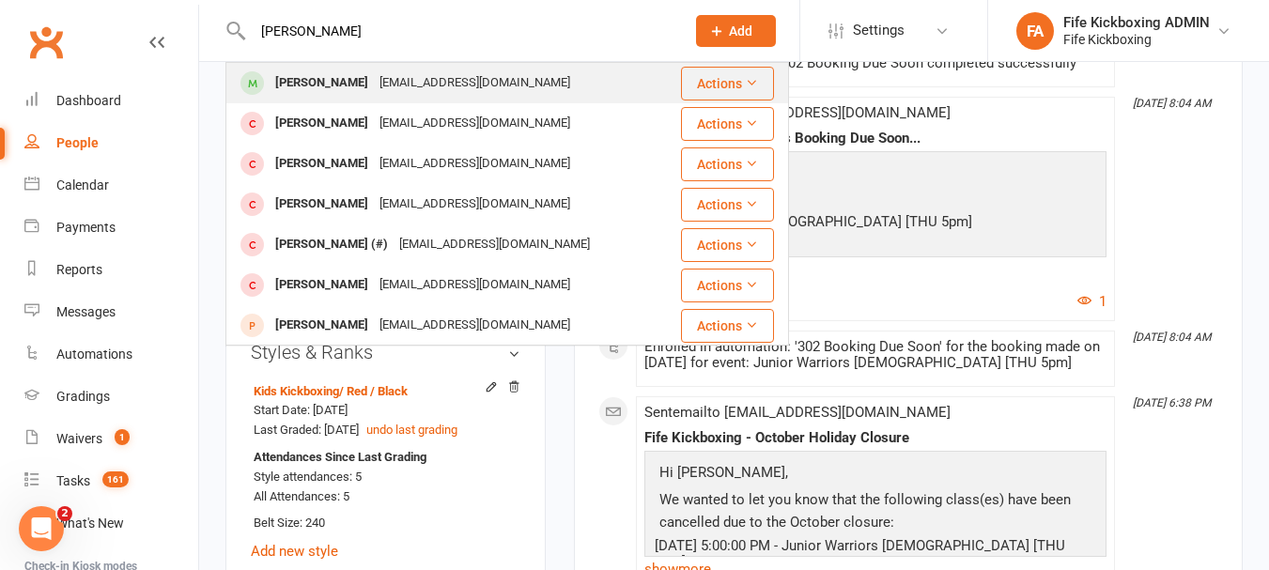
type input "[PERSON_NAME]"
click at [336, 74] on div "[PERSON_NAME]" at bounding box center [322, 83] width 104 height 27
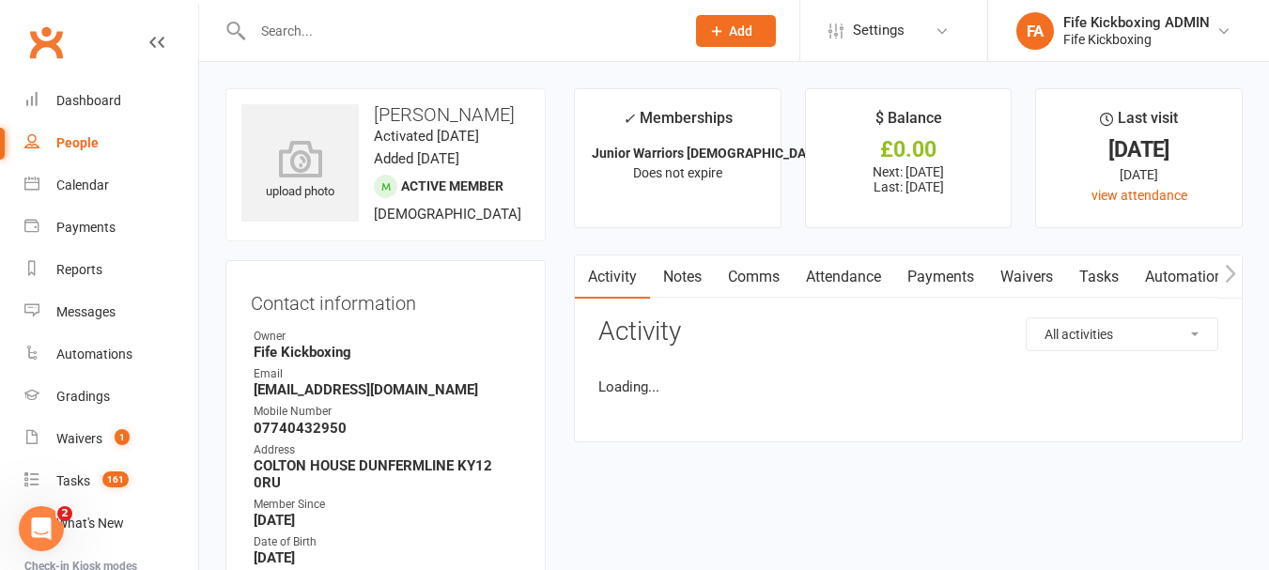
click at [336, 38] on input "text" at bounding box center [459, 31] width 425 height 26
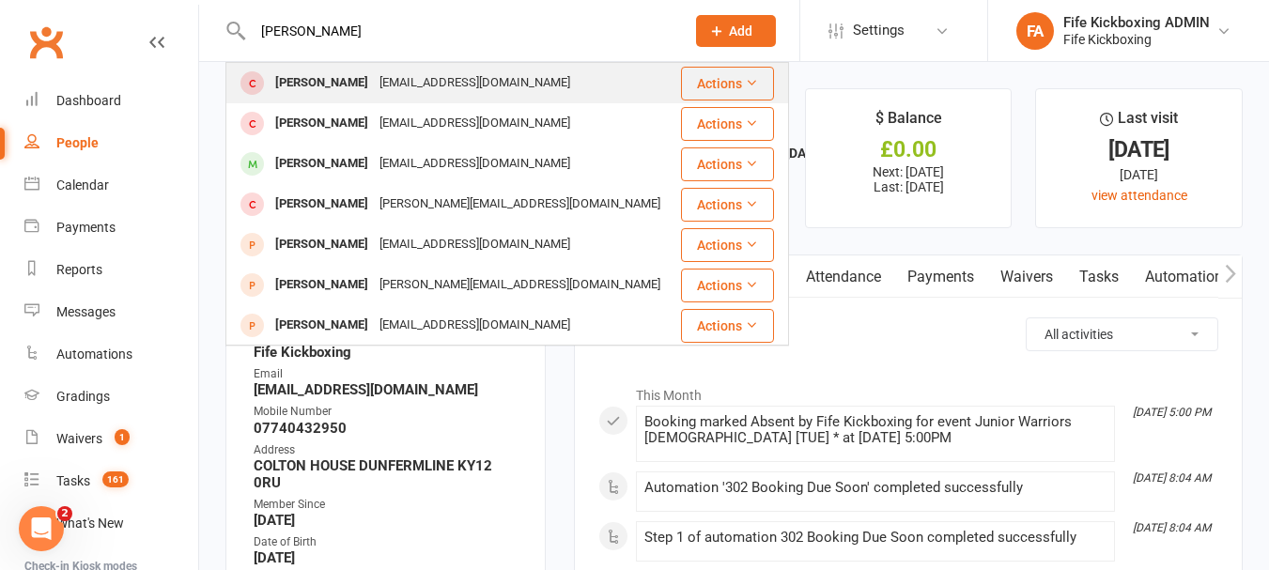
type input "[PERSON_NAME]"
click at [385, 78] on div "[EMAIL_ADDRESS][DOMAIN_NAME]" at bounding box center [475, 83] width 202 height 27
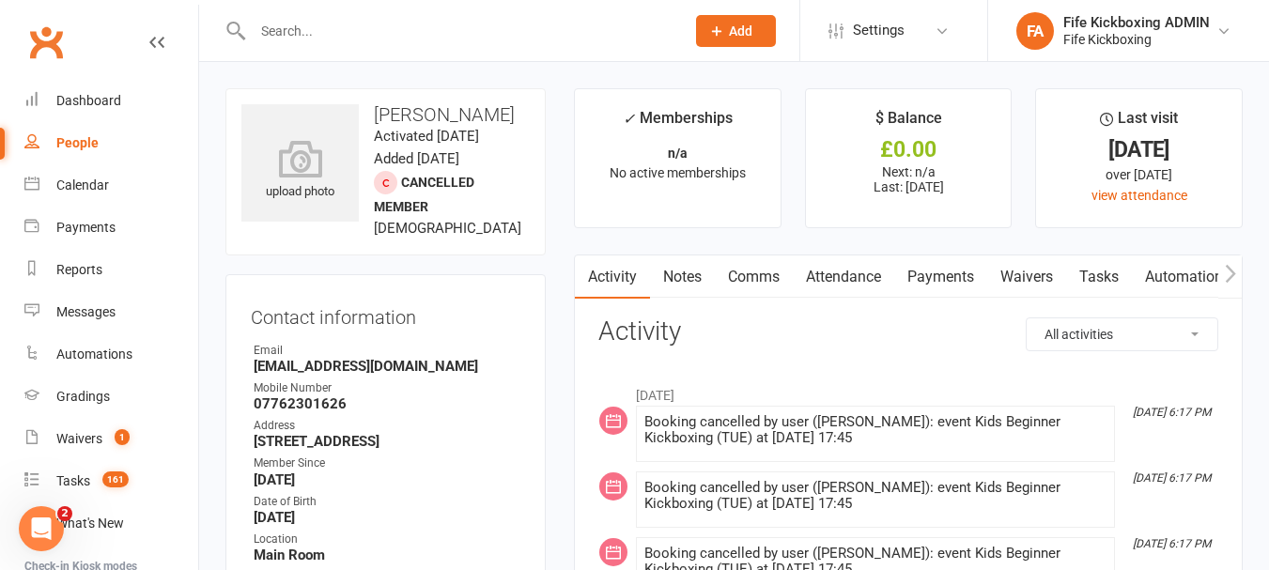
click at [683, 278] on link "Notes" at bounding box center [682, 277] width 65 height 43
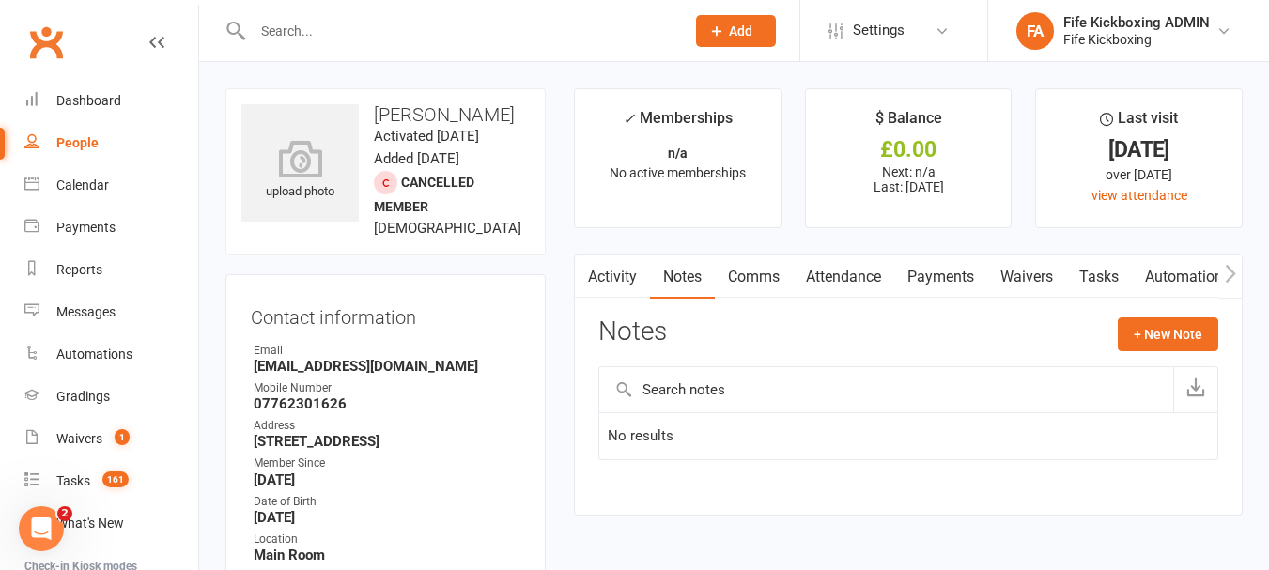
click at [737, 262] on link "Comms" at bounding box center [754, 277] width 78 height 43
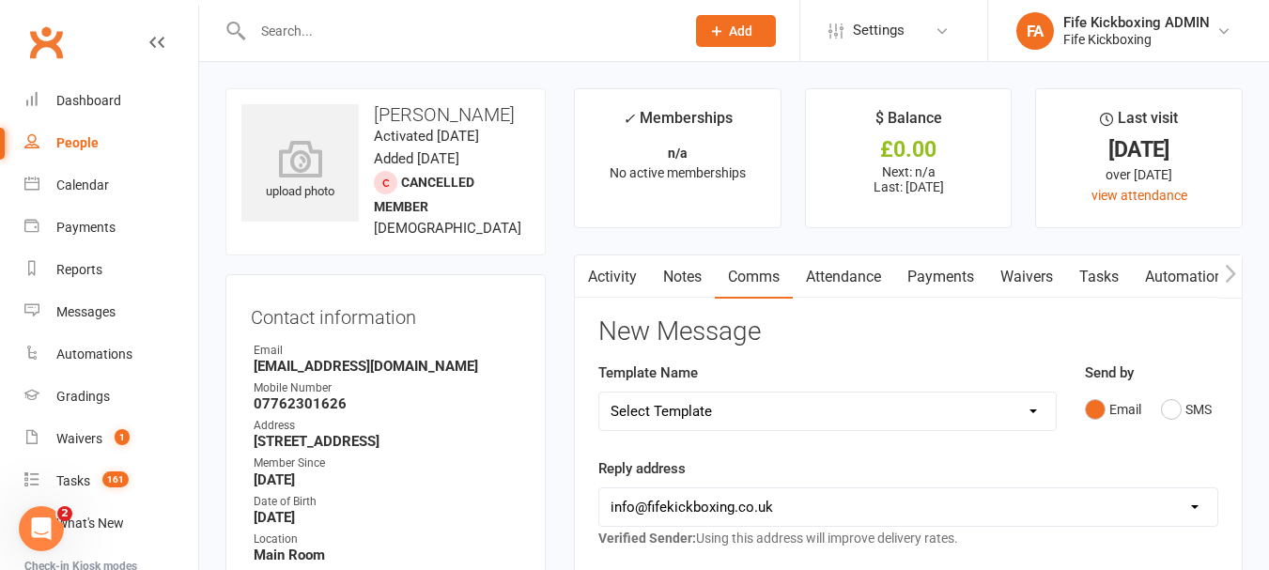
scroll to position [94, 0]
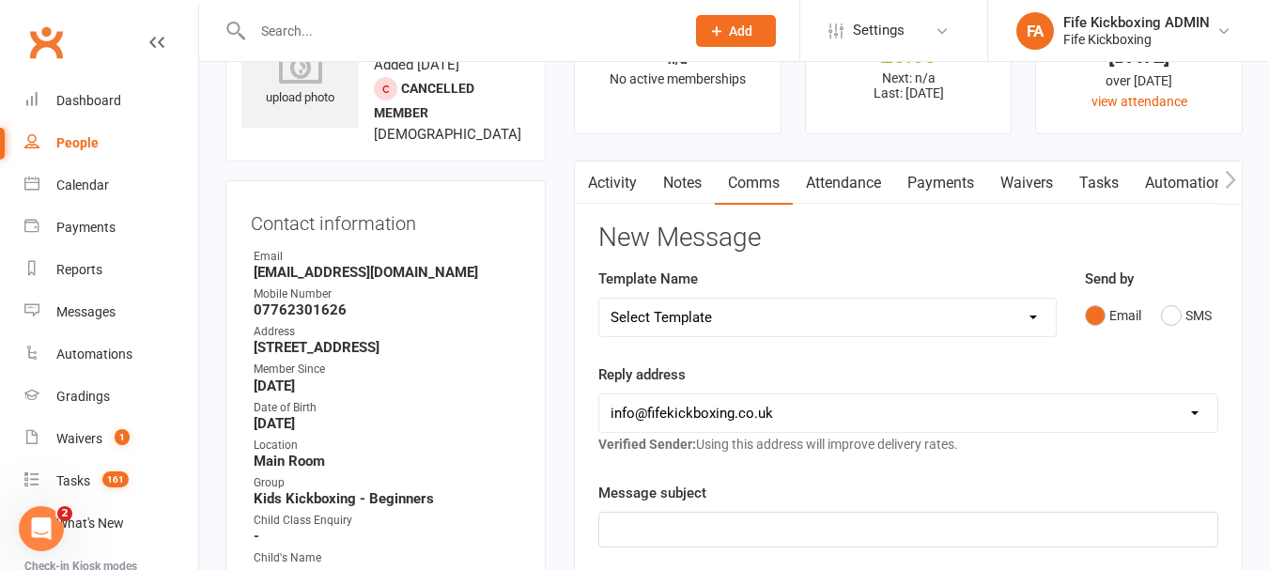
click at [868, 188] on link "Attendance" at bounding box center [843, 183] width 101 height 43
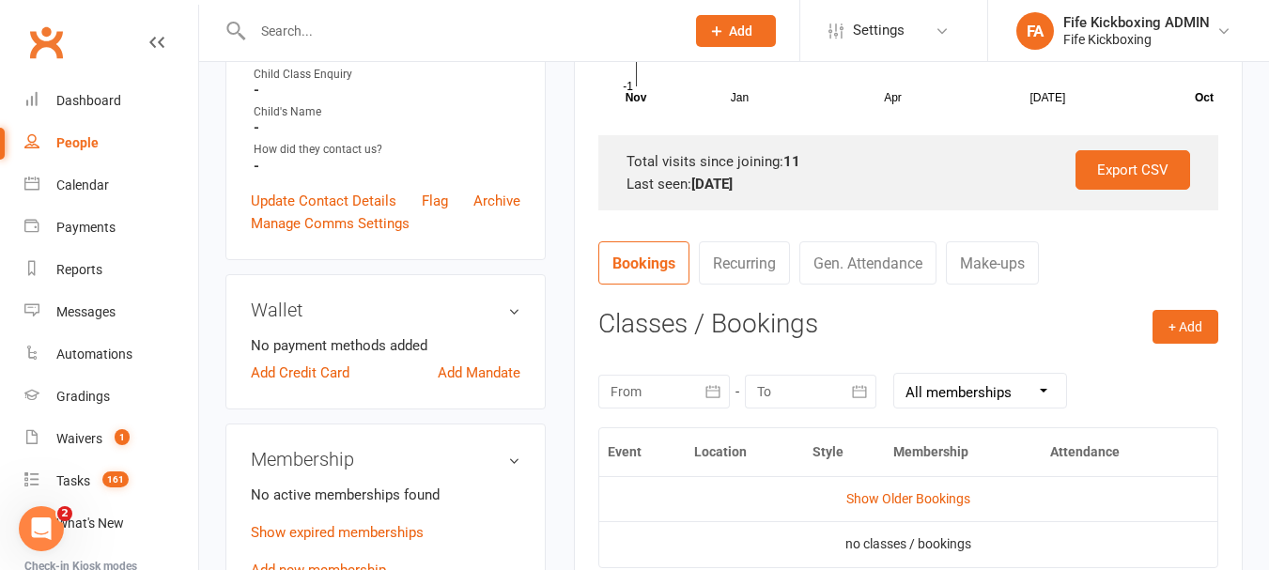
scroll to position [658, 0]
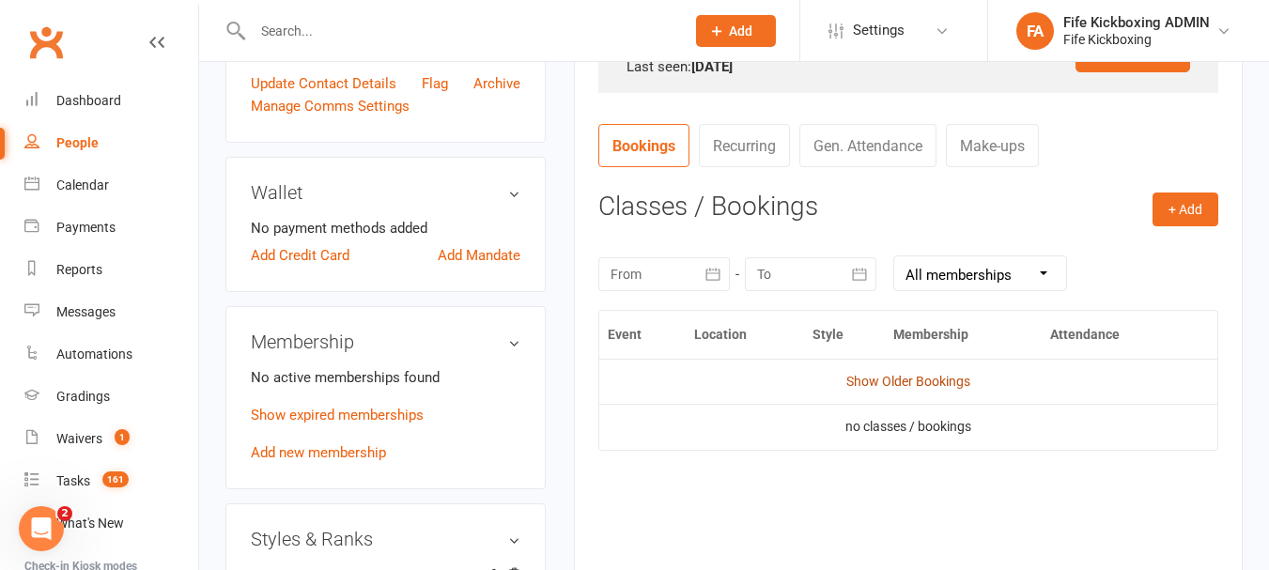
click at [923, 376] on link "Show Older Bookings" at bounding box center [909, 381] width 124 height 15
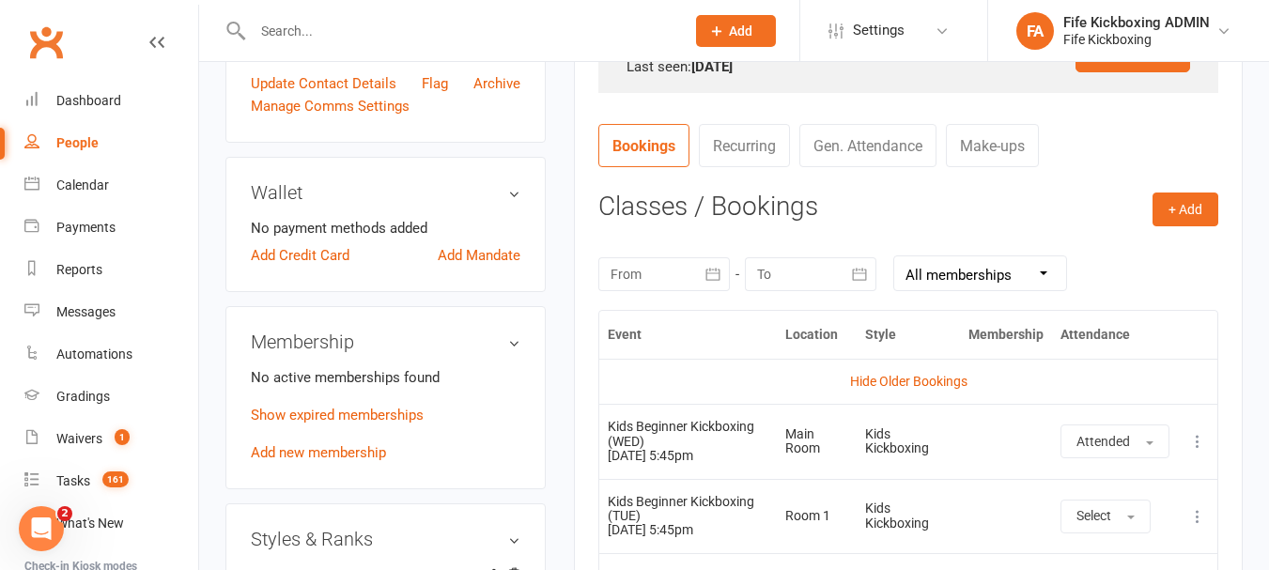
click at [923, 376] on link "Hide Older Bookings" at bounding box center [908, 381] width 117 height 15
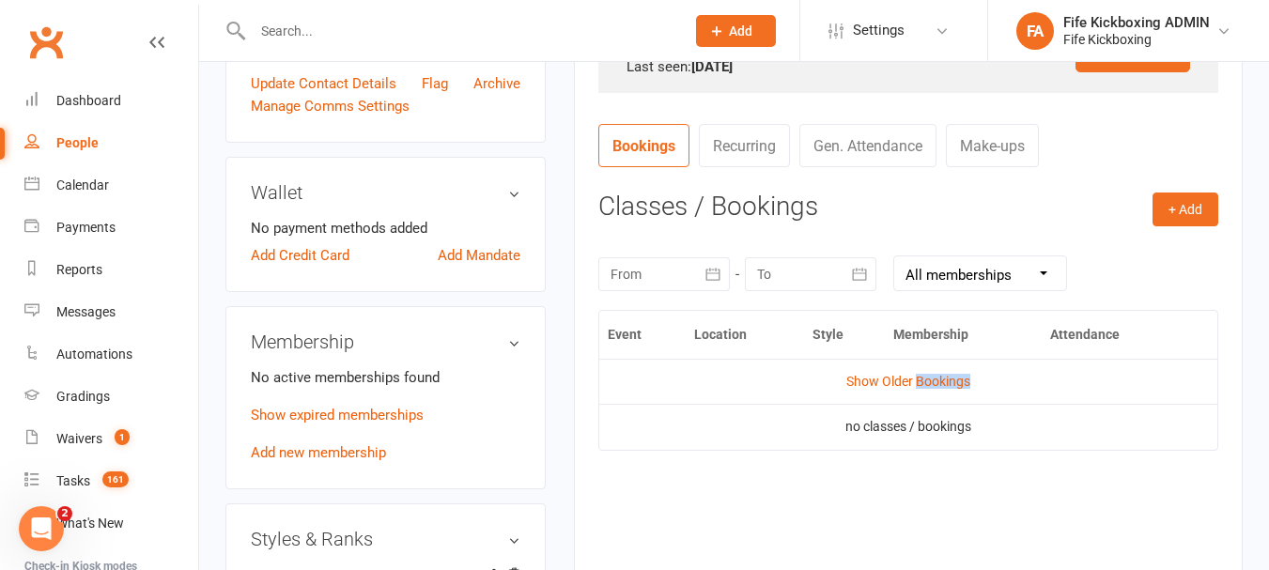
click at [923, 375] on link "Show Older Bookings" at bounding box center [909, 381] width 124 height 15
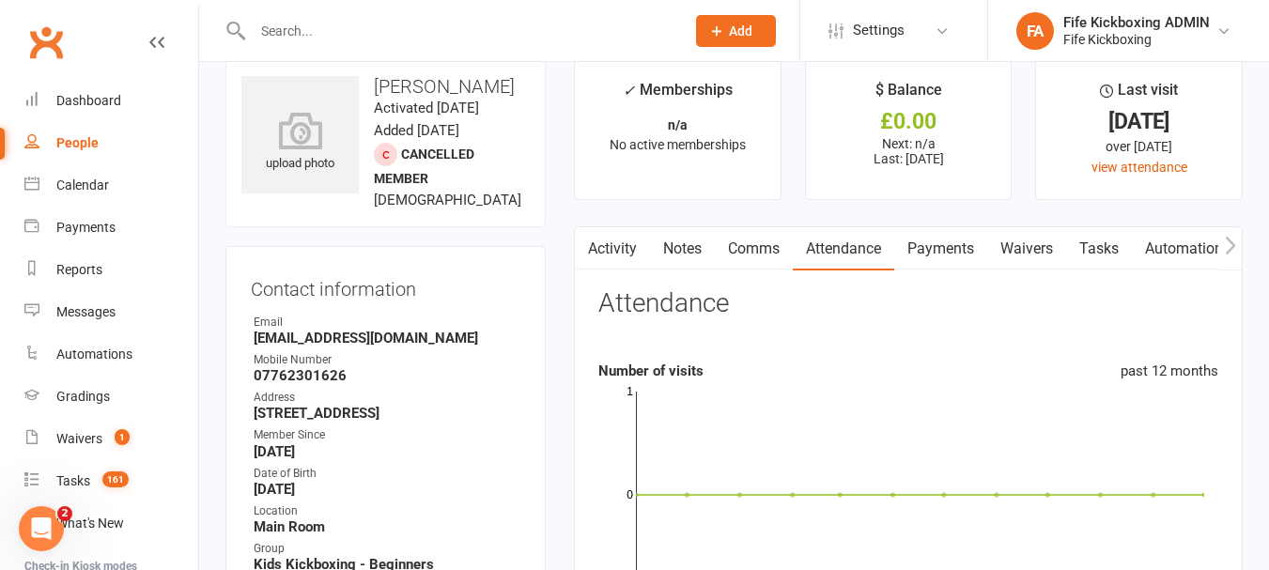
scroll to position [0, 0]
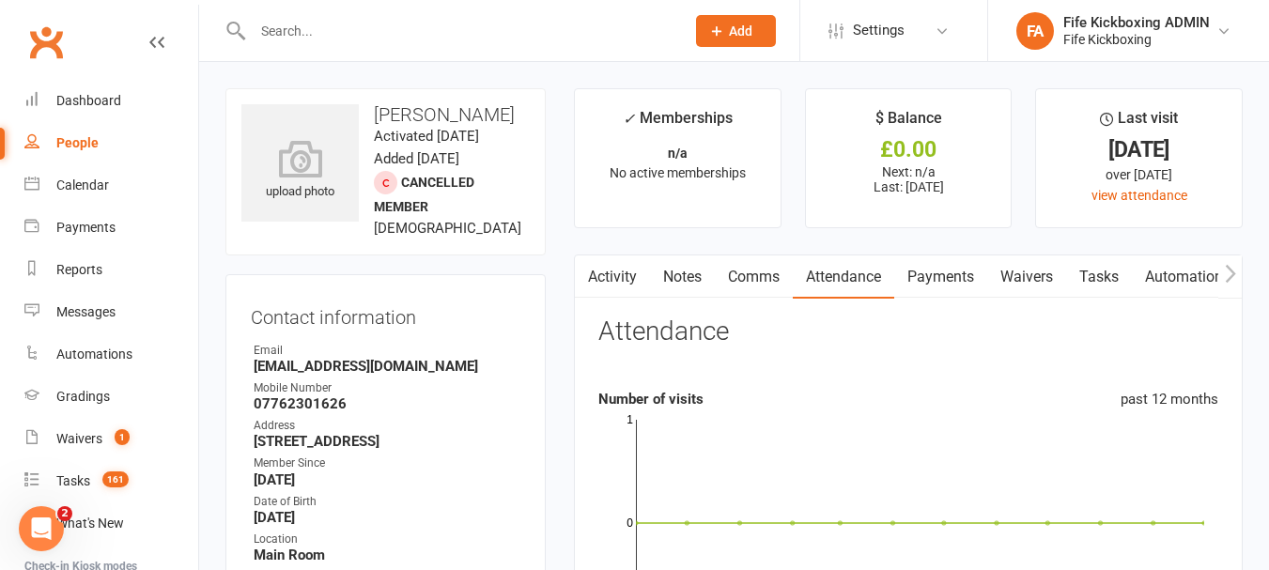
click at [448, 28] on input "text" at bounding box center [459, 31] width 425 height 26
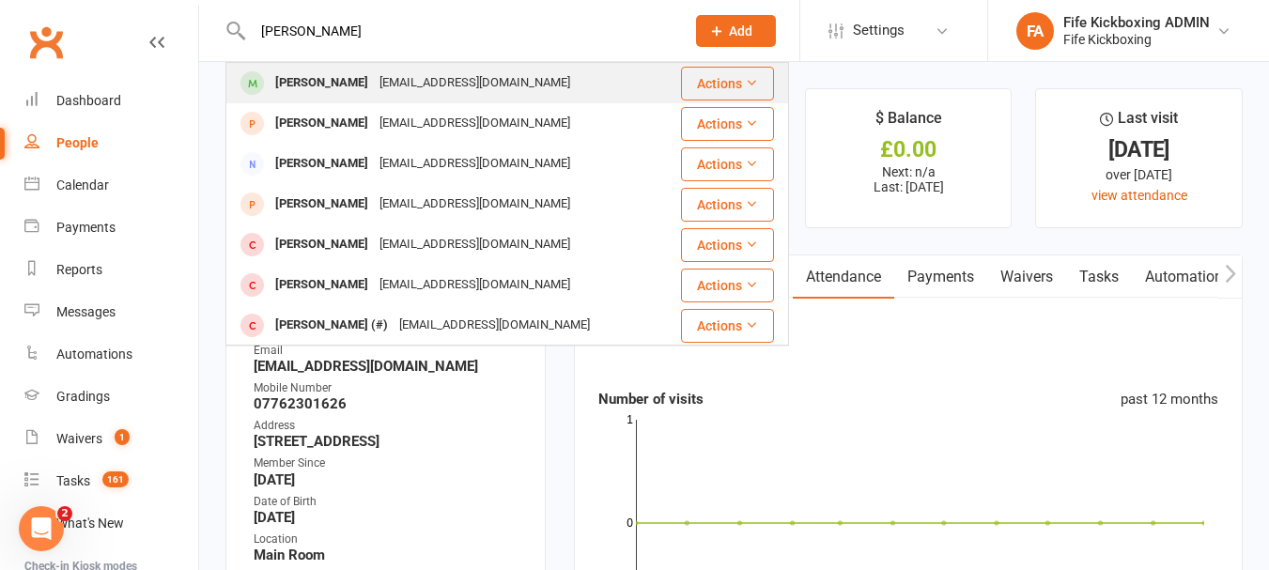
type input "[PERSON_NAME]"
click at [436, 83] on div "[EMAIL_ADDRESS][DOMAIN_NAME]" at bounding box center [475, 83] width 202 height 27
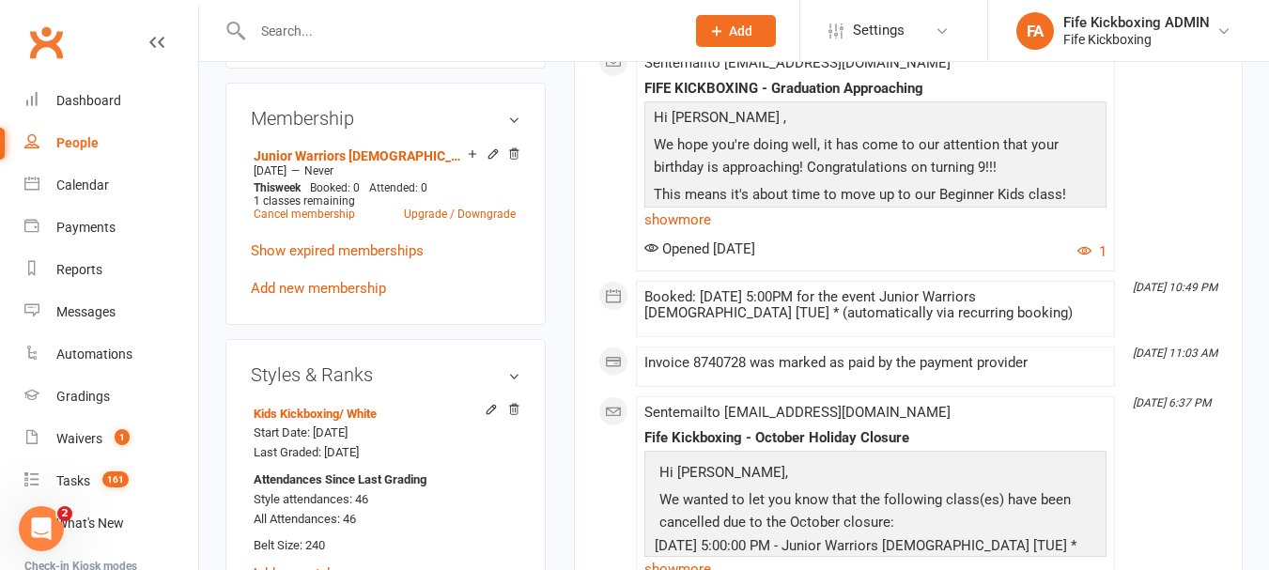
scroll to position [940, 0]
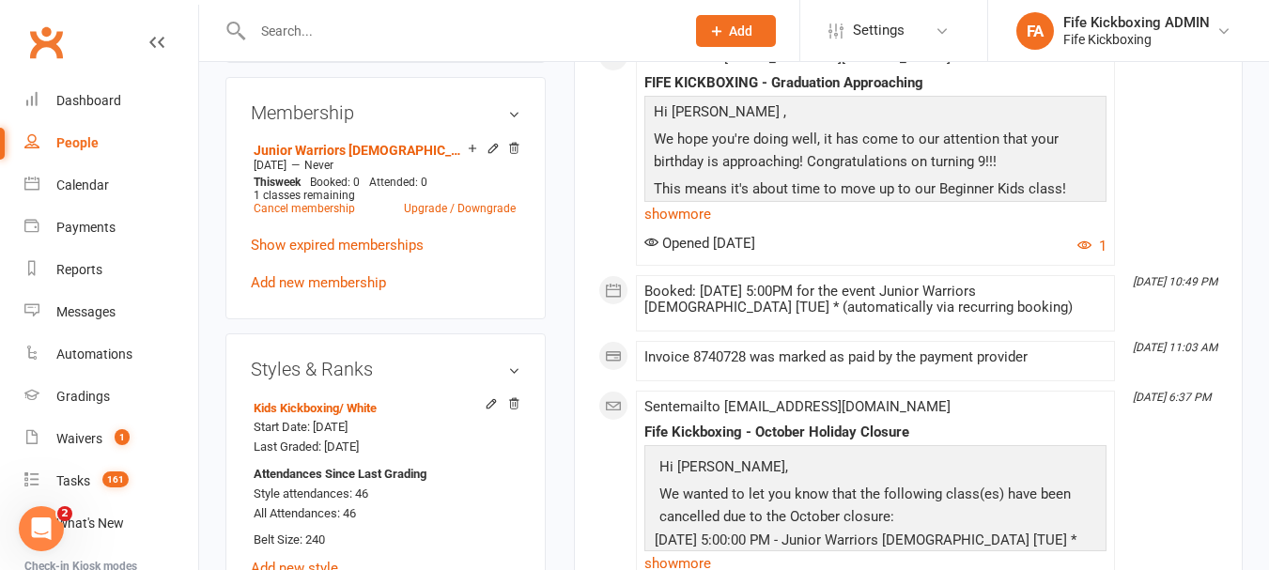
click at [334, 40] on input "text" at bounding box center [459, 31] width 425 height 26
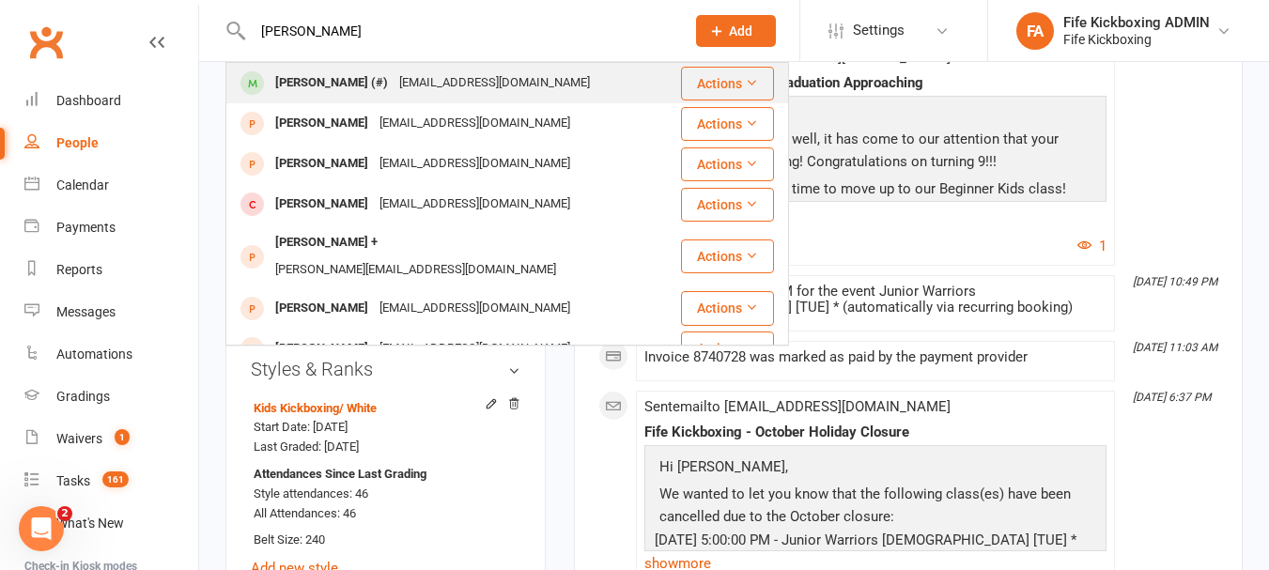
type input "[PERSON_NAME]"
click at [394, 94] on div "[EMAIL_ADDRESS][DOMAIN_NAME]" at bounding box center [495, 83] width 202 height 27
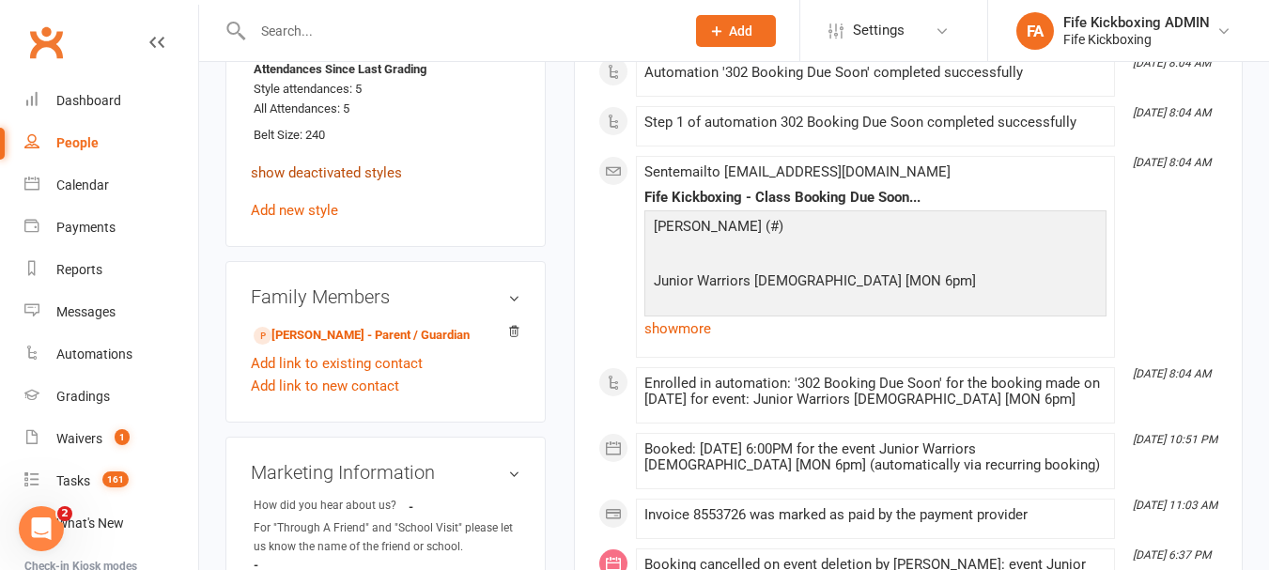
scroll to position [1409, 0]
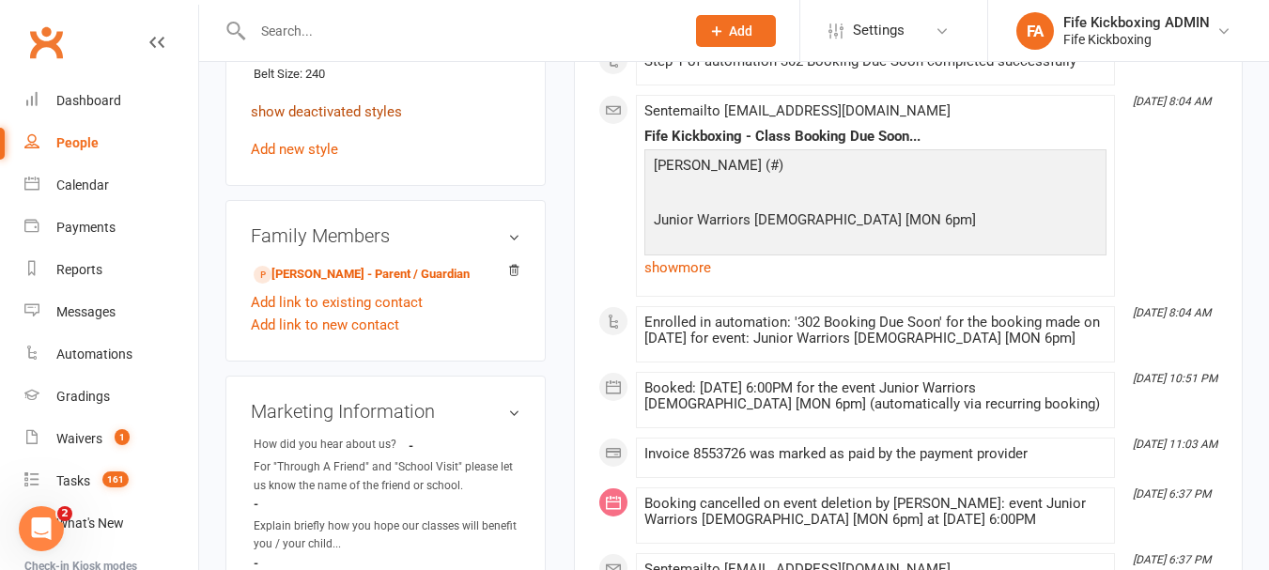
click at [392, 158] on div "Kids Kickboxing / Red / Black Start Date: [DATE] Last Graded: [DATE] undo last …" at bounding box center [386, 44] width 270 height 233
click at [381, 123] on p "show deactivated styles" at bounding box center [386, 112] width 270 height 23
click at [377, 120] on link "show deactivated styles" at bounding box center [326, 111] width 151 height 17
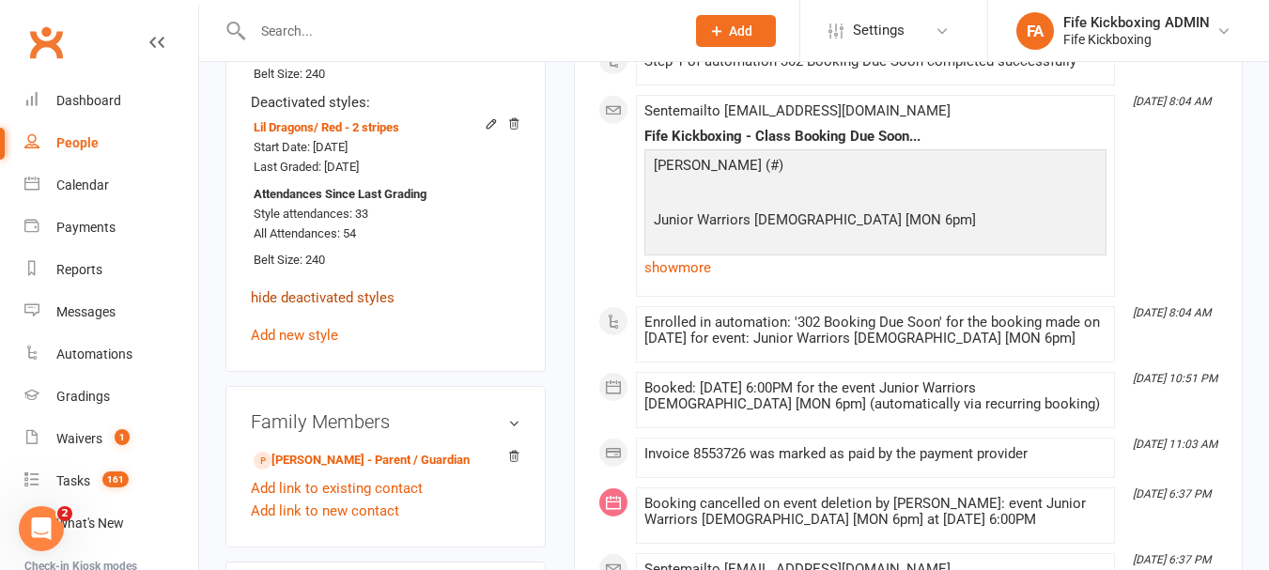
click at [328, 306] on link "hide deactivated styles" at bounding box center [323, 297] width 144 height 17
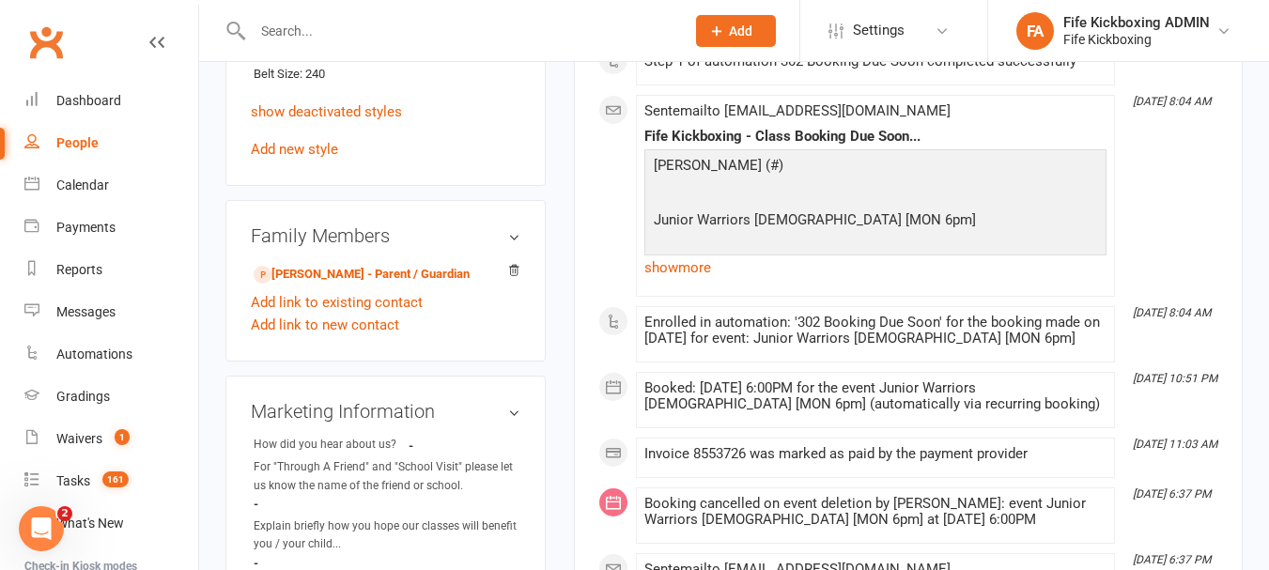
click at [357, 24] on input "text" at bounding box center [459, 31] width 425 height 26
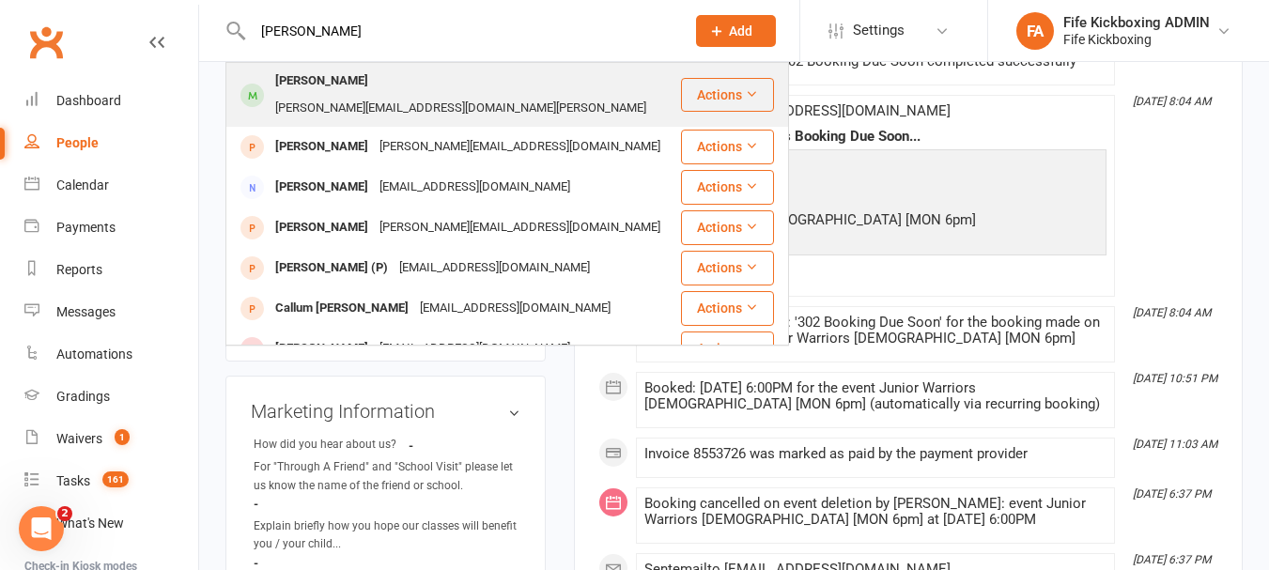
type input "[PERSON_NAME]"
click at [391, 98] on div "[PERSON_NAME] [PERSON_NAME][EMAIL_ADDRESS][DOMAIN_NAME][PERSON_NAME]" at bounding box center [453, 95] width 452 height 62
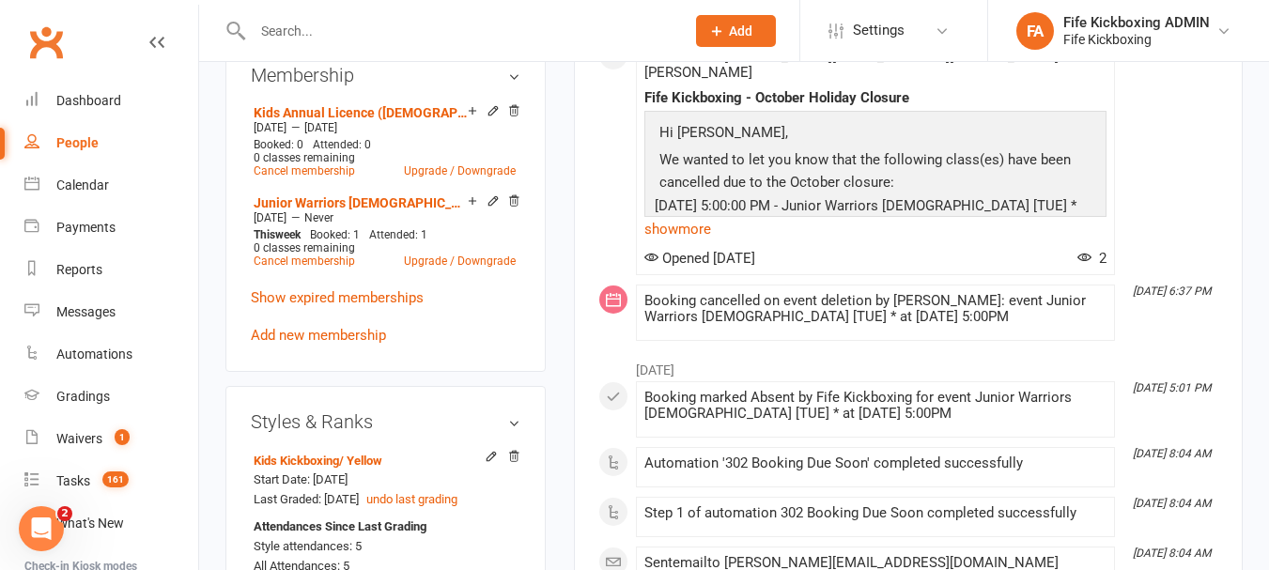
scroll to position [846, 0]
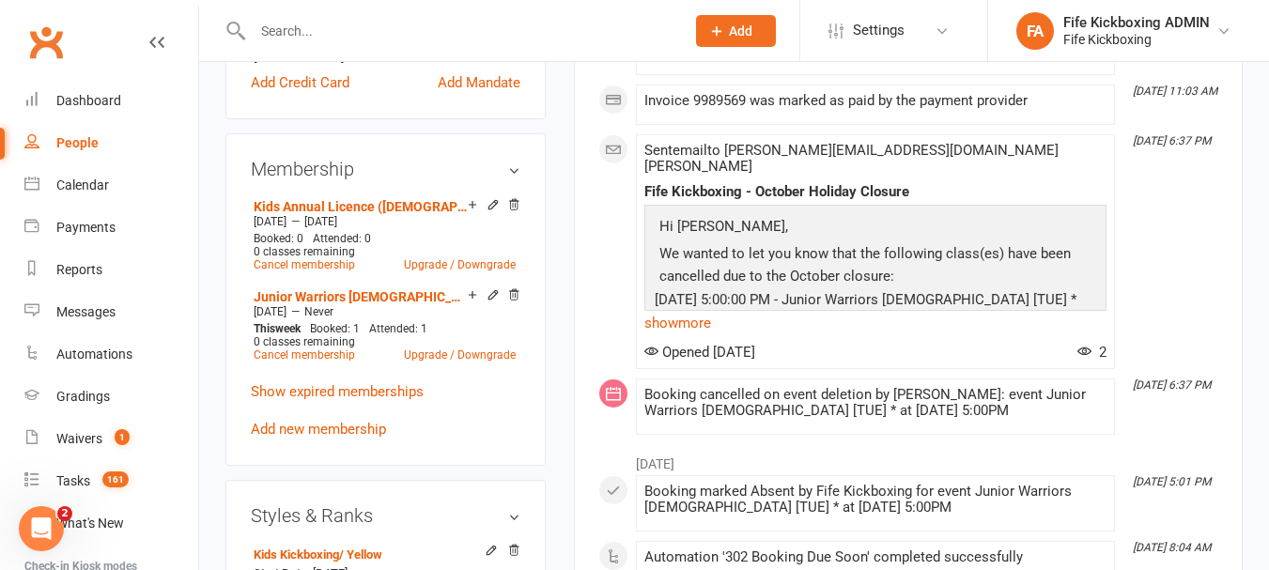
click at [341, 42] on input "text" at bounding box center [459, 31] width 425 height 26
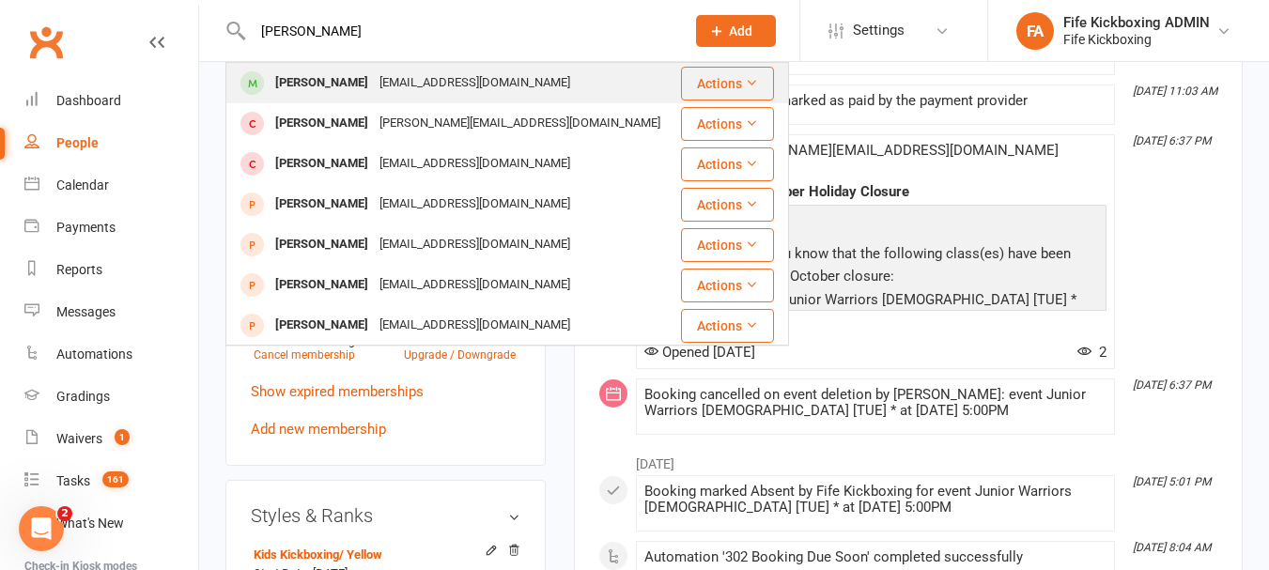
type input "[PERSON_NAME]"
click at [342, 66] on div "[PERSON_NAME] [EMAIL_ADDRESS][DOMAIN_NAME]" at bounding box center [452, 83] width 451 height 39
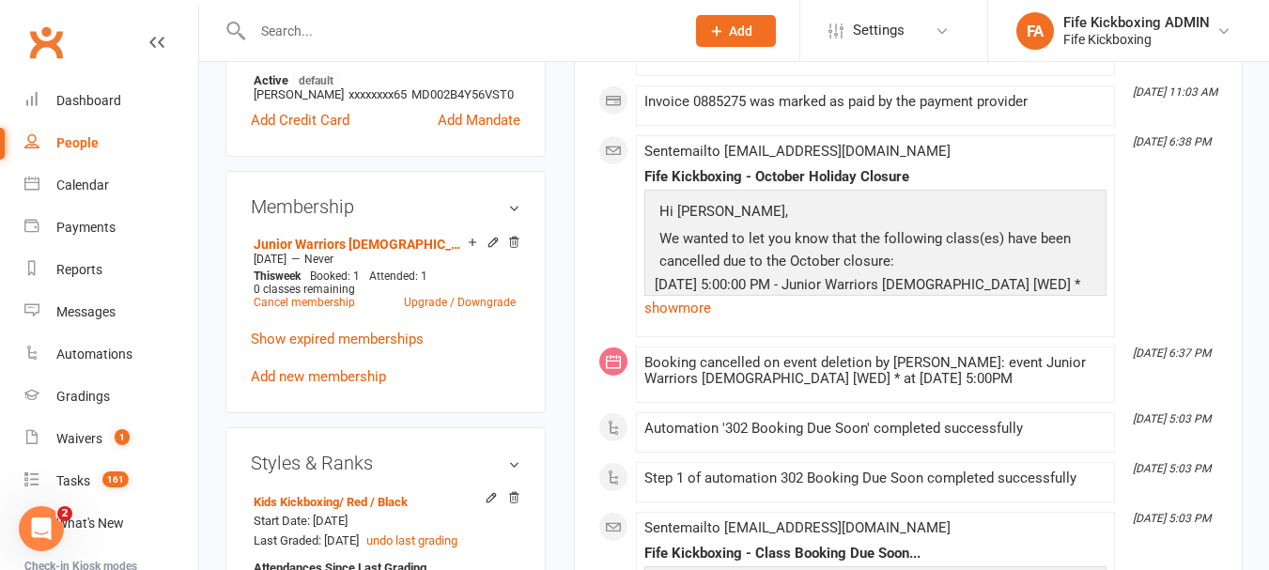
scroll to position [846, 0]
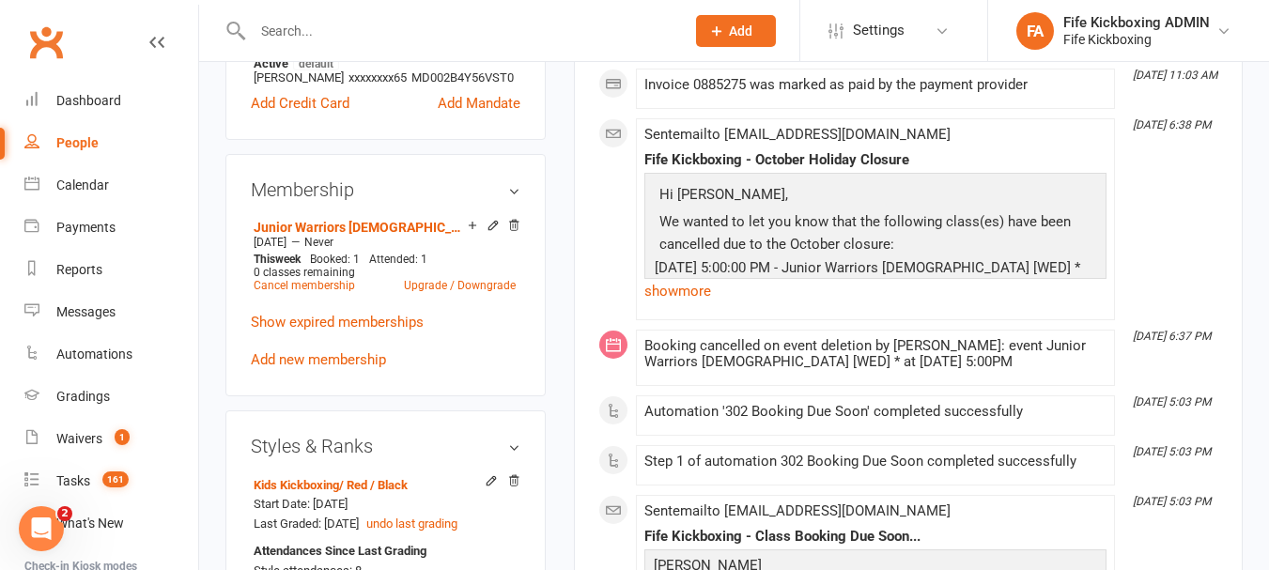
click at [444, 25] on input "text" at bounding box center [459, 31] width 425 height 26
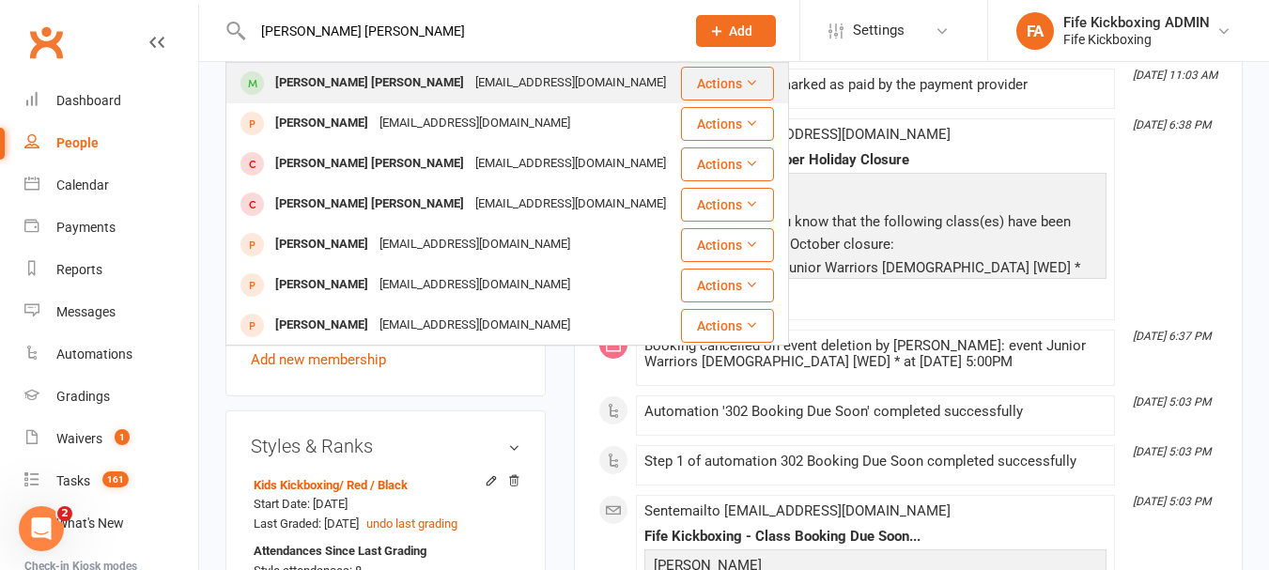
type input "[PERSON_NAME] [PERSON_NAME]"
click at [470, 80] on div "[EMAIL_ADDRESS][DOMAIN_NAME]" at bounding box center [571, 83] width 202 height 27
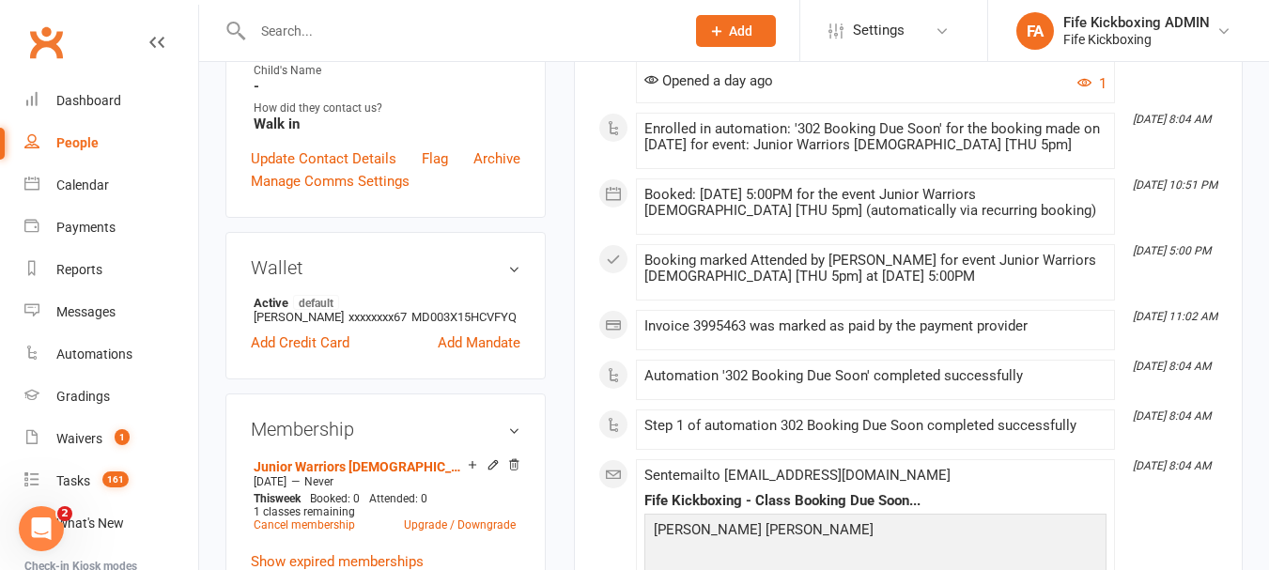
scroll to position [752, 0]
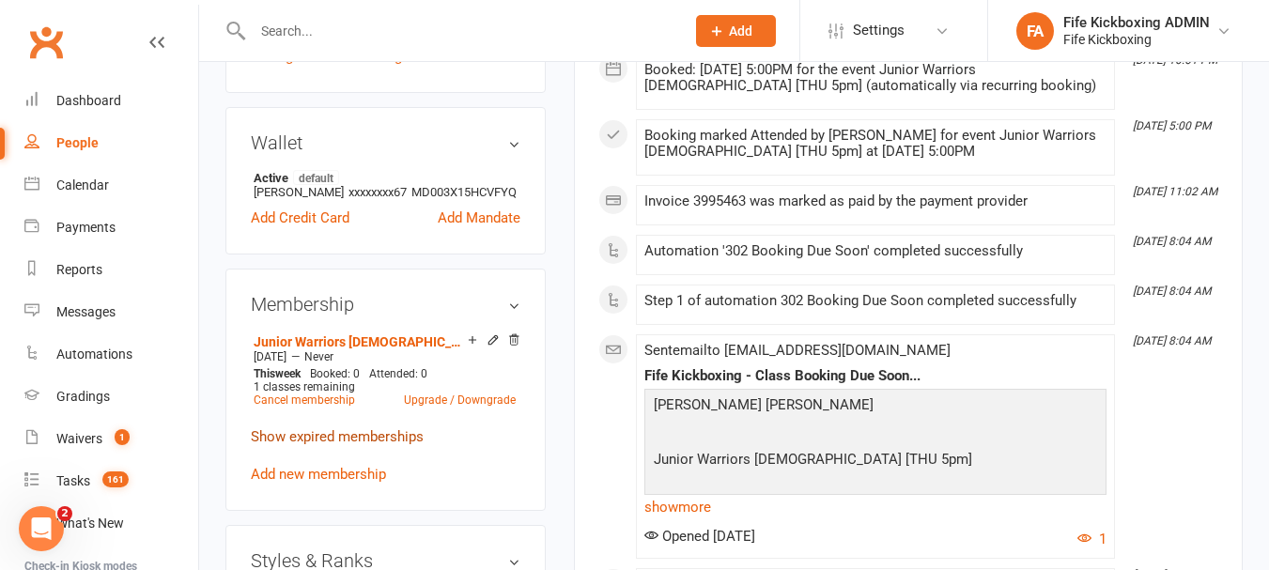
click at [376, 445] on link "Show expired memberships" at bounding box center [337, 436] width 173 height 17
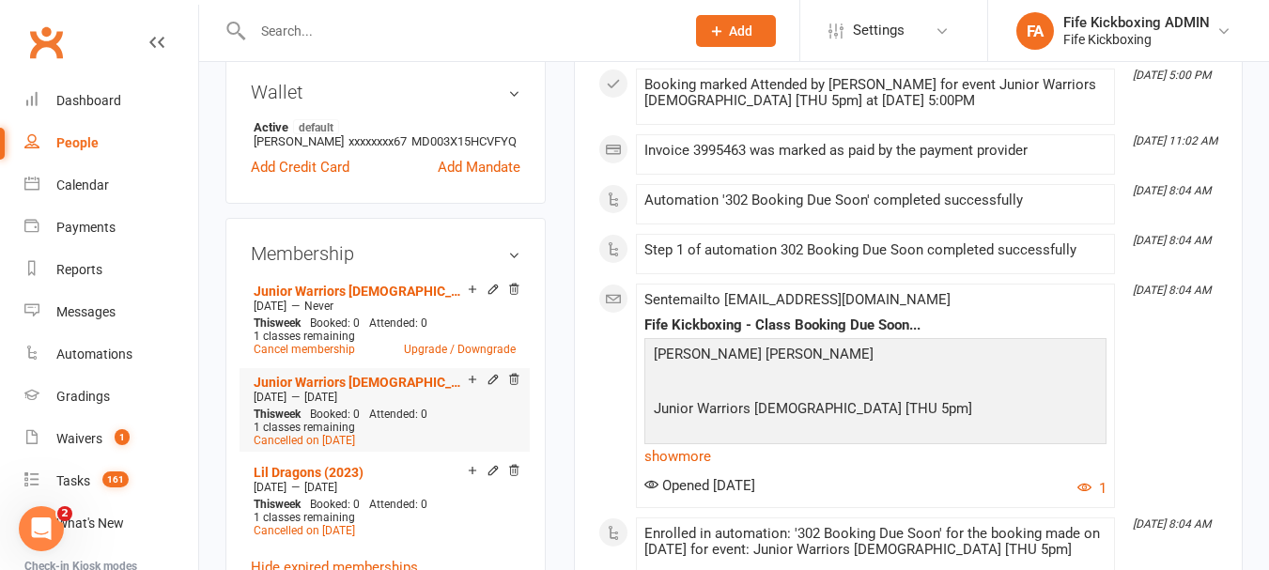
scroll to position [846, 0]
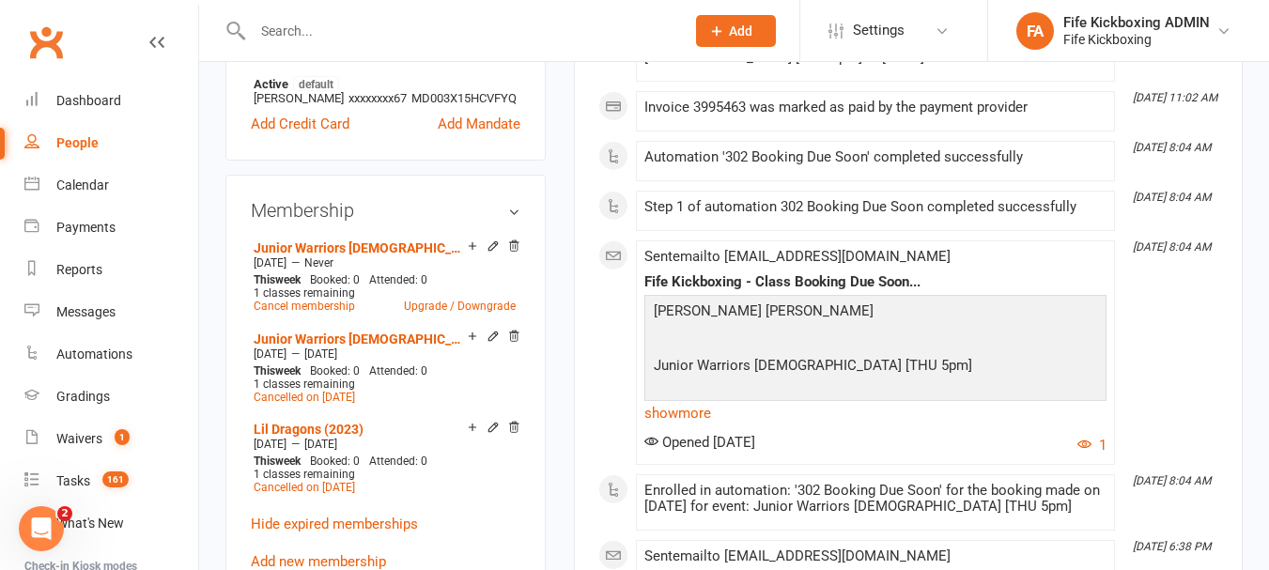
click at [341, 23] on input "text" at bounding box center [459, 31] width 425 height 26
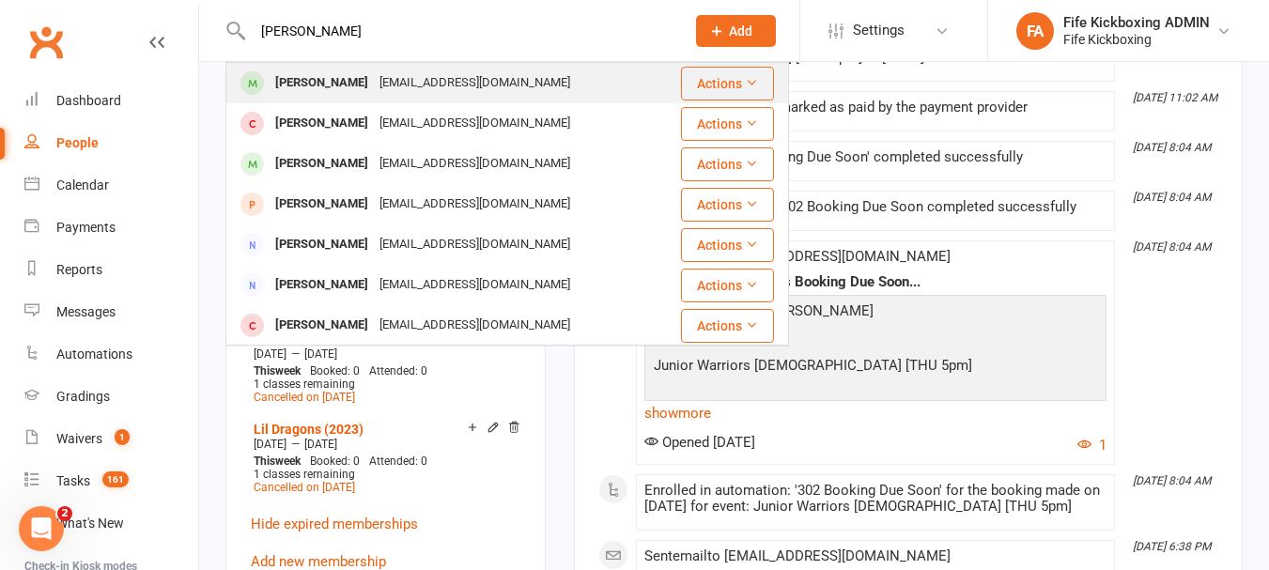
type input "[PERSON_NAME]"
click at [322, 70] on div "[PERSON_NAME]" at bounding box center [322, 83] width 104 height 27
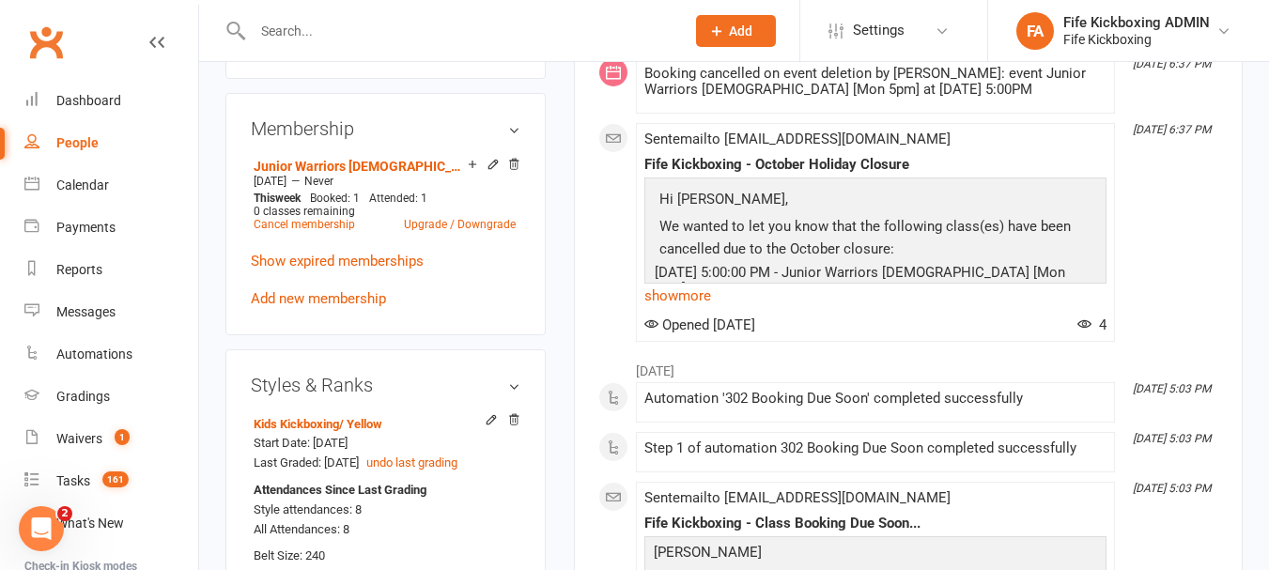
scroll to position [940, 0]
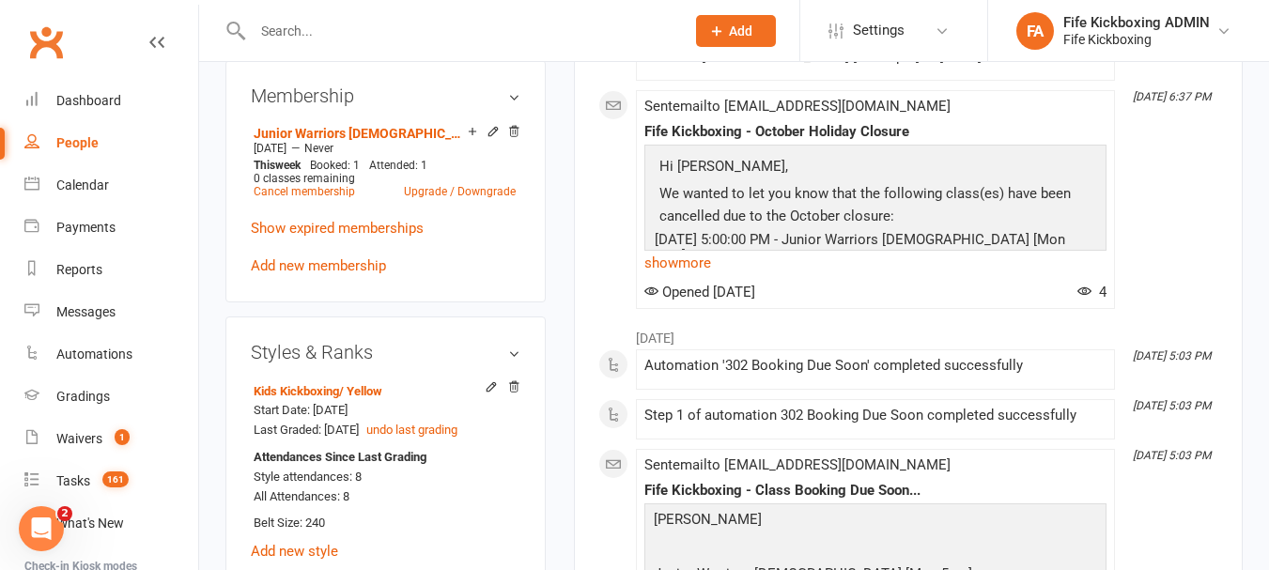
click at [369, 18] on input "text" at bounding box center [459, 31] width 425 height 26
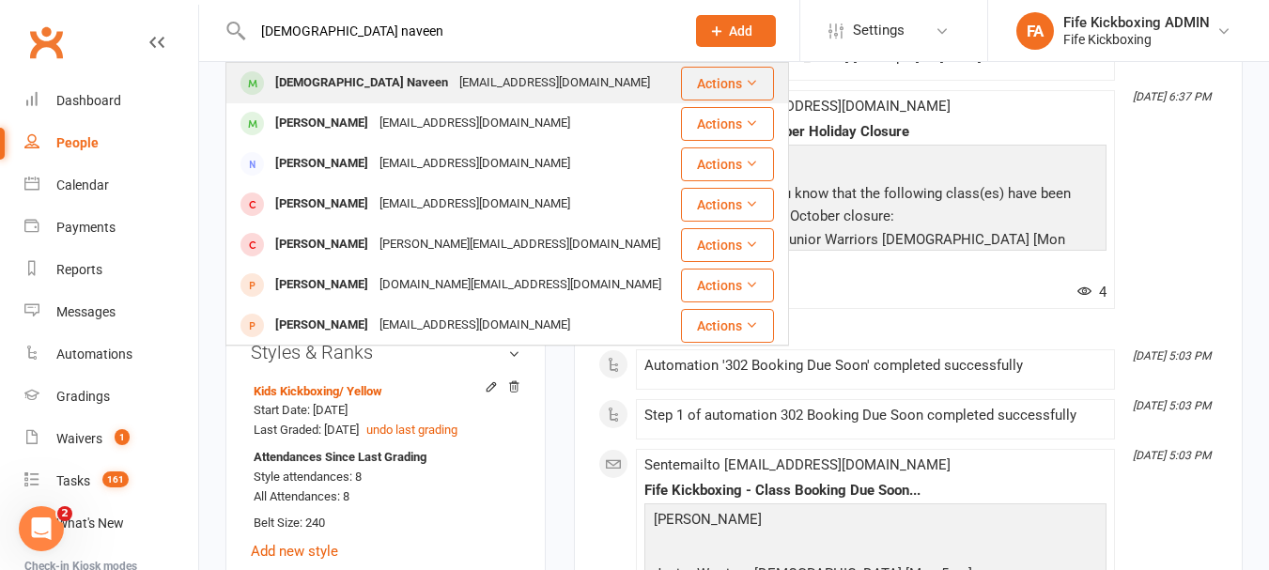
type input "[DEMOGRAPHIC_DATA] naveen"
click at [355, 72] on div "[DEMOGRAPHIC_DATA] Naveen" at bounding box center [362, 83] width 184 height 27
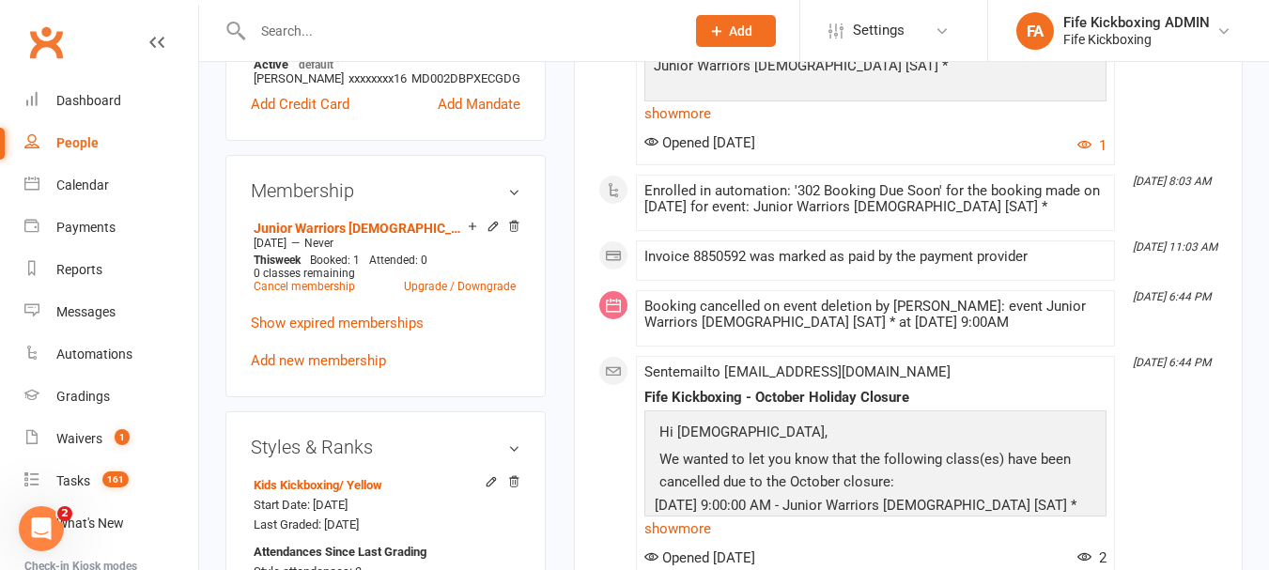
scroll to position [940, 0]
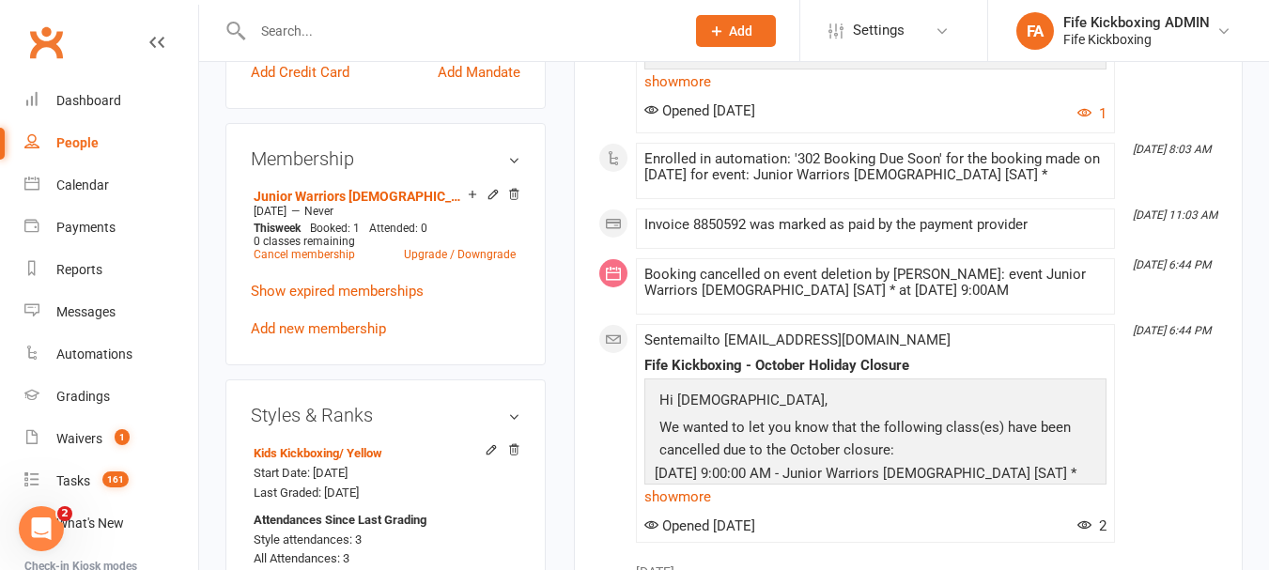
click at [340, 33] on input "text" at bounding box center [459, 31] width 425 height 26
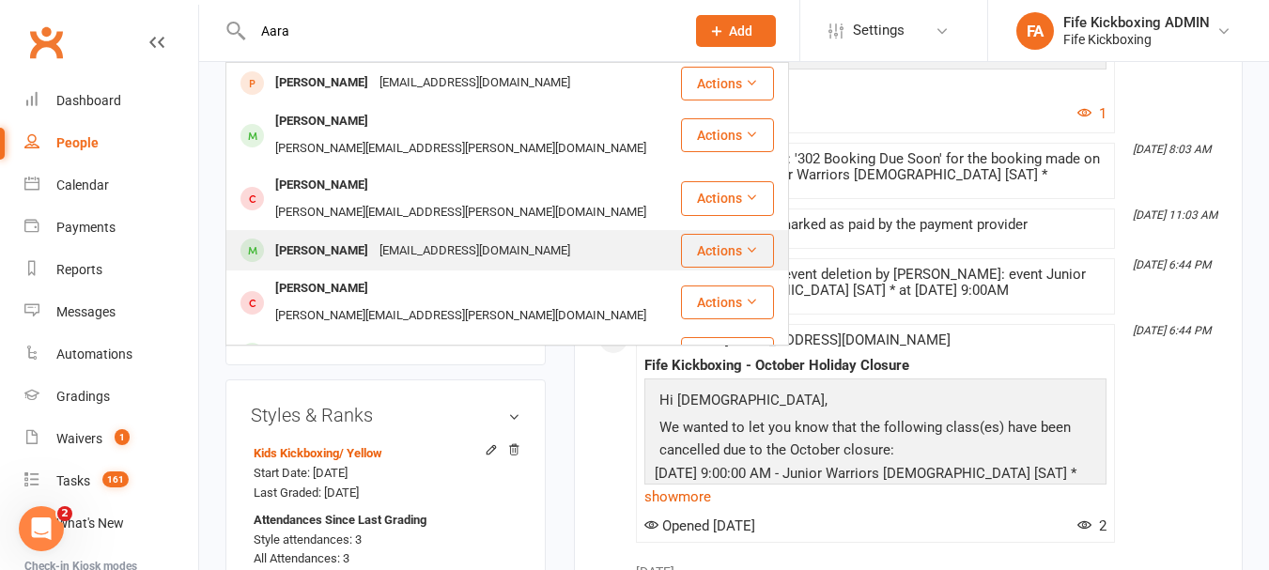
type input "Aara"
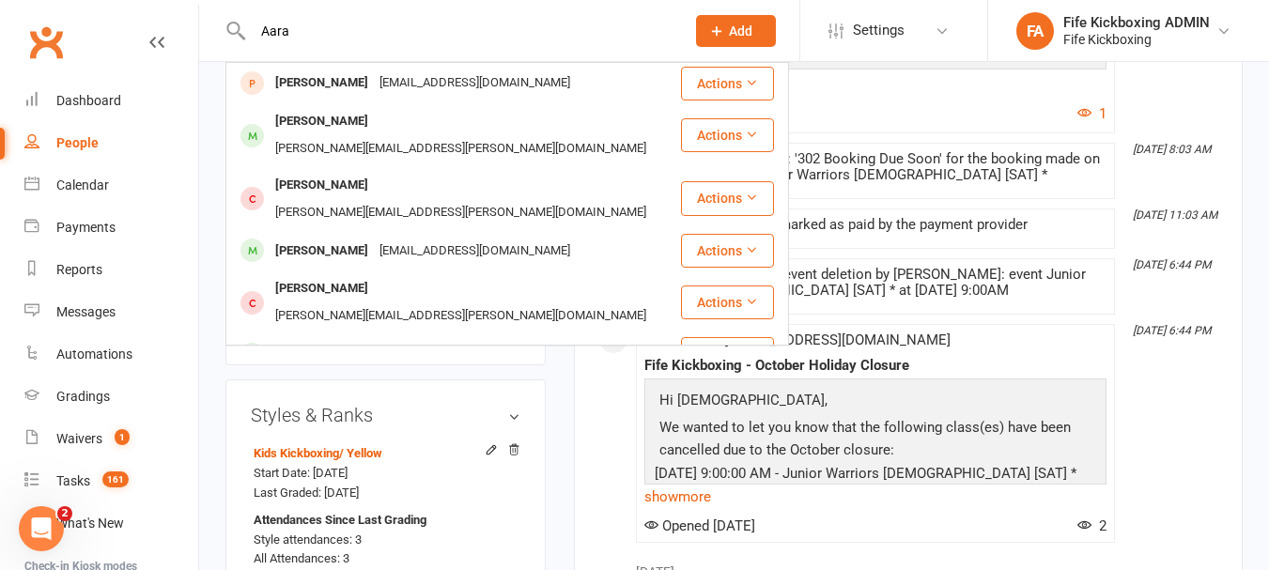
click at [500, 238] on div "[EMAIL_ADDRESS][DOMAIN_NAME]" at bounding box center [475, 251] width 202 height 27
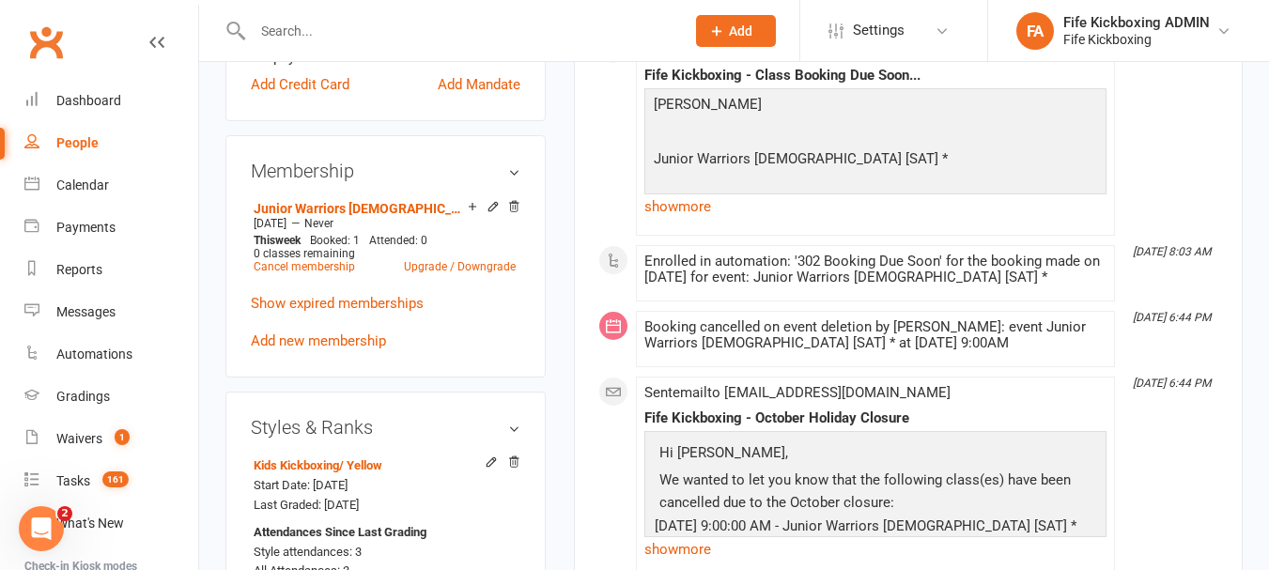
scroll to position [846, 0]
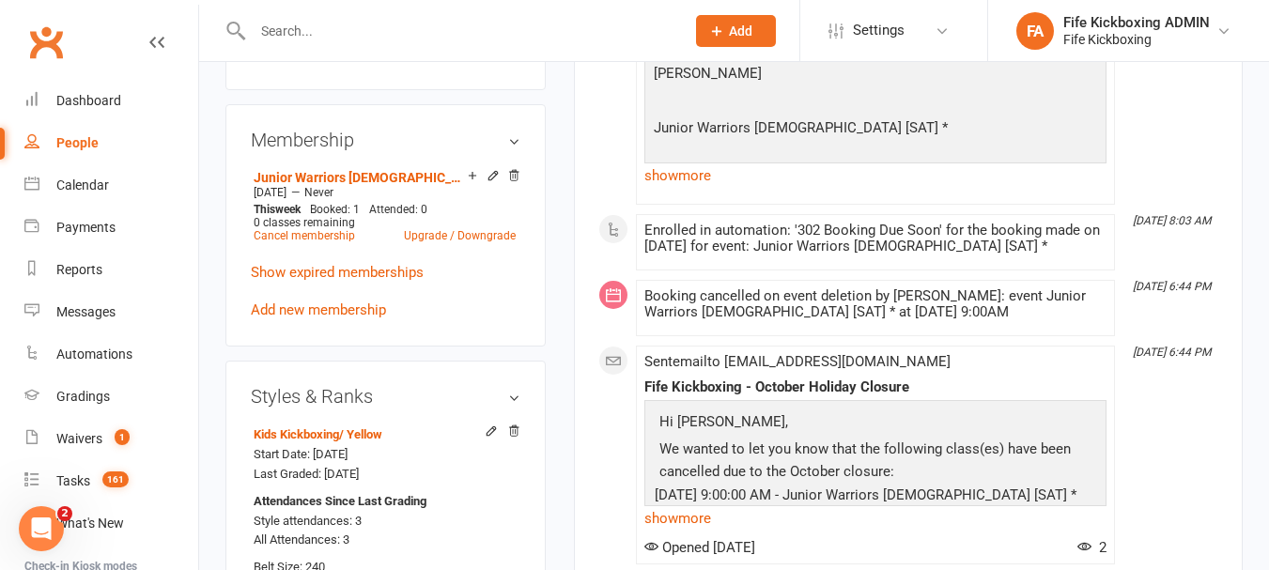
click at [345, 18] on input "text" at bounding box center [459, 31] width 425 height 26
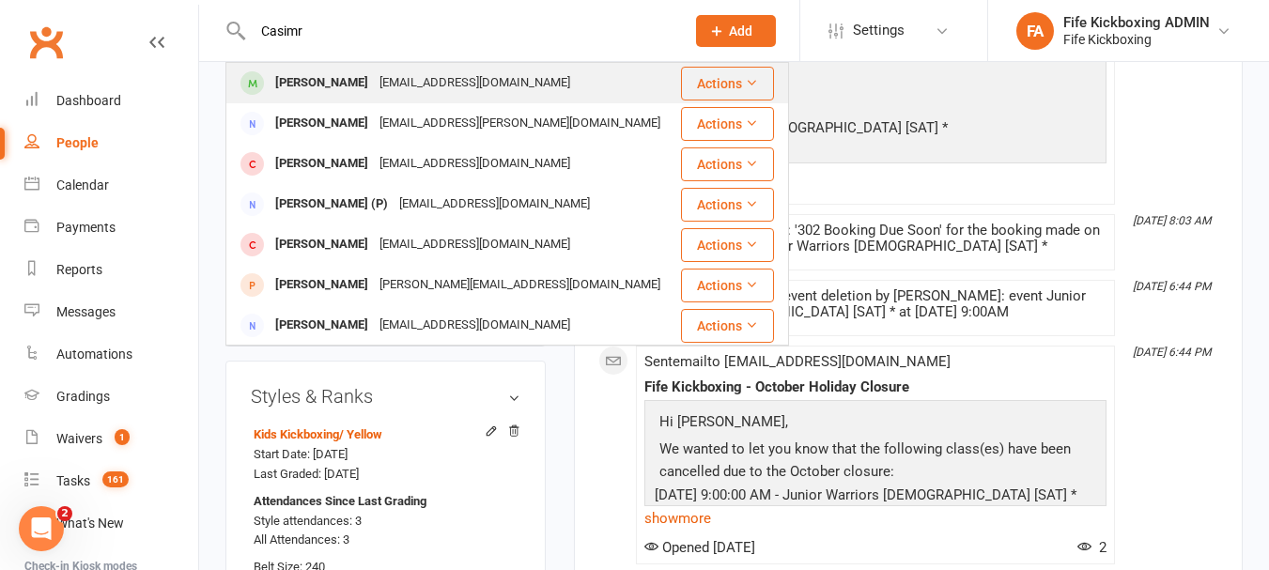
type input "Casimr"
click at [336, 77] on div "[PERSON_NAME]" at bounding box center [322, 83] width 104 height 27
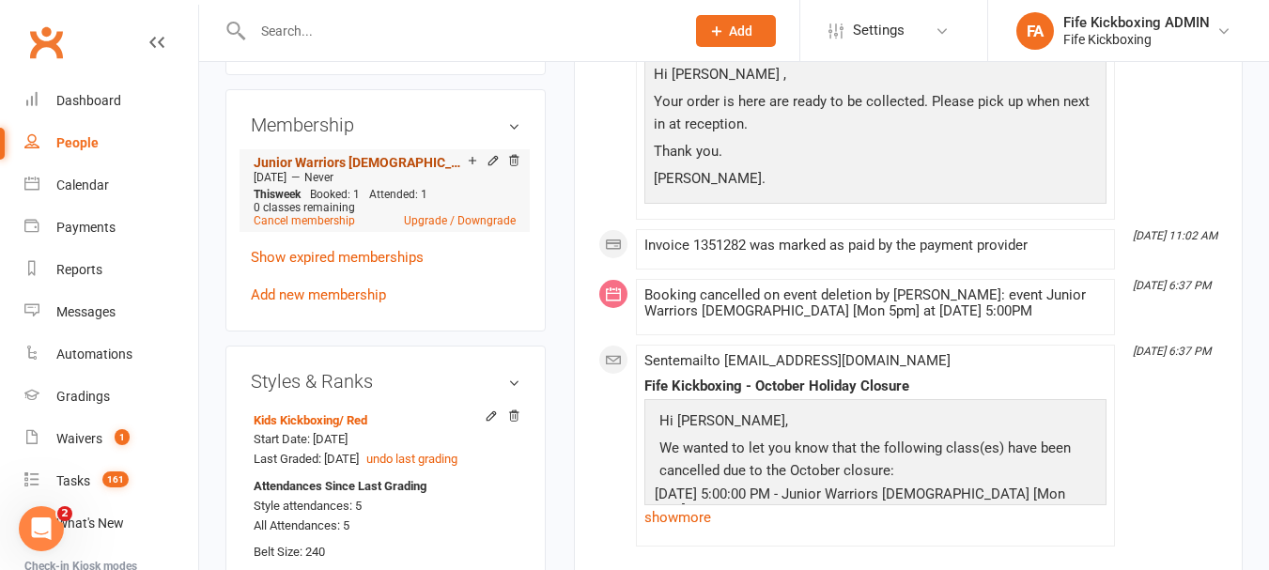
scroll to position [940, 0]
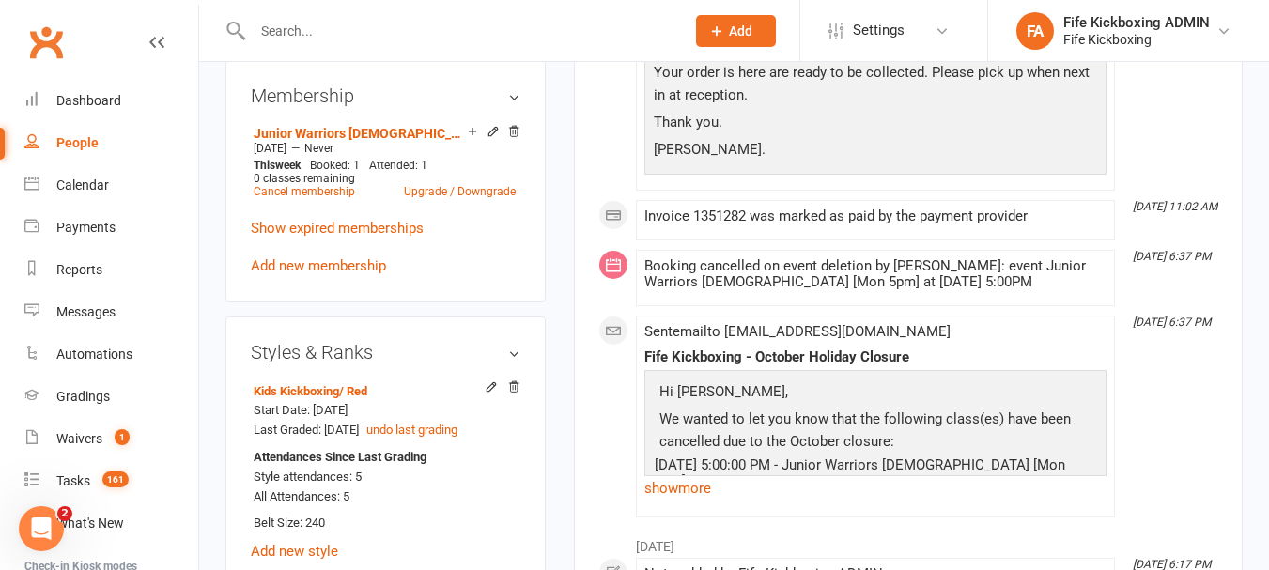
click at [308, 16] on div at bounding box center [449, 30] width 446 height 61
click at [317, 20] on input "text" at bounding box center [459, 31] width 425 height 26
type input "d"
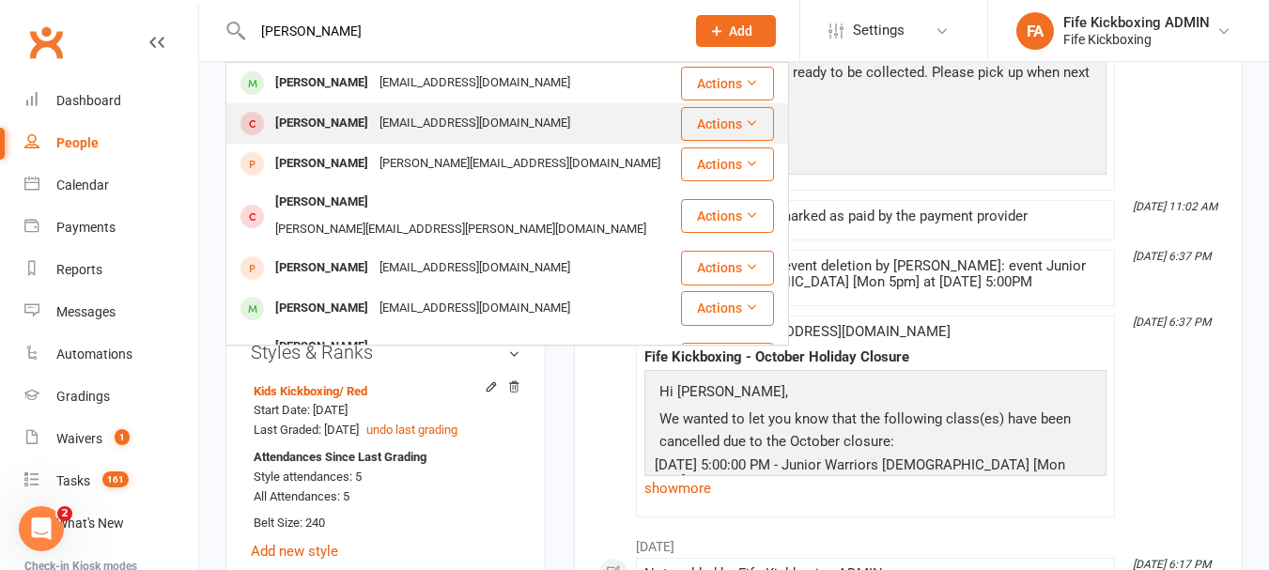
type input "[PERSON_NAME]"
click at [391, 121] on div "[EMAIL_ADDRESS][DOMAIN_NAME]" at bounding box center [475, 123] width 202 height 27
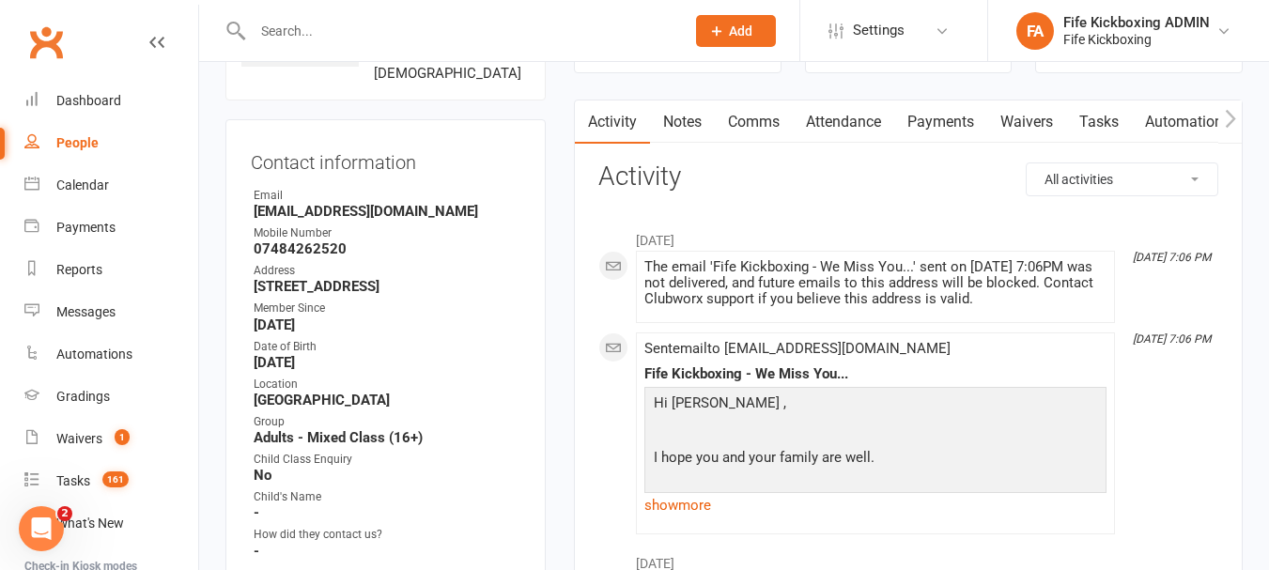
scroll to position [188, 0]
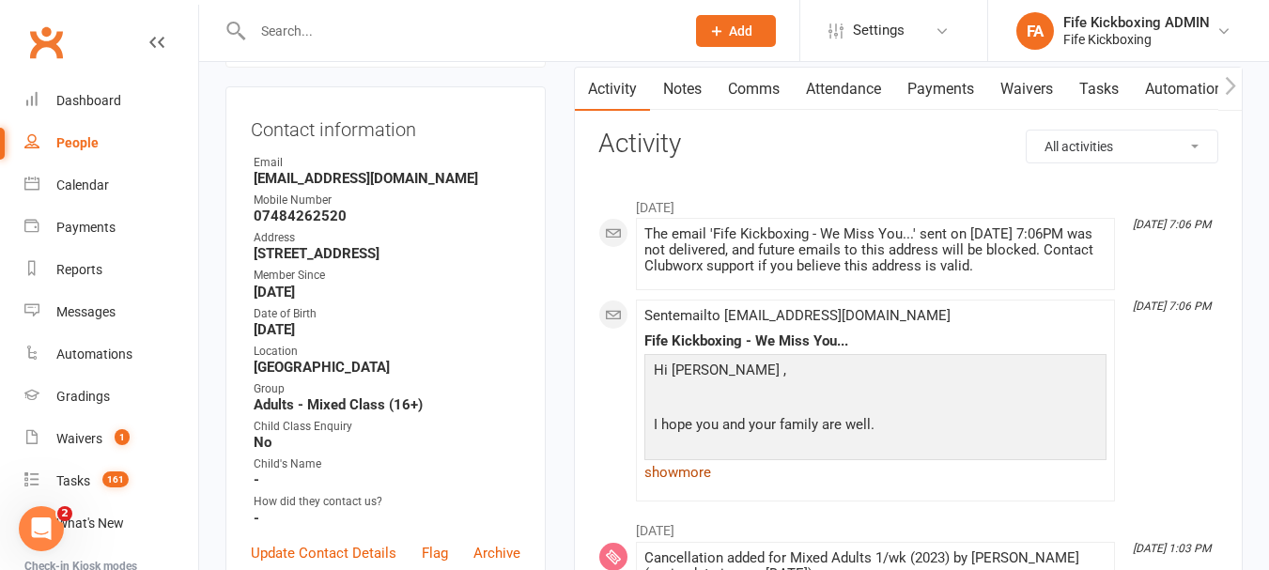
click at [677, 472] on link "show more" at bounding box center [876, 472] width 462 height 26
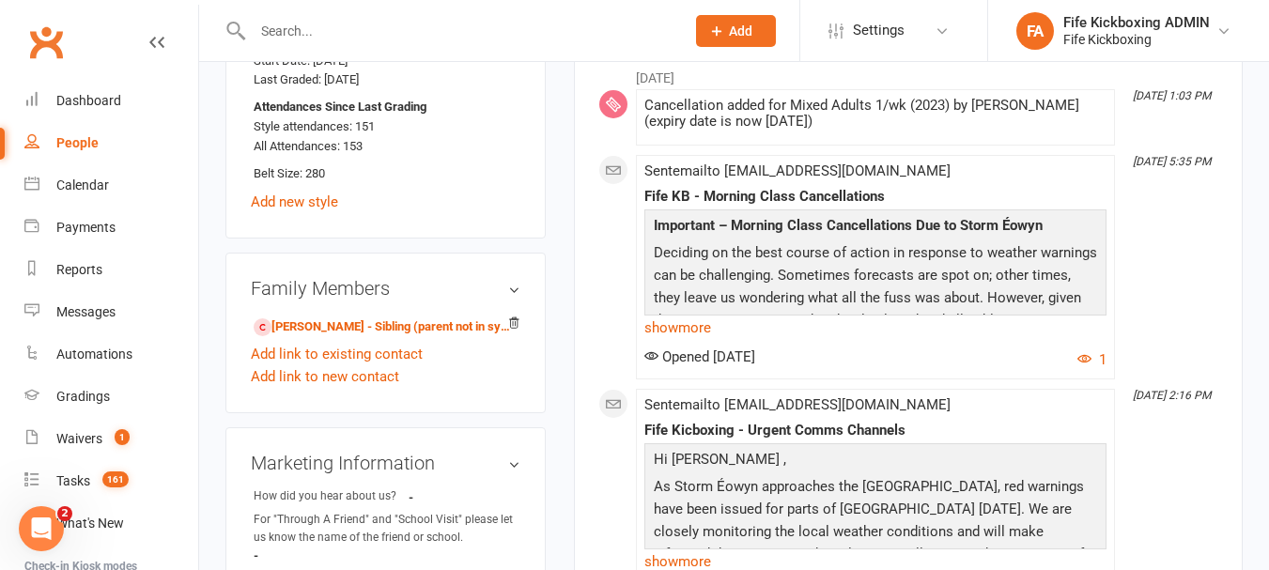
scroll to position [1222, 0]
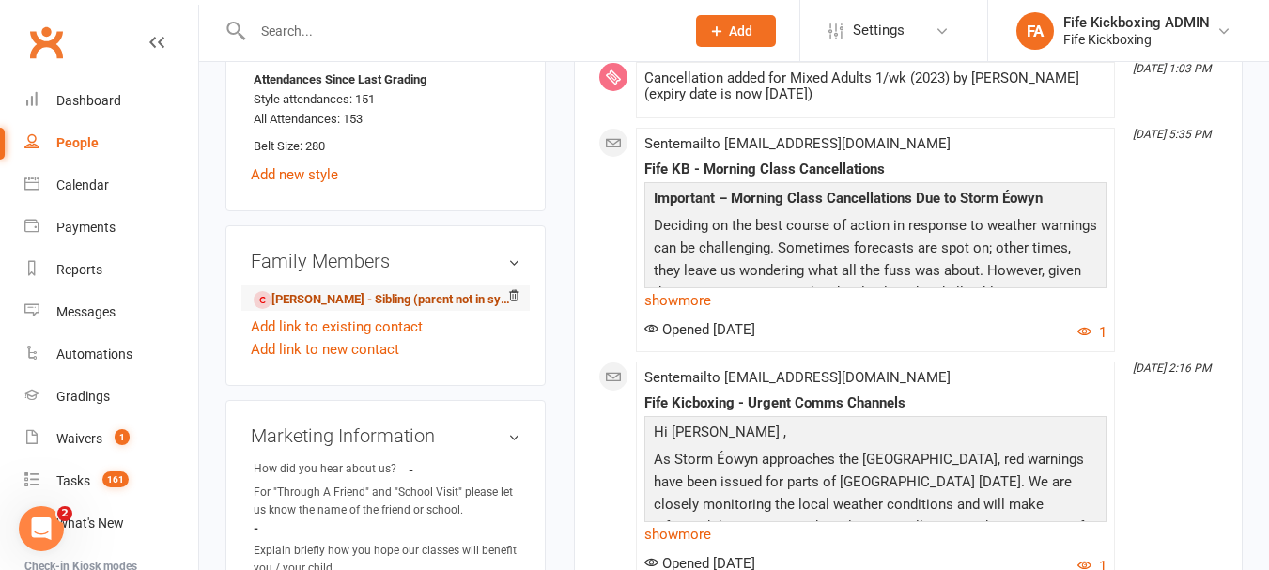
click at [347, 310] on link "[PERSON_NAME] - Sibling (parent not in system)" at bounding box center [382, 300] width 257 height 20
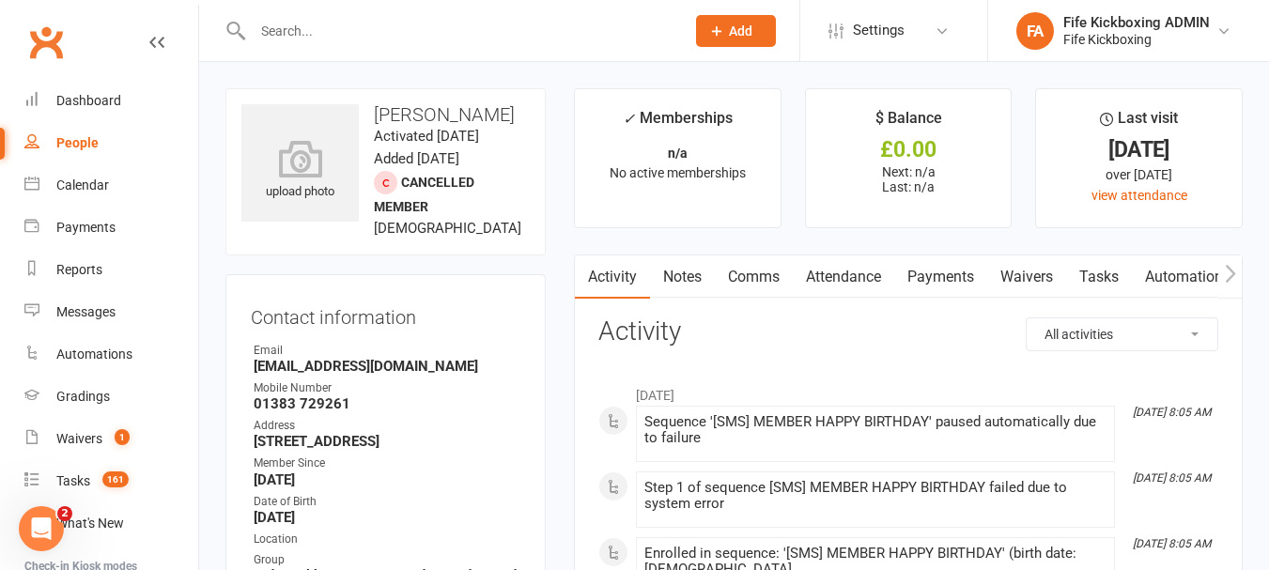
click at [331, 34] on input "text" at bounding box center [459, 31] width 425 height 26
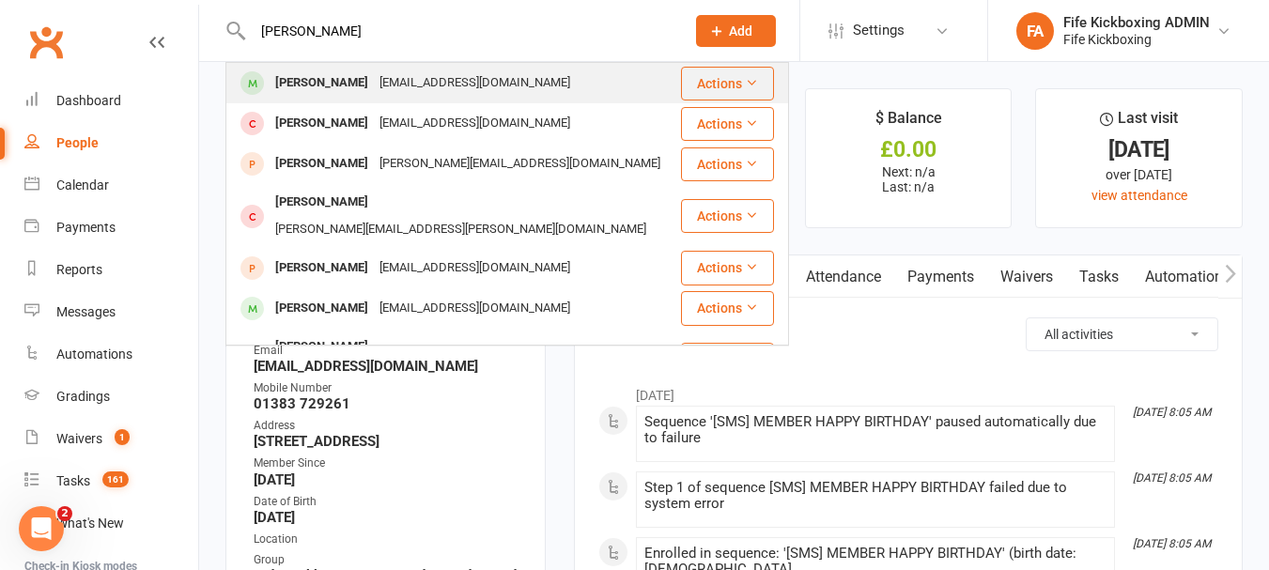
type input "[PERSON_NAME]"
click at [317, 78] on div "[PERSON_NAME]" at bounding box center [322, 83] width 104 height 27
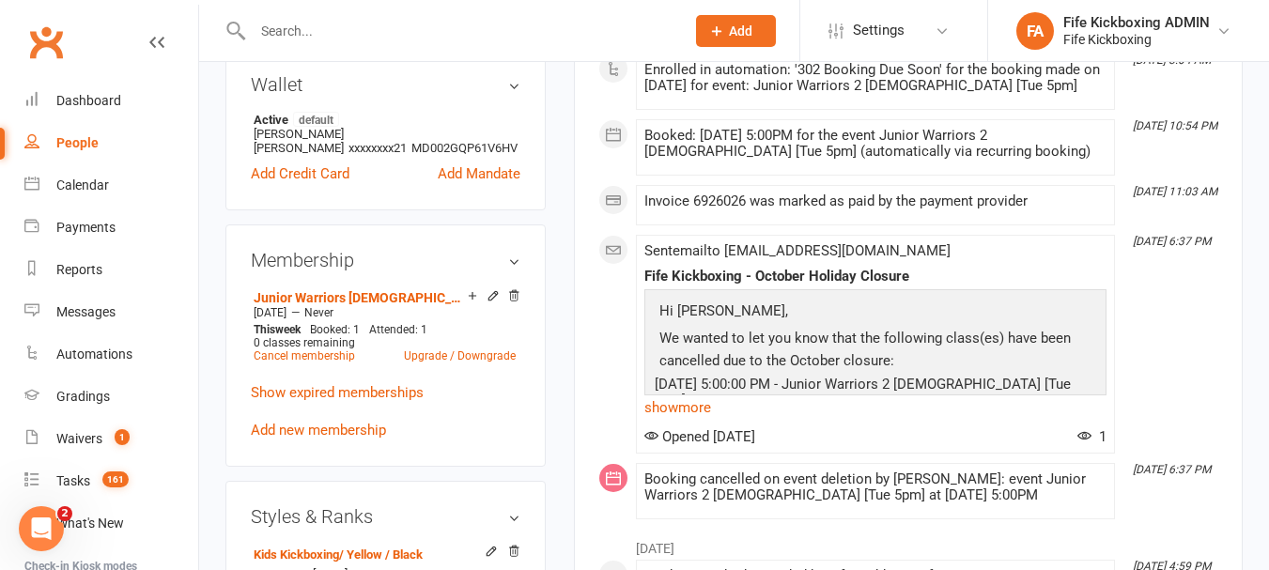
scroll to position [846, 0]
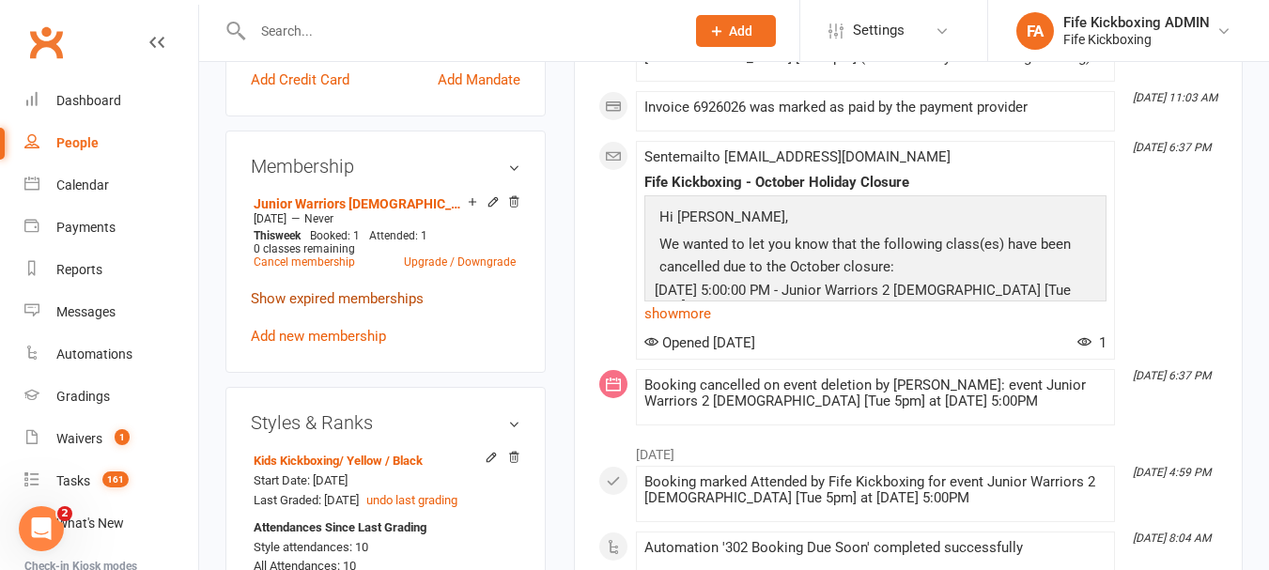
click at [387, 307] on link "Show expired memberships" at bounding box center [337, 298] width 173 height 17
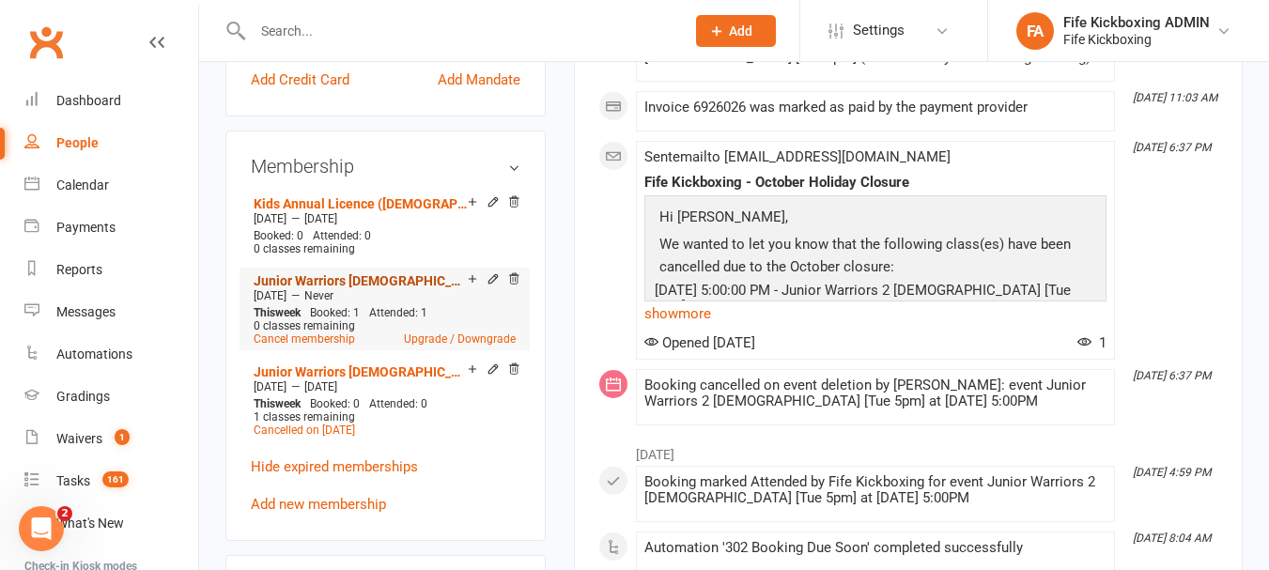
scroll to position [940, 0]
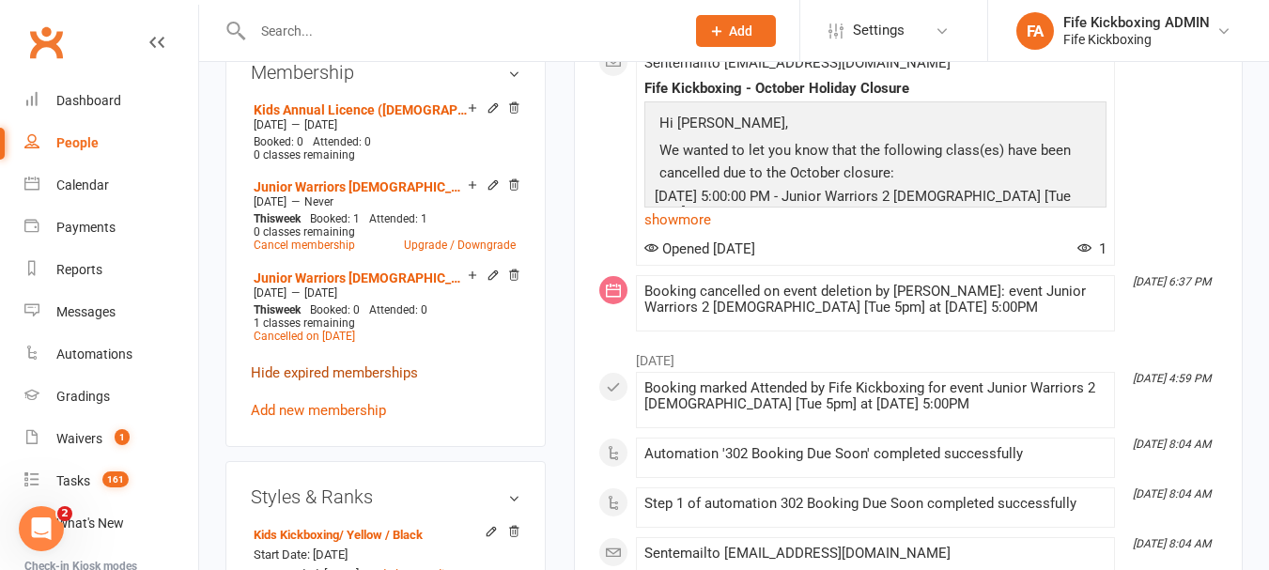
click at [340, 381] on link "Hide expired memberships" at bounding box center [334, 373] width 167 height 17
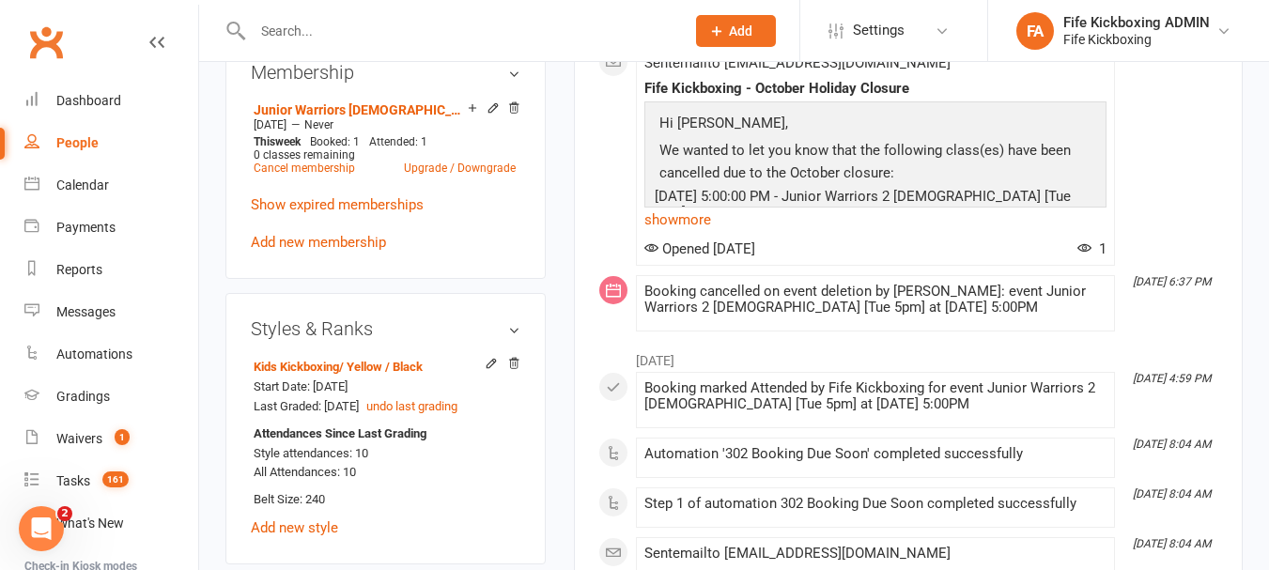
click at [285, 18] on input "text" at bounding box center [459, 31] width 425 height 26
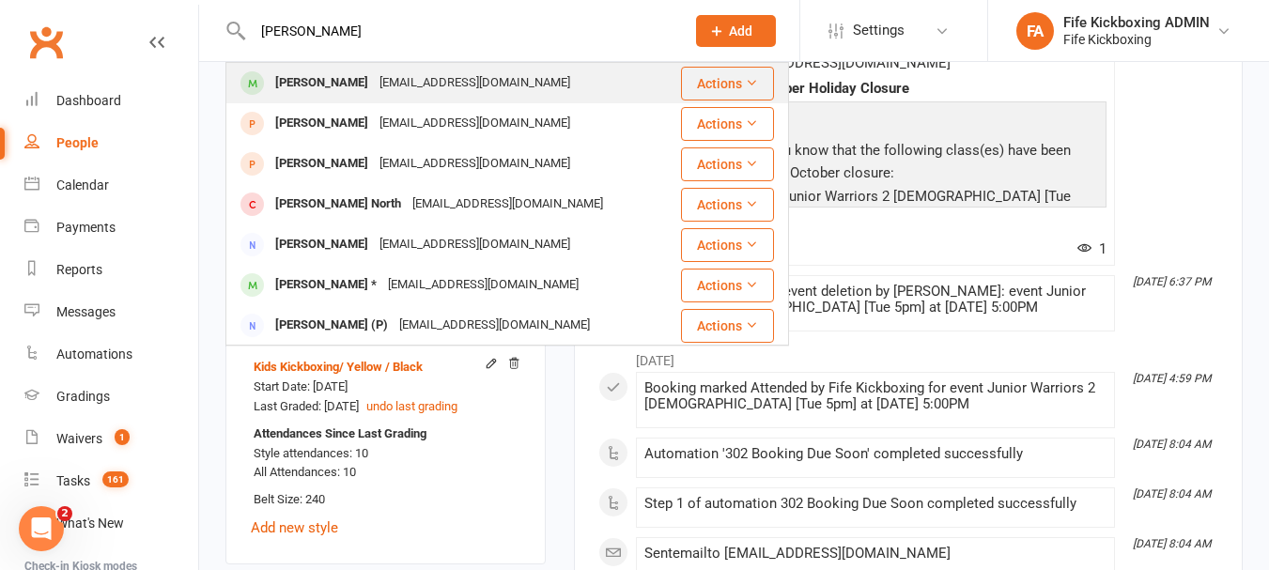
type input "[PERSON_NAME]"
click at [345, 90] on div "[PERSON_NAME]" at bounding box center [322, 83] width 104 height 27
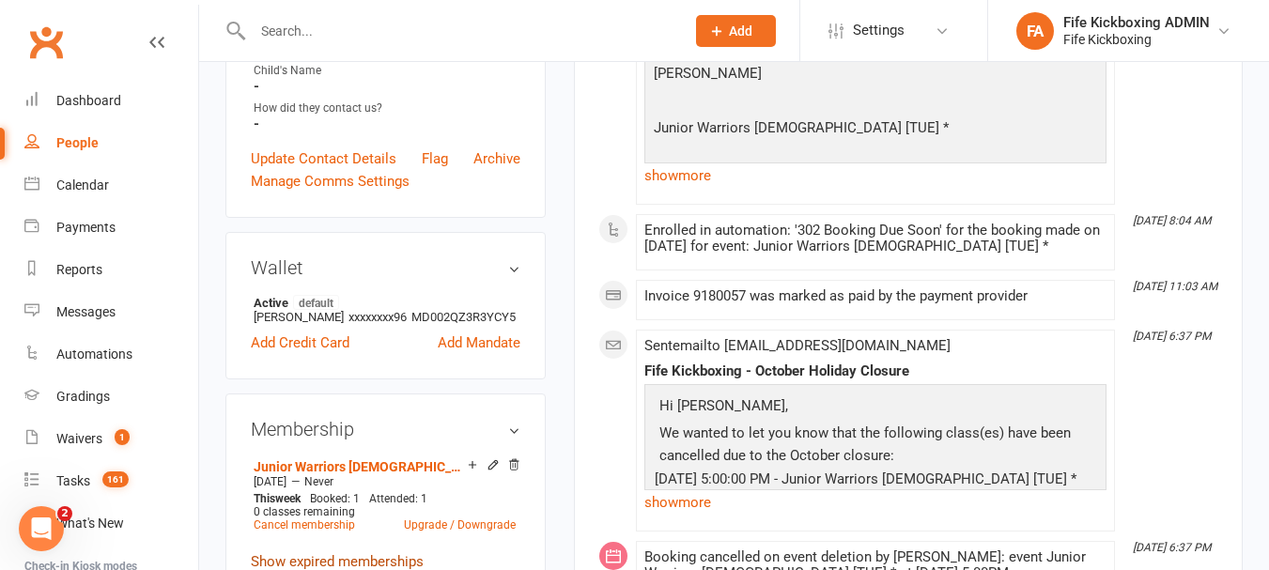
scroll to position [564, 0]
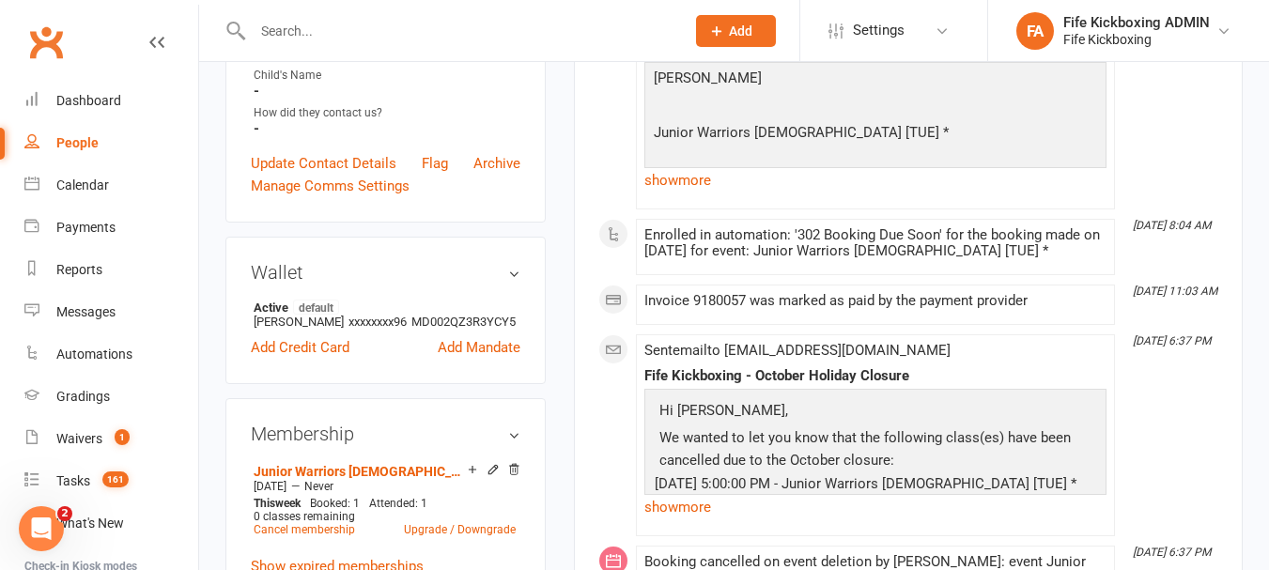
click at [351, 25] on input "text" at bounding box center [459, 31] width 425 height 26
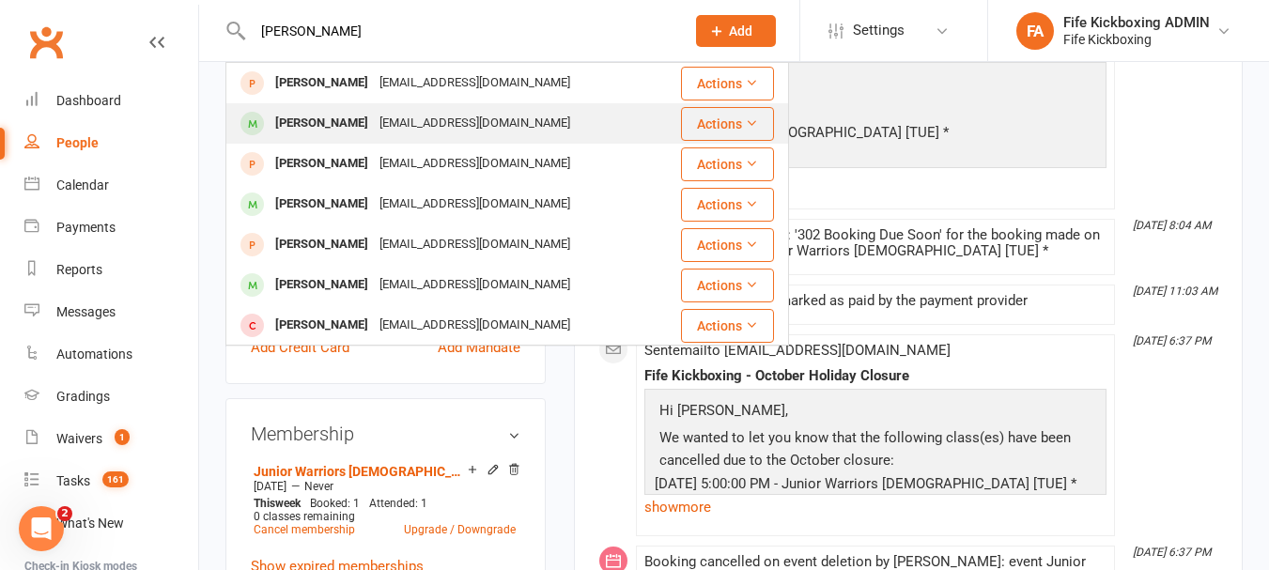
type input "[PERSON_NAME]"
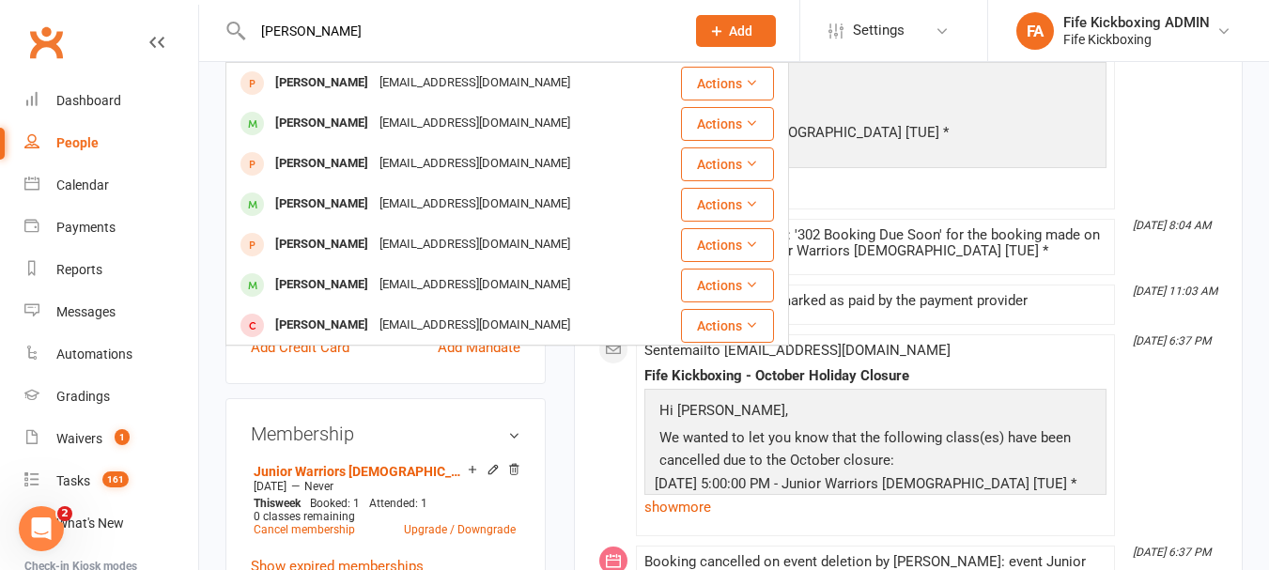
click at [339, 124] on div "[PERSON_NAME]" at bounding box center [322, 123] width 104 height 27
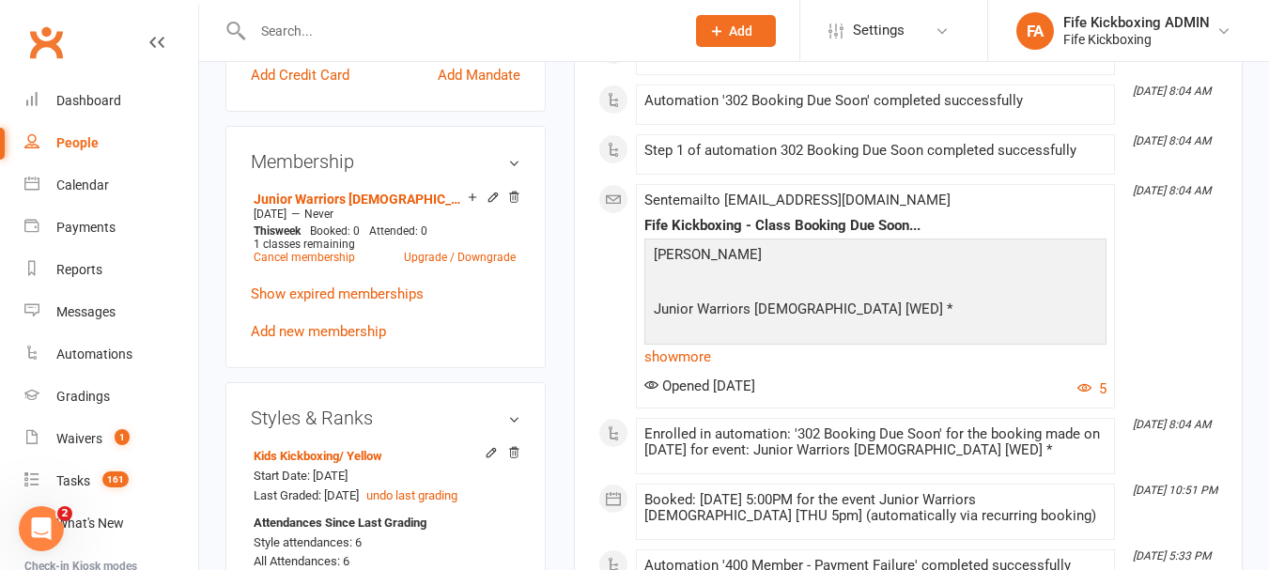
scroll to position [846, 0]
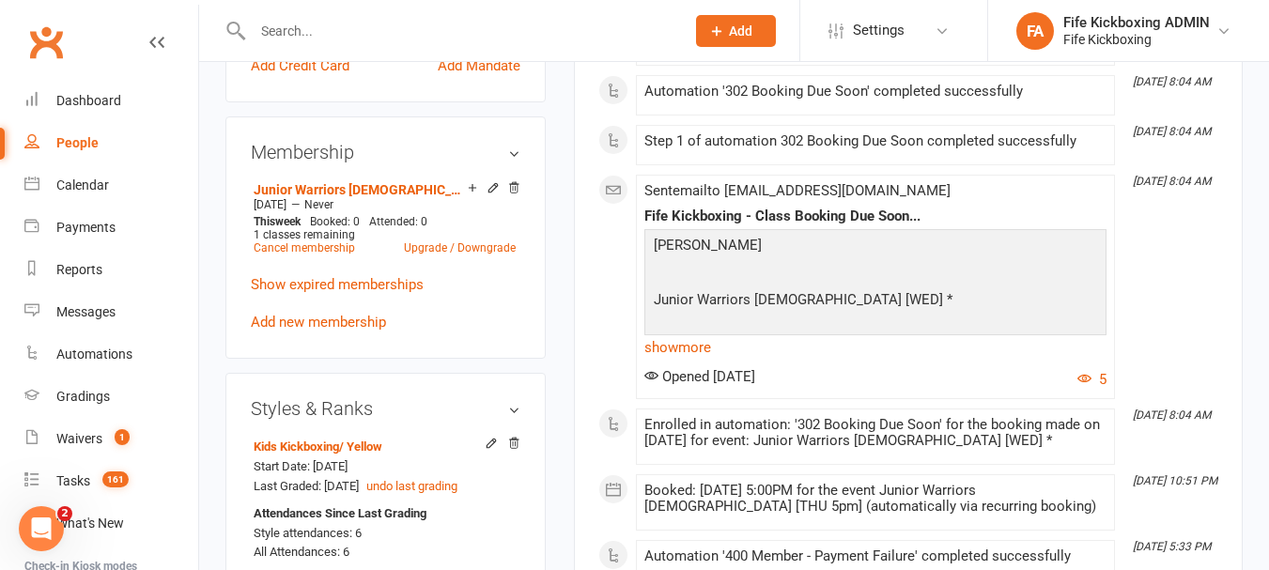
click at [381, 40] on input "text" at bounding box center [459, 31] width 425 height 26
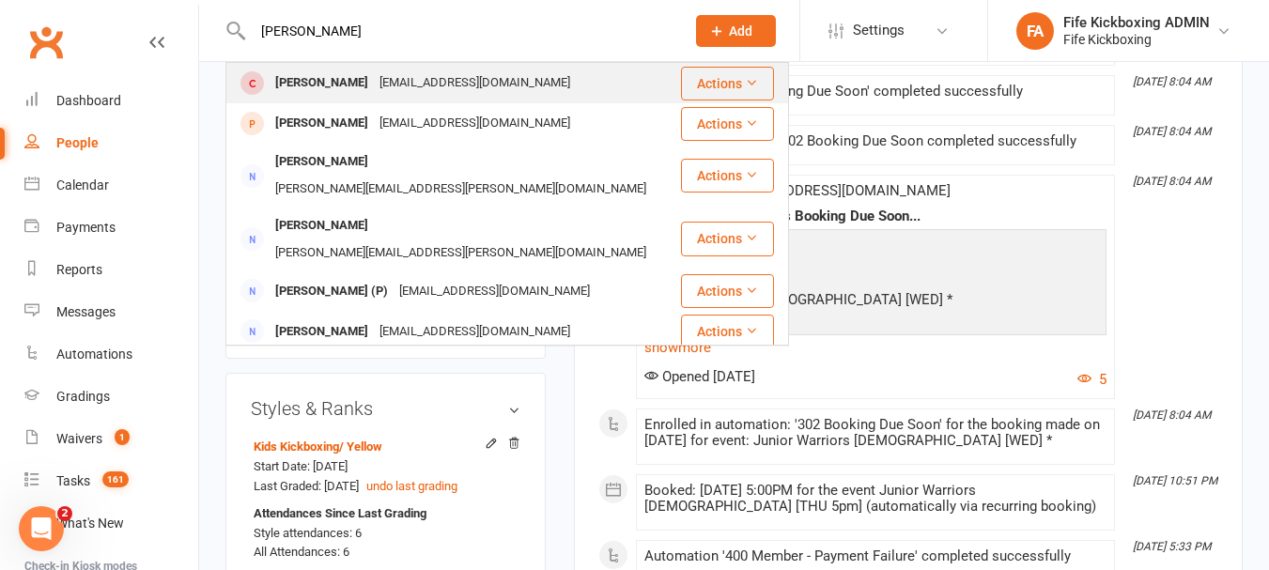
type input "[PERSON_NAME]"
click at [359, 81] on div "[PERSON_NAME]" at bounding box center [322, 83] width 104 height 27
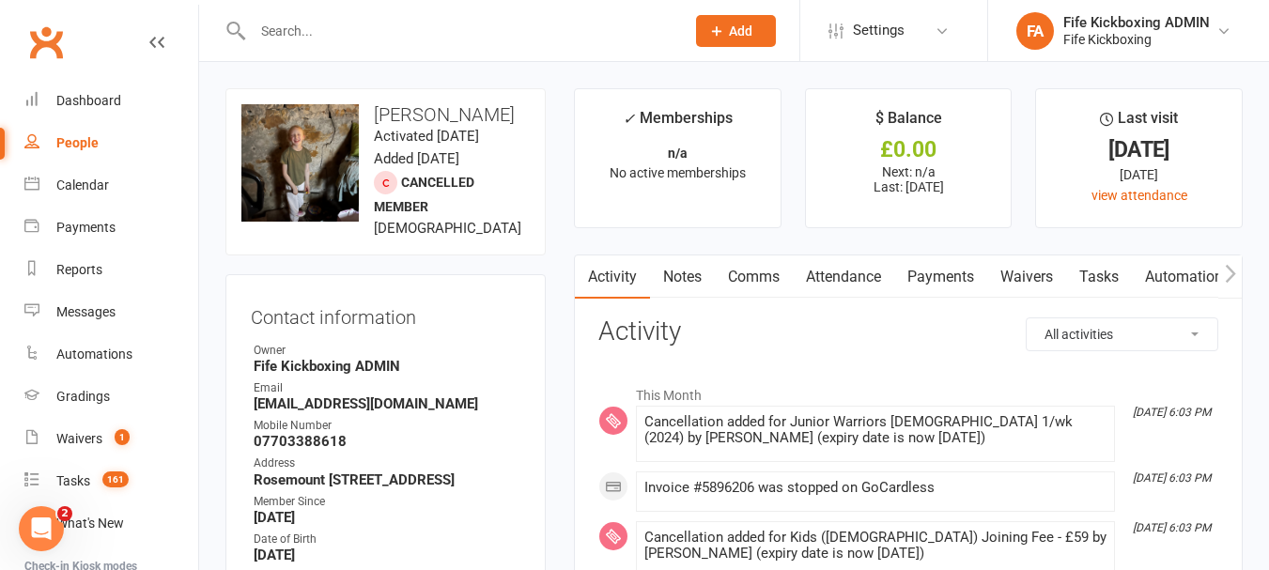
click at [366, 35] on input "text" at bounding box center [459, 31] width 425 height 26
drag, startPoint x: 366, startPoint y: 35, endPoint x: 325, endPoint y: 35, distance: 40.4
click at [325, 35] on input "text" at bounding box center [459, 31] width 425 height 26
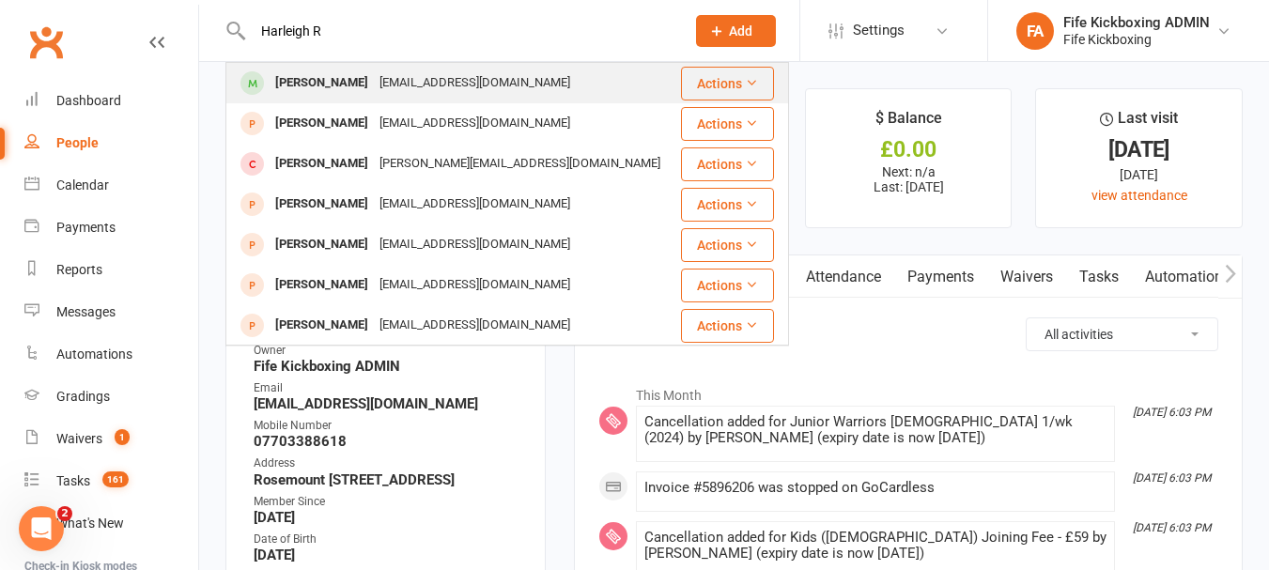
type input "Harleigh R"
click at [337, 98] on div "[PERSON_NAME] [EMAIL_ADDRESS][DOMAIN_NAME]" at bounding box center [452, 83] width 451 height 39
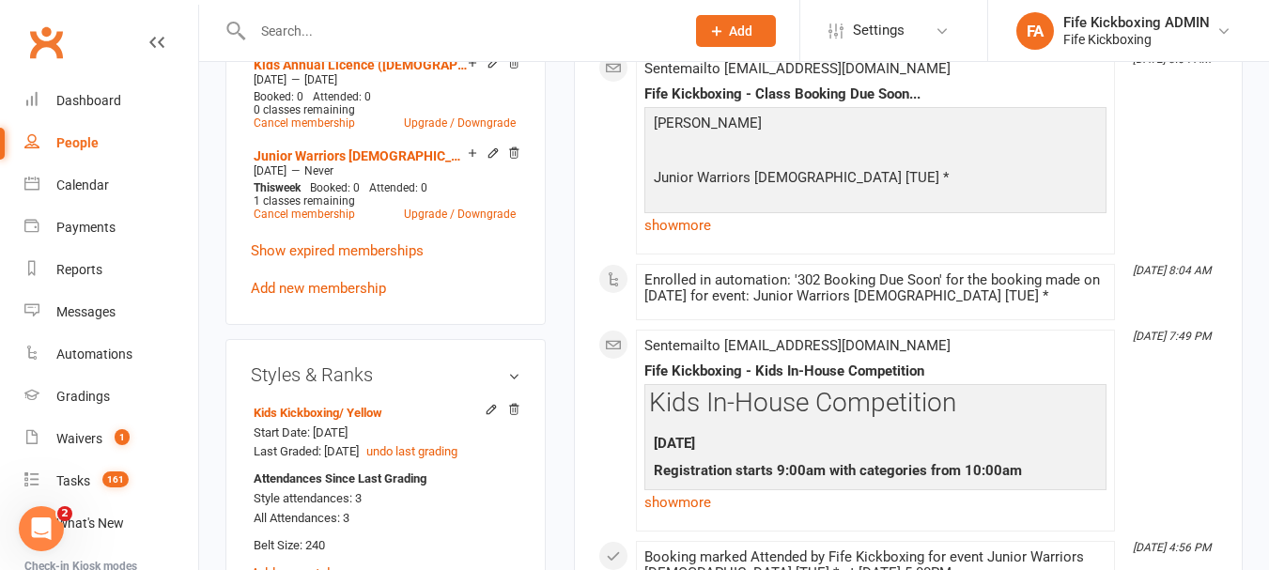
scroll to position [1128, 0]
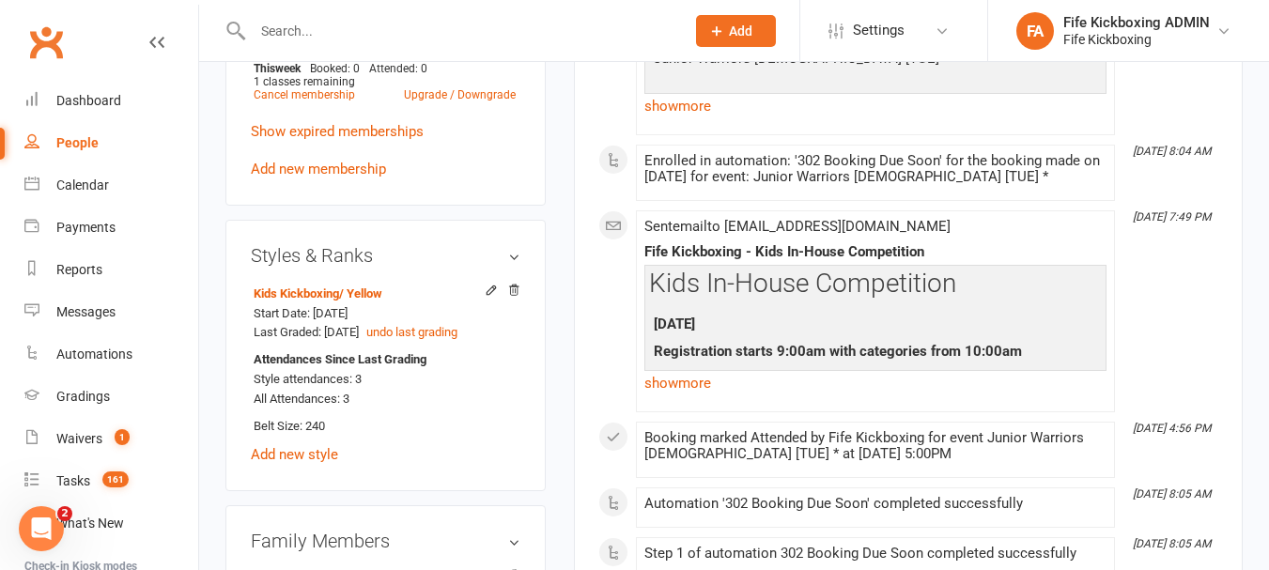
click at [404, 28] on input "text" at bounding box center [459, 31] width 425 height 26
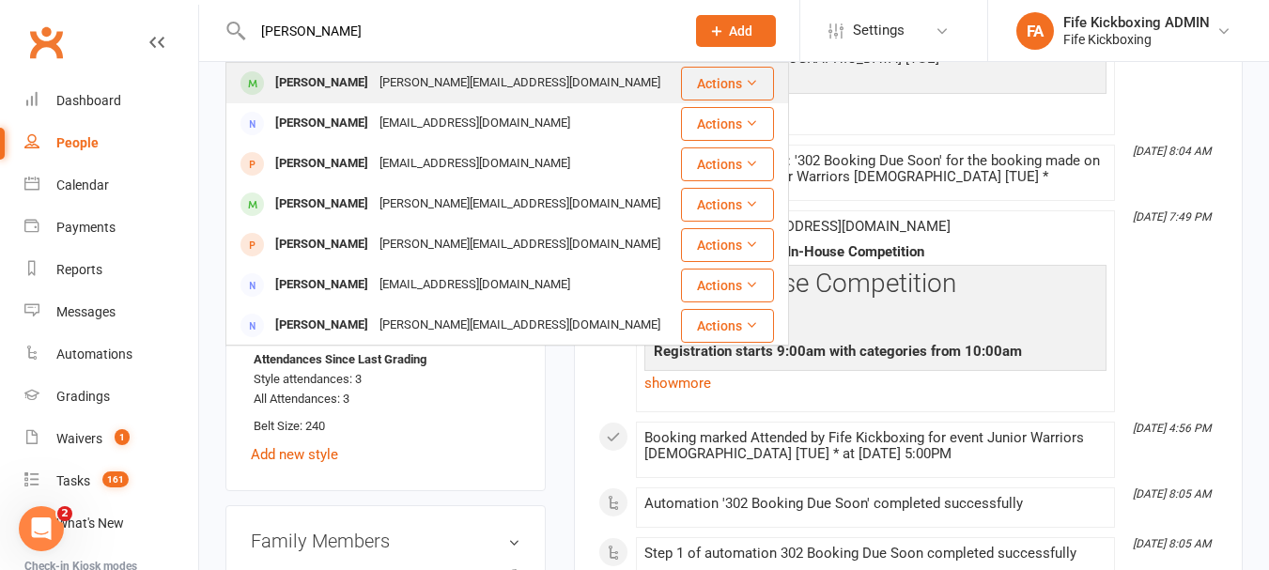
type input "[PERSON_NAME]"
click at [404, 68] on div "Chloe McCallum [EMAIL_ADDRESS][DOMAIN_NAME]" at bounding box center [453, 83] width 452 height 39
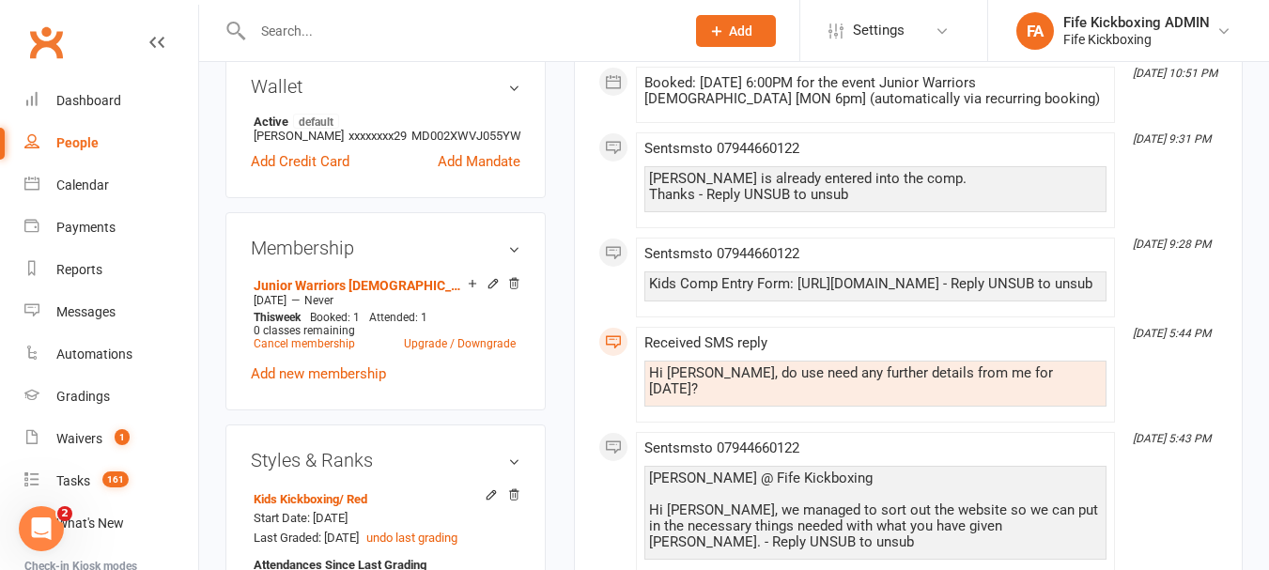
scroll to position [846, 0]
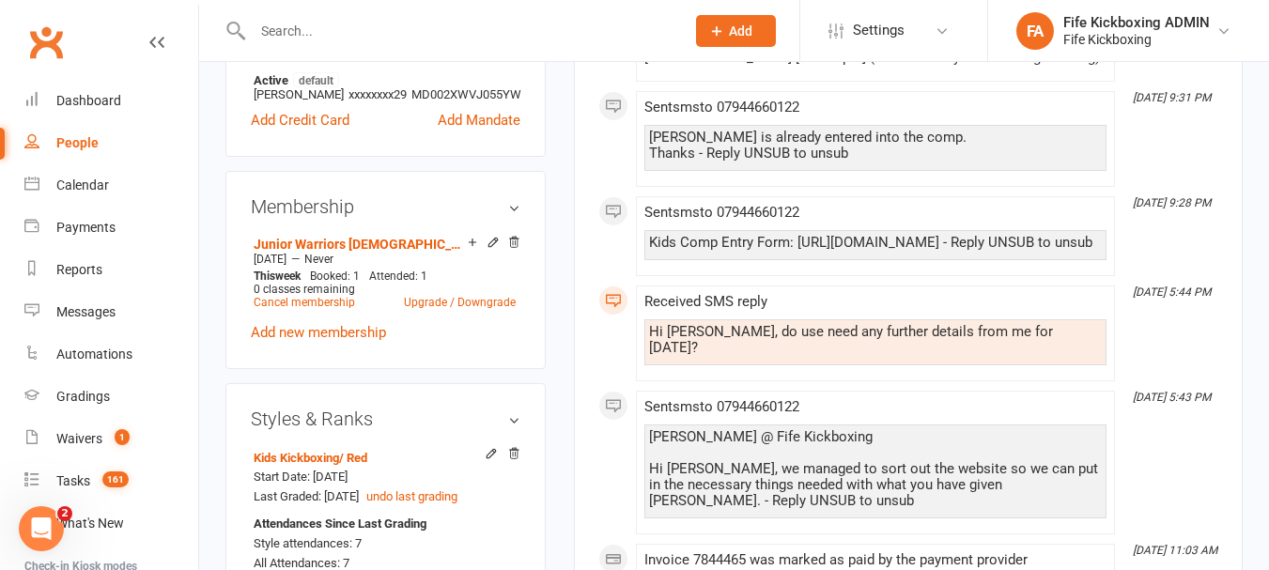
click at [339, 17] on div at bounding box center [449, 30] width 446 height 61
click at [358, 24] on input "text" at bounding box center [459, 31] width 425 height 26
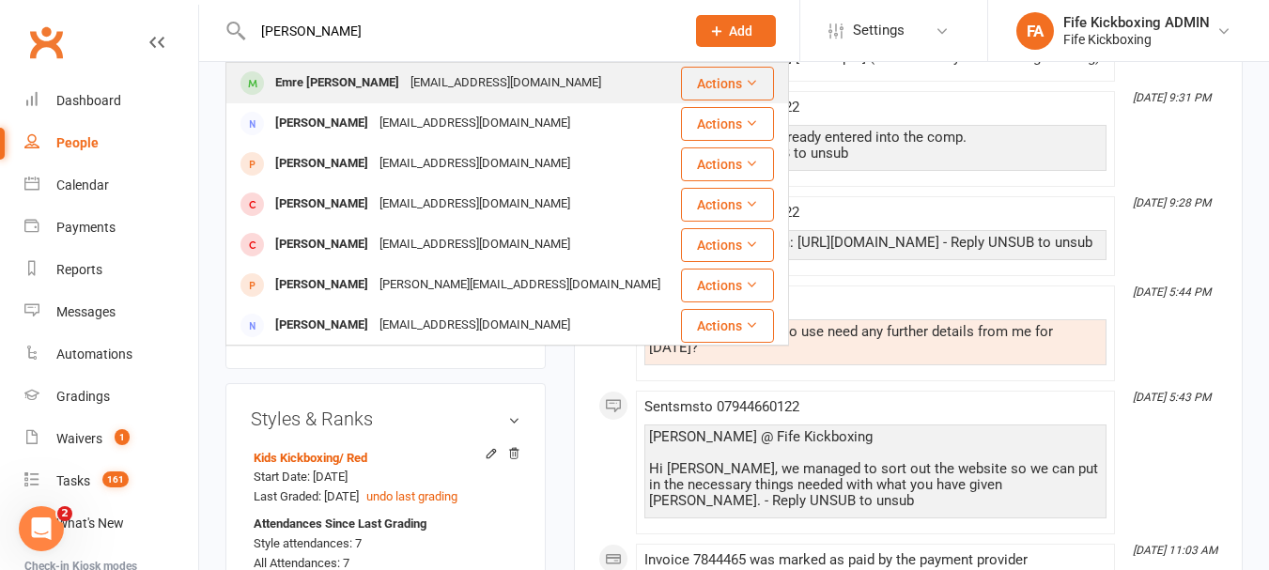
type input "[PERSON_NAME]"
click at [435, 63] on td "Emre [PERSON_NAME] [EMAIL_ADDRESS][DOMAIN_NAME]" at bounding box center [452, 83] width 453 height 40
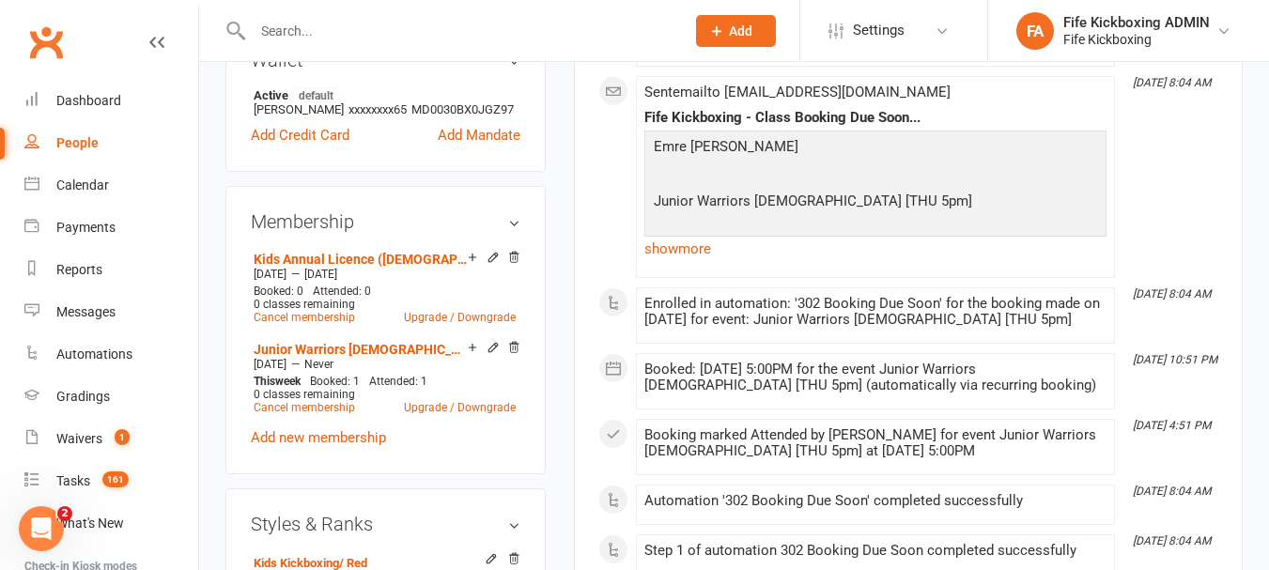
scroll to position [846, 0]
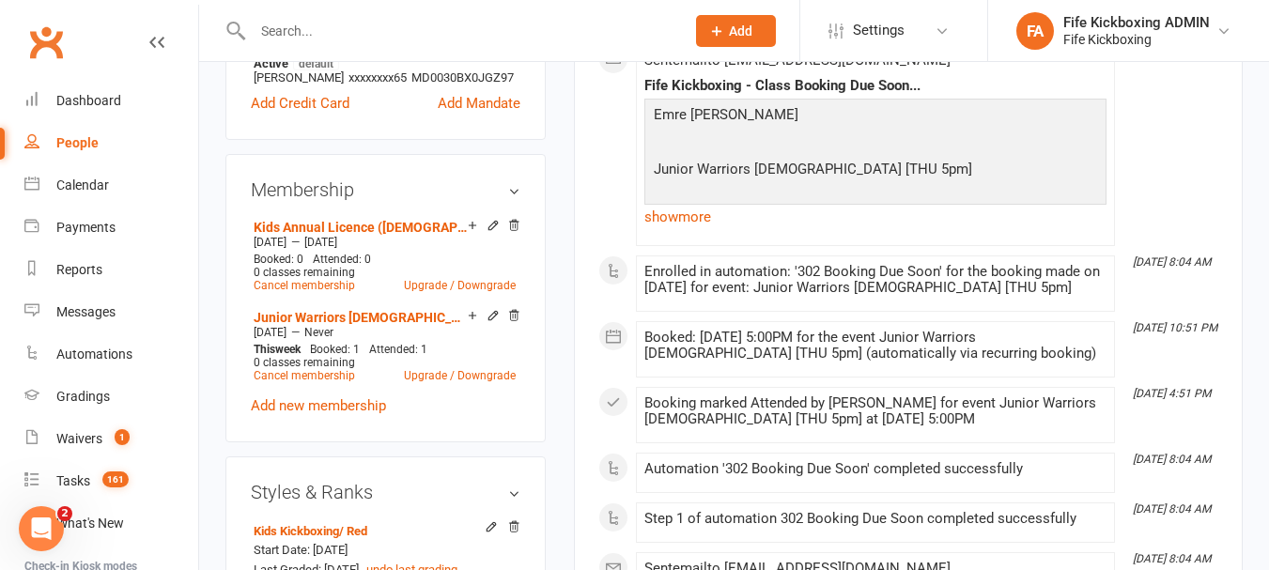
click at [424, 23] on input "text" at bounding box center [459, 31] width 425 height 26
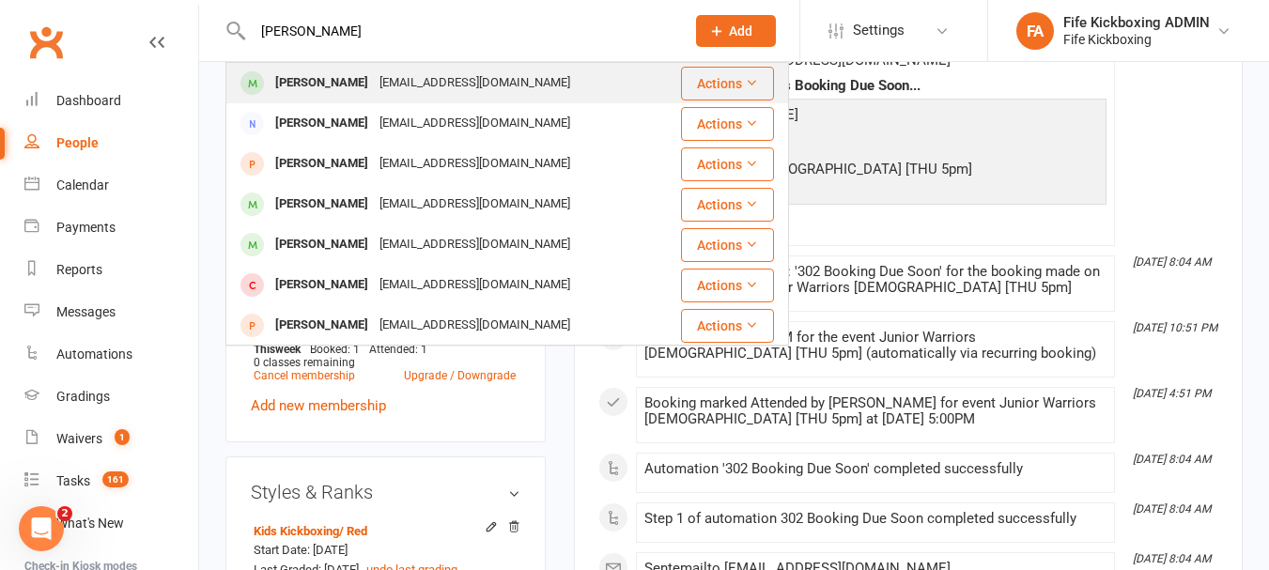
type input "[PERSON_NAME]"
click at [421, 86] on div "[EMAIL_ADDRESS][DOMAIN_NAME]" at bounding box center [475, 83] width 202 height 27
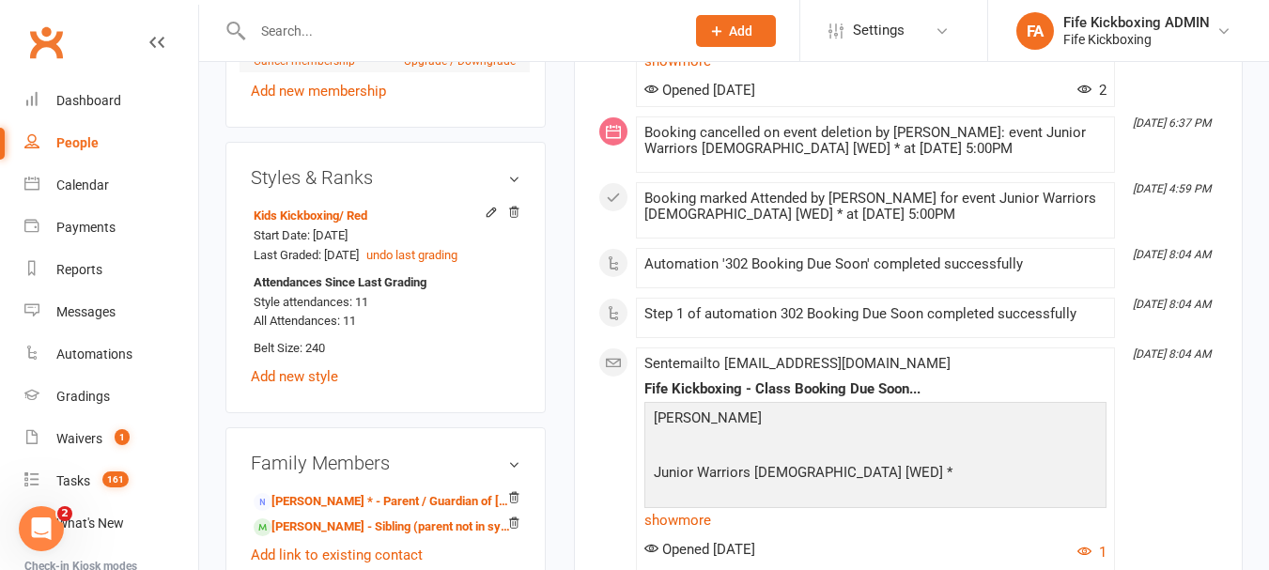
scroll to position [1034, 0]
click at [72, 144] on div "People" at bounding box center [77, 142] width 42 height 15
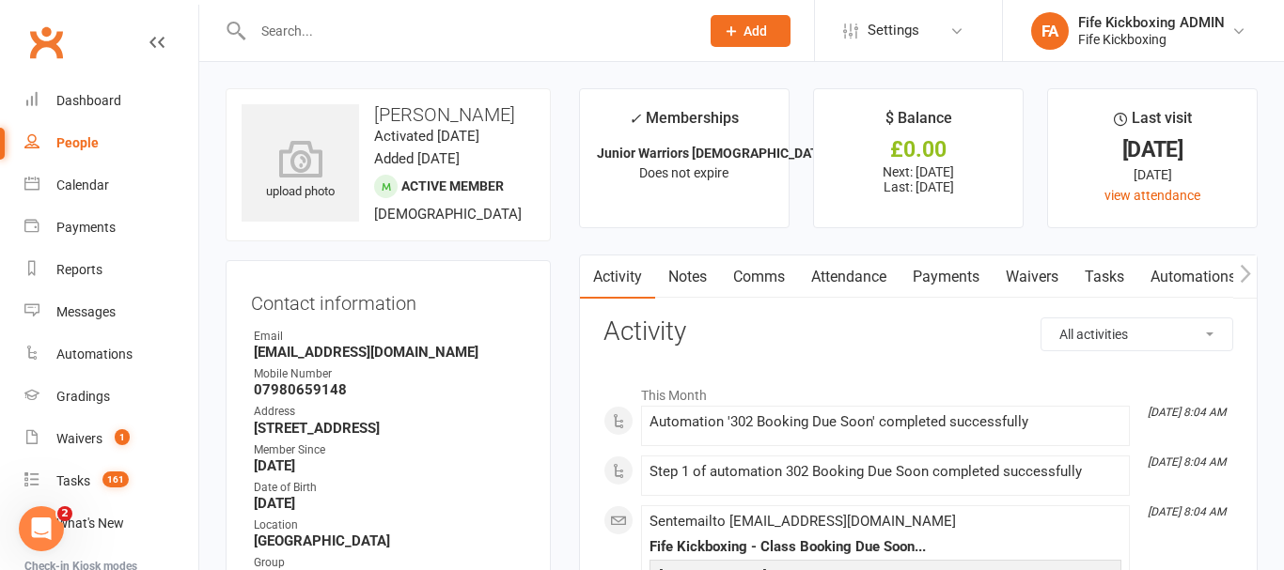
select select "100"
